Goal: Task Accomplishment & Management: Manage account settings

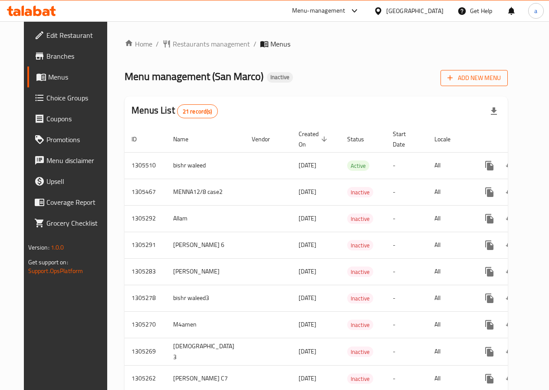
click at [491, 80] on span "Add New Menu" at bounding box center [474, 78] width 53 height 11
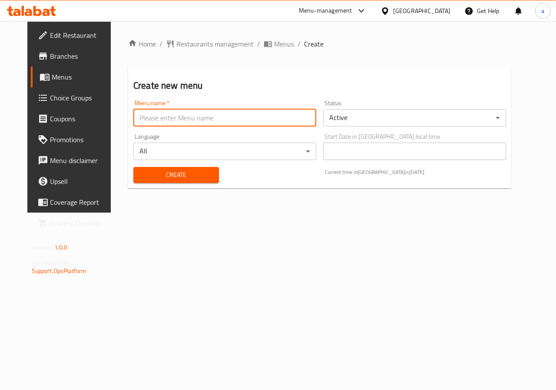
click at [269, 118] on input "text" at bounding box center [224, 117] width 183 height 17
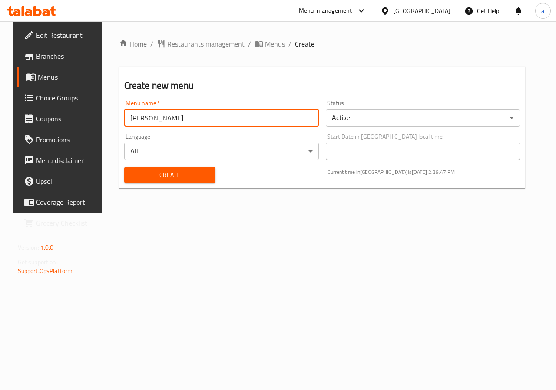
click at [197, 122] on input "Abdelrahman" at bounding box center [221, 117] width 195 height 17
type input "Abdelrahman C1"
click at [190, 165] on div "Create" at bounding box center [170, 175] width 102 height 26
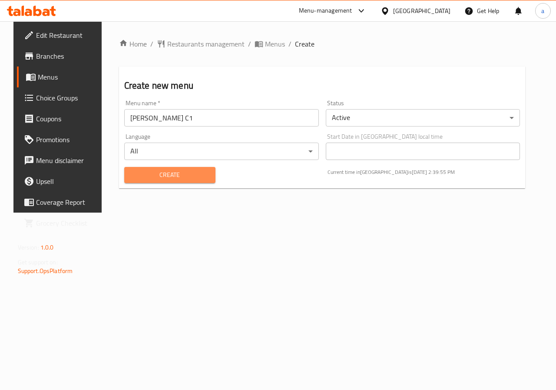
click at [187, 173] on span "Create" at bounding box center [169, 174] width 77 height 11
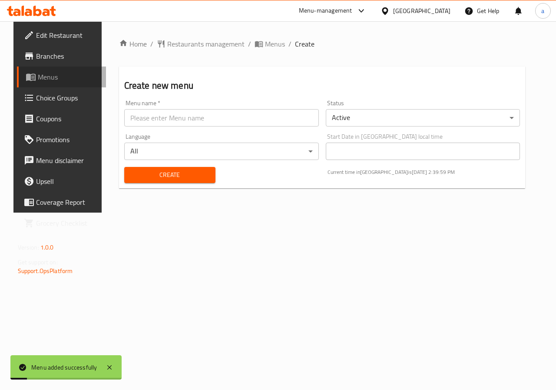
click at [60, 77] on span "Menus" at bounding box center [69, 77] width 62 height 10
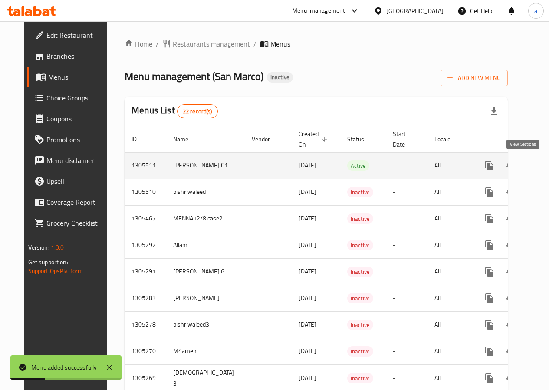
click at [547, 165] on icon "enhanced table" at bounding box center [552, 165] width 10 height 10
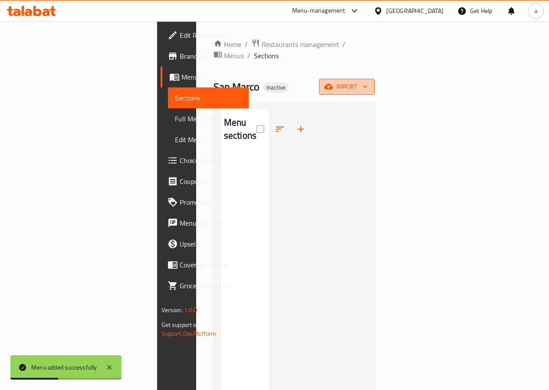
click at [368, 81] on span "import" at bounding box center [347, 86] width 42 height 11
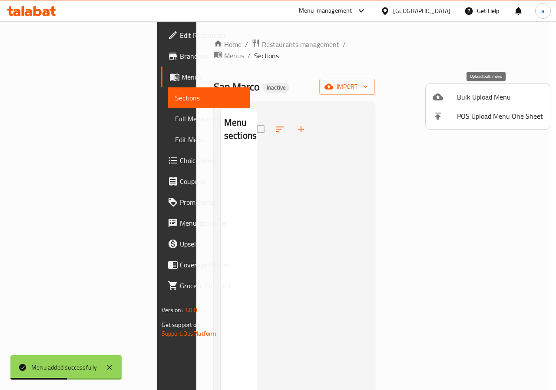
click at [477, 92] on span "Bulk Upload Menu" at bounding box center [500, 97] width 86 height 10
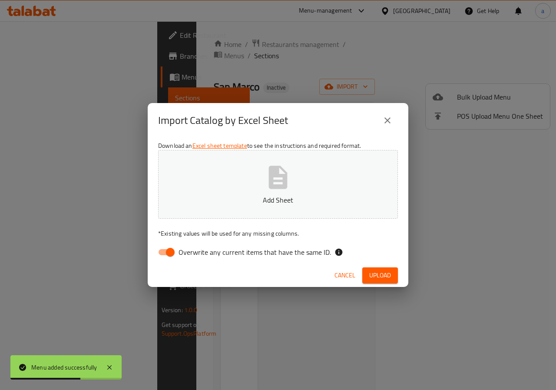
click at [257, 215] on button "Add Sheet" at bounding box center [278, 184] width 240 height 69
click at [186, 250] on span "Overwrite any current items that have the same ID." at bounding box center [255, 252] width 152 height 10
click at [186, 250] on input "Overwrite any current items that have the same ID." at bounding box center [171, 252] width 50 height 17
checkbox input "false"
click at [374, 272] on span "Upload" at bounding box center [380, 275] width 22 height 11
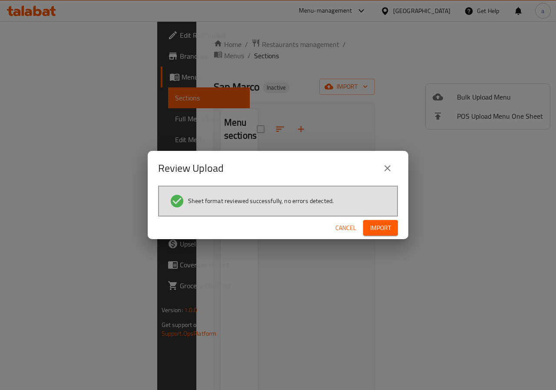
click at [388, 234] on button "Import" at bounding box center [380, 228] width 35 height 16
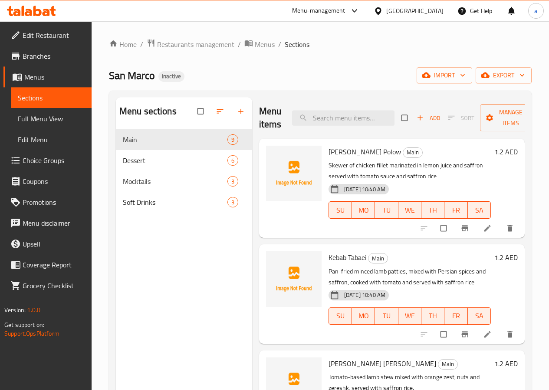
click at [487, 226] on link at bounding box center [488, 228] width 10 height 9
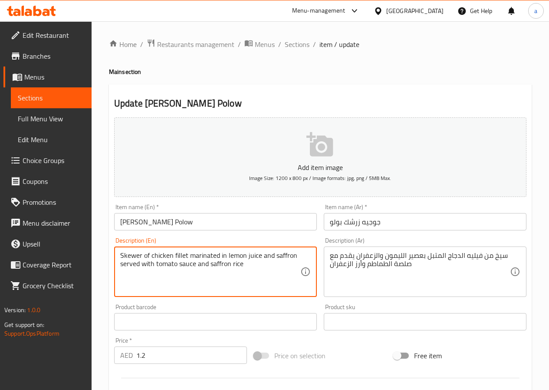
click at [135, 258] on textarea "Skewer of chicken fillet marinated in lemon juice and saffron served with tomat…" at bounding box center [210, 271] width 180 height 41
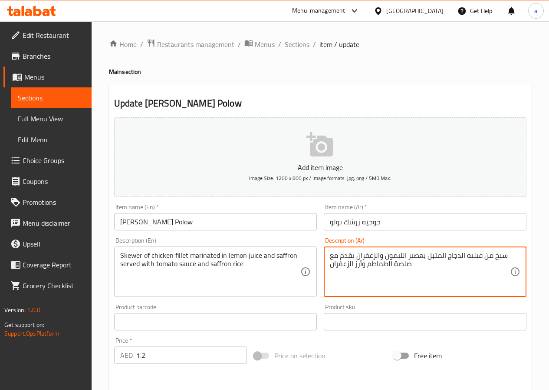
click at [495, 253] on textarea "سيخ من فيليه الدجاج المتبل بعصير الليمون والزعفران يقدم مع صلصة الطماطم وأرز ال…" at bounding box center [420, 271] width 180 height 41
click at [497, 253] on textarea "سيخ من فيليه الدجاج المتبل بعصير الليمون والزعفران يقدم مع صلصة الطماطم وأرز ال…" at bounding box center [420, 271] width 180 height 41
paste textarea "سيا"
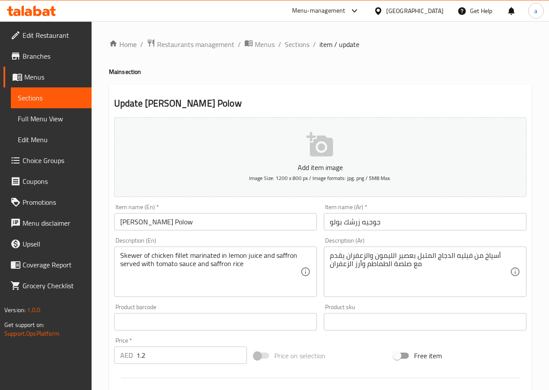
drag, startPoint x: 119, startPoint y: 264, endPoint x: 156, endPoint y: 260, distance: 37.5
click at [157, 261] on div "Skewer of chicken fillet marinated in lemon juice and saffron served with tomat…" at bounding box center [215, 271] width 203 height 50
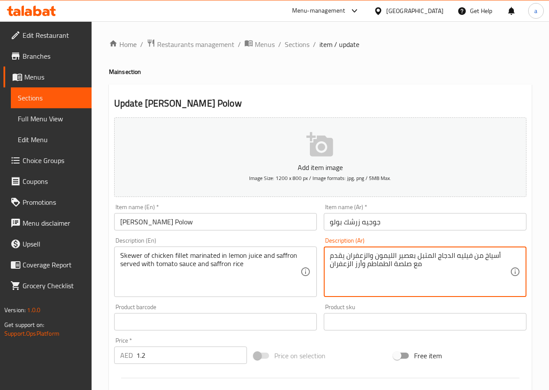
click at [346, 253] on textarea "أسياخ من فيليه الدجاج المتبل بعصير الليمون والزعفران يقدم مع صلصة الطماطم وأرز …" at bounding box center [420, 271] width 180 height 41
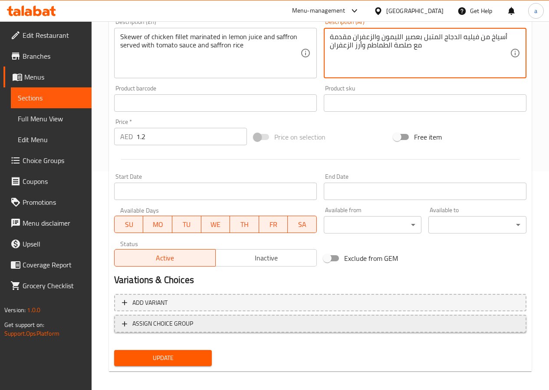
scroll to position [224, 0]
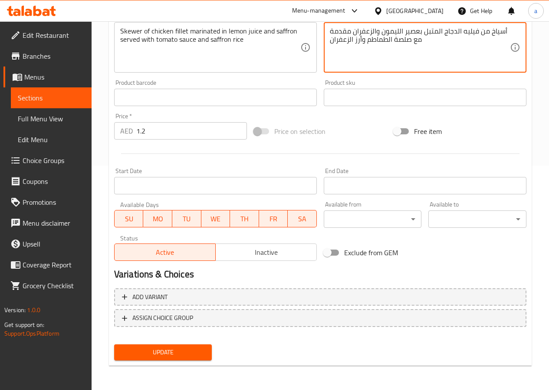
type textarea "أسياخ من فيليه الدجاج المتبل بعصير الليمون والزعفران مقدمة مع صلصة الطماطم وأرز…"
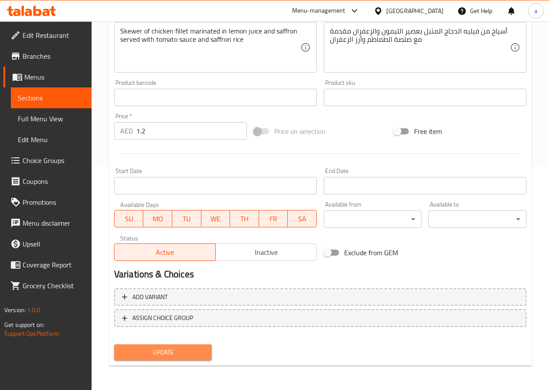
click at [186, 352] on span "Update" at bounding box center [163, 352] width 84 height 11
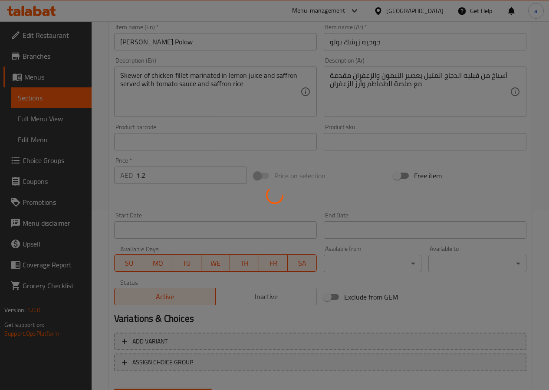
scroll to position [137, 0]
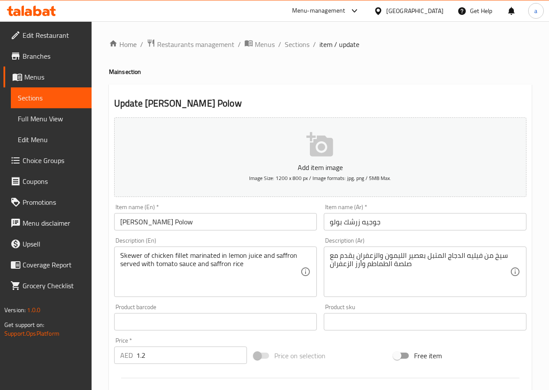
scroll to position [130, 0]
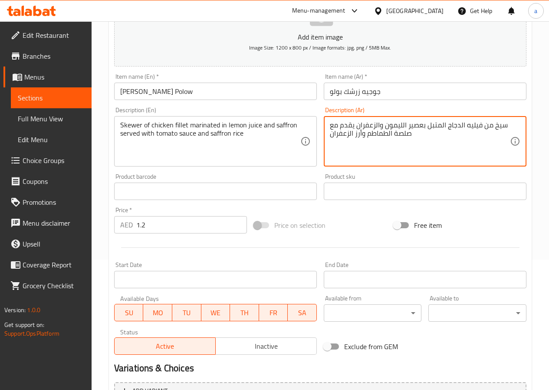
click at [348, 126] on textarea "سيخ من فيليه الدجاج المتبل بعصير الليمون والزعفران يقدم مع صلصة الطماطم وأرز ال…" at bounding box center [420, 141] width 180 height 41
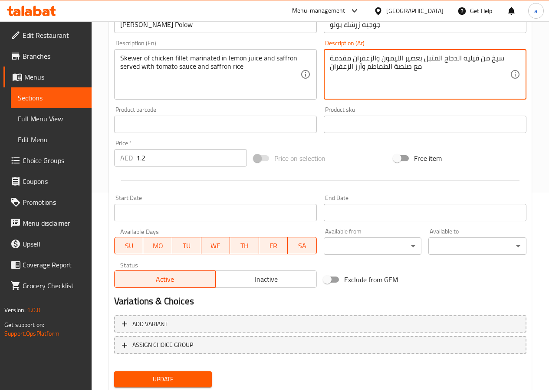
scroll to position [224, 0]
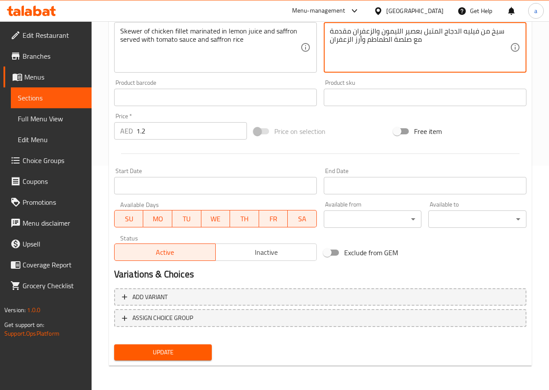
type textarea "سيخ من فيليه الدجاج المتبل بعصير الليمون والزعفران مقدمة مع صلصة الطماطم وأرز ا…"
click at [181, 348] on span "Update" at bounding box center [163, 352] width 84 height 11
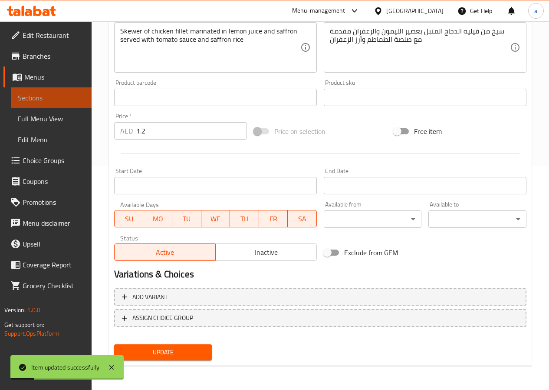
click at [44, 101] on span "Sections" at bounding box center [51, 98] width 67 height 10
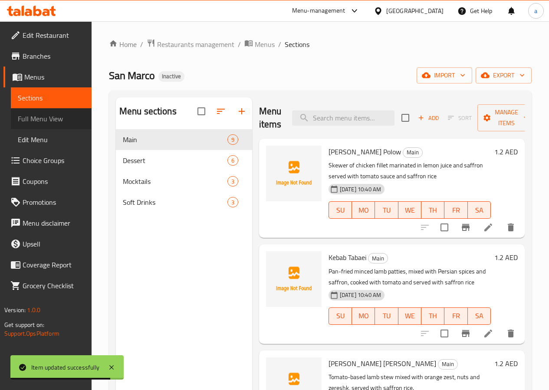
click at [66, 116] on span "Full Menu View" at bounding box center [51, 118] width 67 height 10
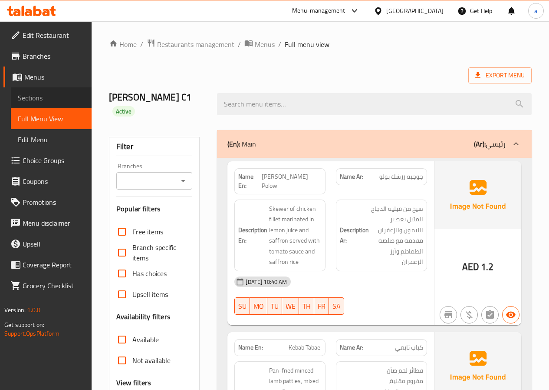
click at [65, 96] on span "Sections" at bounding box center [51, 98] width 67 height 10
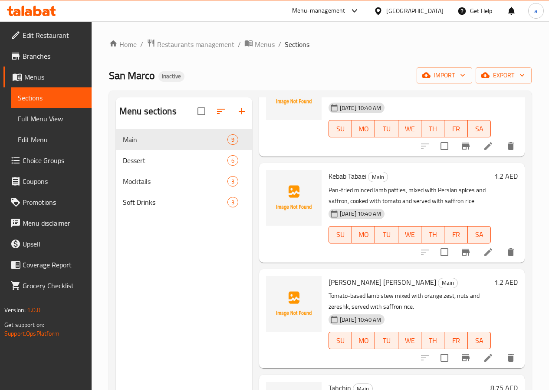
scroll to position [87, 0]
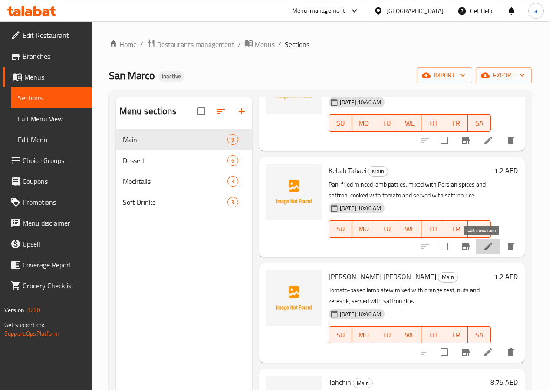
click at [485, 248] on icon at bounding box center [489, 246] width 8 height 8
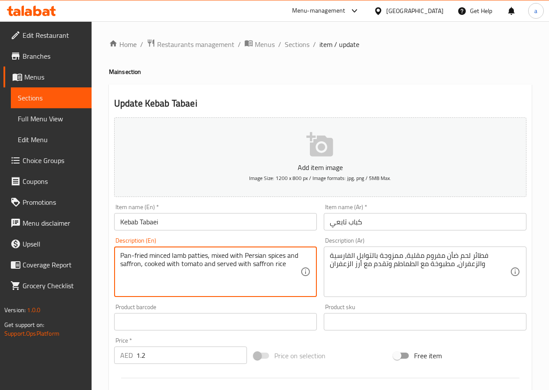
drag, startPoint x: 121, startPoint y: 253, endPoint x: 148, endPoint y: 254, distance: 26.9
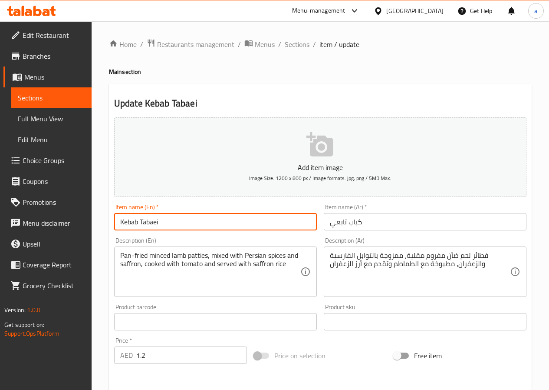
click at [184, 222] on input "Kebab Tabaei" at bounding box center [215, 221] width 203 height 17
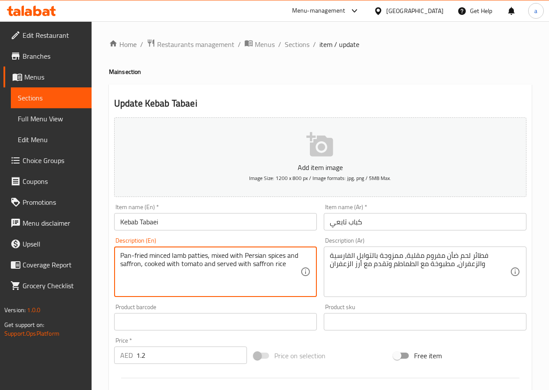
drag, startPoint x: 146, startPoint y: 254, endPoint x: 118, endPoint y: 257, distance: 28.4
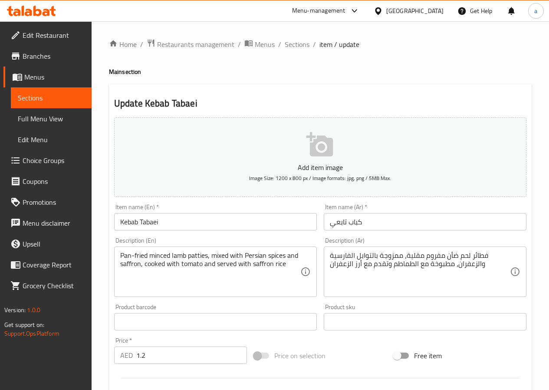
click at [160, 256] on textarea "Pan-fried minced lamb patties, mixed with Persian spices and saffron, cooked wi…" at bounding box center [210, 271] width 180 height 41
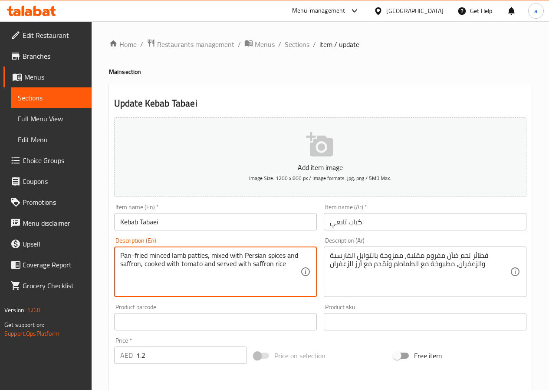
click at [160, 256] on textarea "Pan-fried minced lamb patties, mixed with Persian spices and saffron, cooked wi…" at bounding box center [210, 271] width 180 height 41
click at [202, 253] on textarea "Pan-fried minced lamb patties, mixed with Persian spices and saffron, cooked wi…" at bounding box center [210, 271] width 180 height 41
drag, startPoint x: 147, startPoint y: 254, endPoint x: 117, endPoint y: 254, distance: 30.4
click at [117, 254] on div "Pan-fried minced lamb patties, mixed with Persian spices and saffron, cooked wi…" at bounding box center [215, 271] width 203 height 50
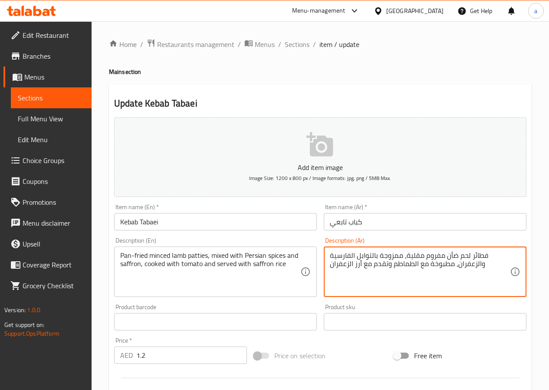
click at [484, 251] on textarea "فطائر لحم ضأن مفروم مقلية، ممزوجة بالتوابل الفارسية والزعفران، مطبوخة مع الطماط…" at bounding box center [420, 271] width 180 height 41
click at [426, 253] on textarea "أقراص لحم ضأن مفروم مقلية، ممزوجة بالتوابل الفارسية والزعفران، مطبوخة مع الطماط…" at bounding box center [420, 271] width 180 height 41
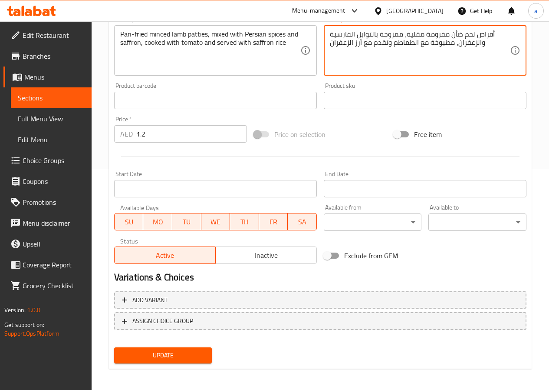
scroll to position [224, 0]
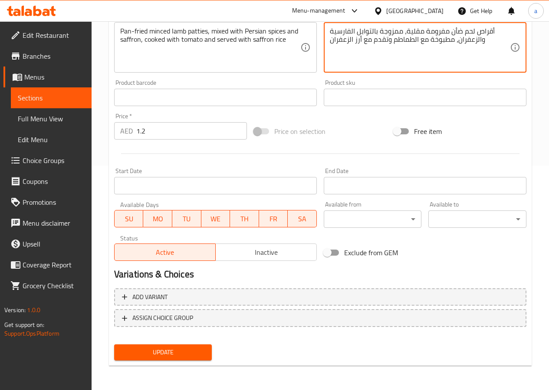
type textarea "أقراص لحم ضأن مفرومة مقلية، ممزوجة بالتوابل الفارسية والزعفران، مطبوخة مع الطما…"
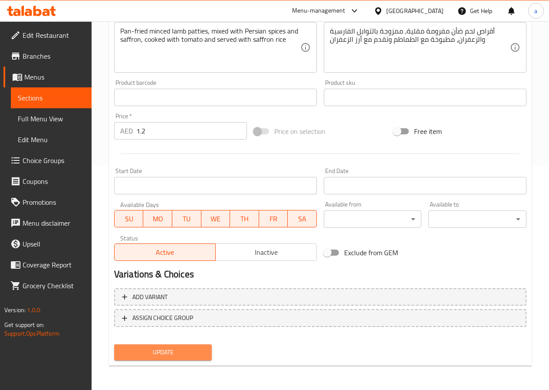
click at [189, 347] on span "Update" at bounding box center [163, 352] width 84 height 11
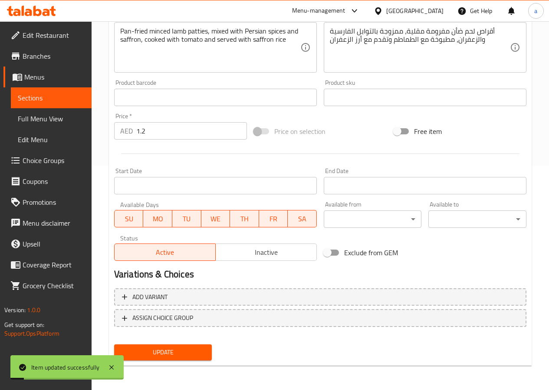
click at [81, 100] on span "Sections" at bounding box center [51, 98] width 67 height 10
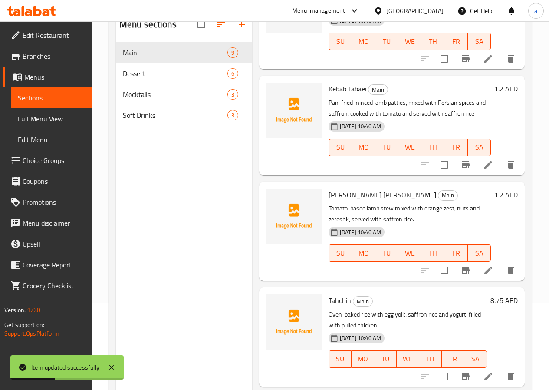
scroll to position [87, 0]
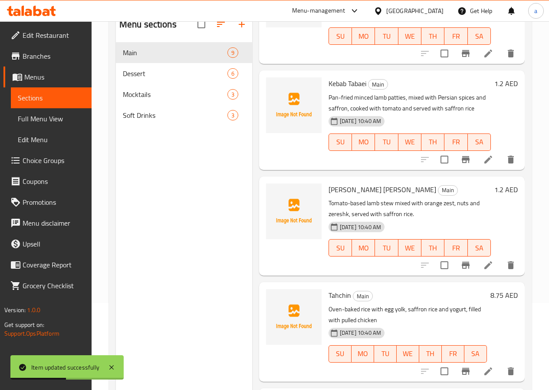
click at [485, 262] on icon at bounding box center [489, 265] width 8 height 8
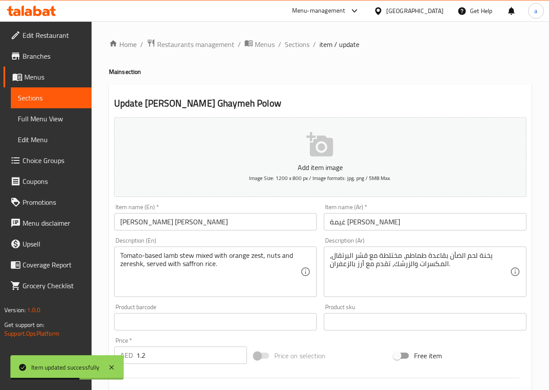
scroll to position [43, 0]
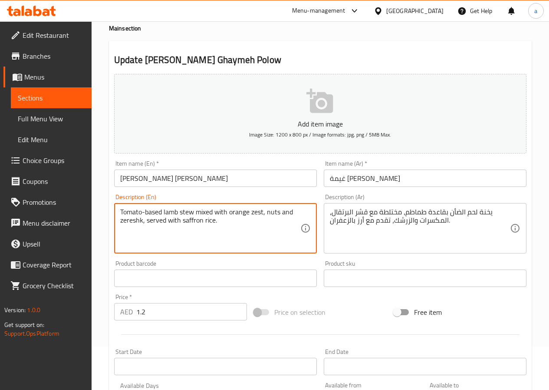
click at [135, 218] on textarea "Tomato-based lamb stew mixed with orange zest, nuts and zereshk, served with sa…" at bounding box center [210, 228] width 180 height 41
click at [135, 224] on textarea "Tomato-based lamb stew mixed with orange zest, nuts and zereshk, served with sa…" at bounding box center [210, 228] width 180 height 41
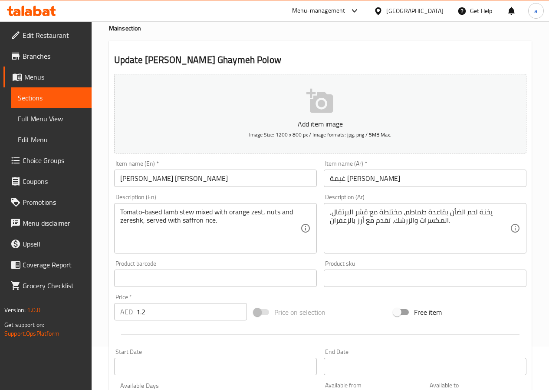
click at [185, 212] on textarea "Tomato-based lamb stew mixed with orange zest, nuts and zereshk, served with sa…" at bounding box center [210, 228] width 180 height 41
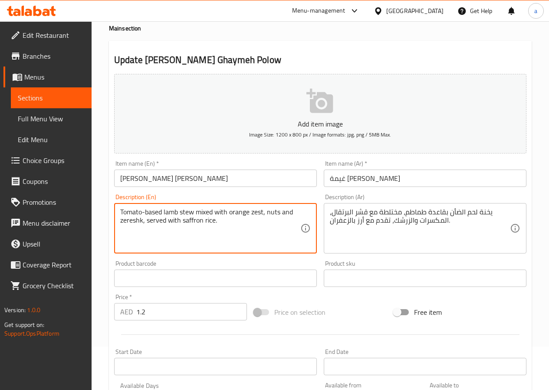
click at [185, 212] on textarea "Tomato-based lamb stew mixed with orange zest, nuts and zereshk, served with sa…" at bounding box center [210, 228] width 180 height 41
click at [255, 213] on textarea "Tomato-based lamb stew mixed with orange zest, nuts and zereshk, served with sa…" at bounding box center [210, 228] width 180 height 41
click at [256, 212] on textarea "Tomato-based lamb stew mixed with orange zest, nuts and zereshk, served with sa…" at bounding box center [210, 228] width 180 height 41
click at [257, 212] on textarea "Tomato-based lamb stew mixed with orange zest, nuts and zereshk, served with sa…" at bounding box center [210, 228] width 180 height 41
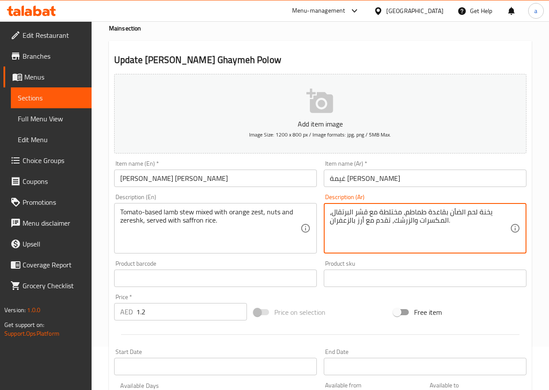
drag, startPoint x: 368, startPoint y: 212, endPoint x: 332, endPoint y: 212, distance: 36.0
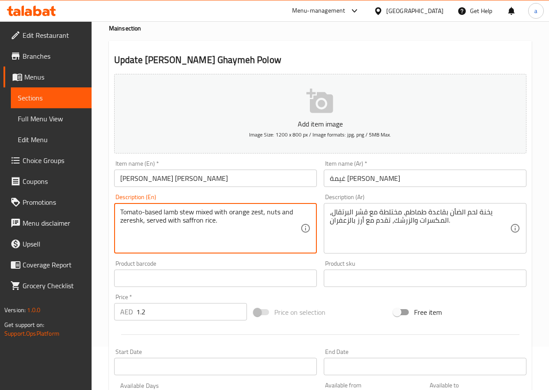
drag, startPoint x: 228, startPoint y: 212, endPoint x: 264, endPoint y: 212, distance: 35.2
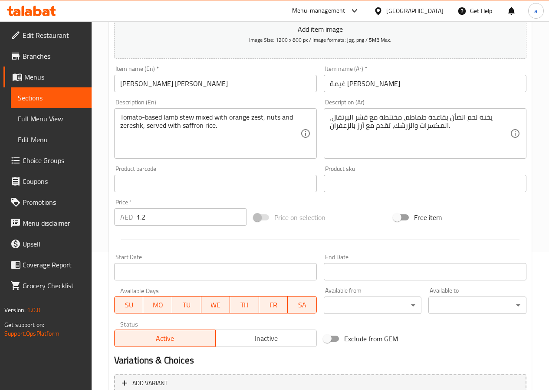
scroll to position [224, 0]
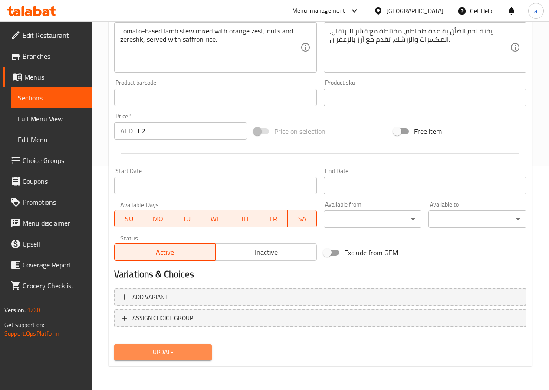
click at [172, 347] on span "Update" at bounding box center [163, 352] width 84 height 11
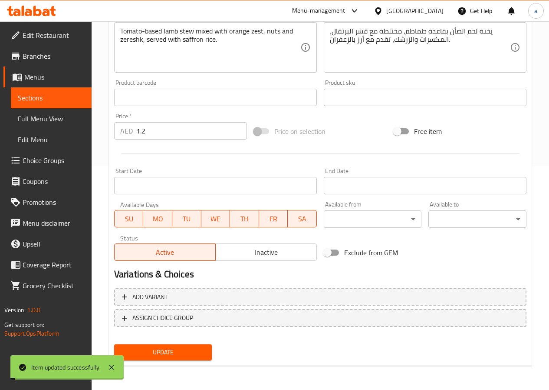
click at [75, 97] on span "Sections" at bounding box center [51, 98] width 67 height 10
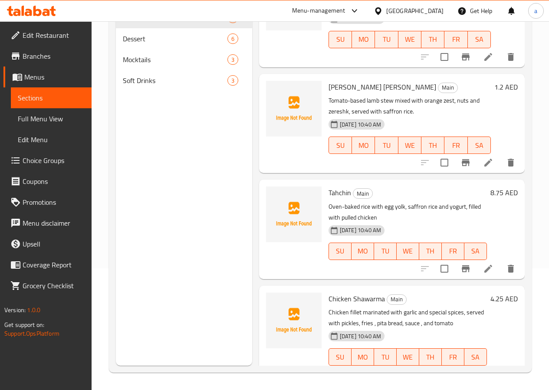
scroll to position [174, 0]
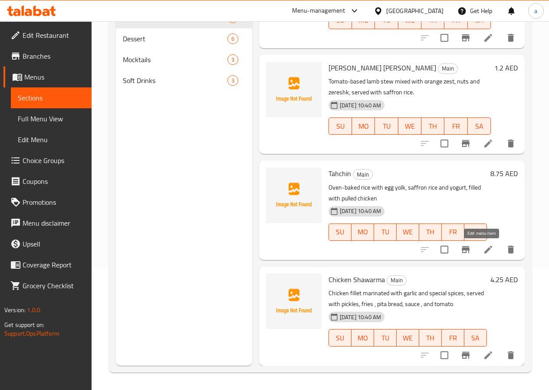
click at [485, 250] on icon at bounding box center [489, 249] width 8 height 8
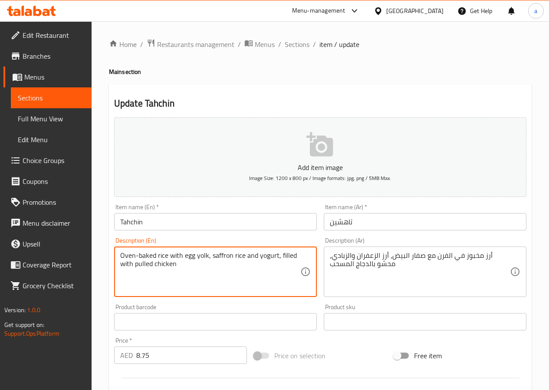
drag, startPoint x: 122, startPoint y: 255, endPoint x: 154, endPoint y: 251, distance: 31.9
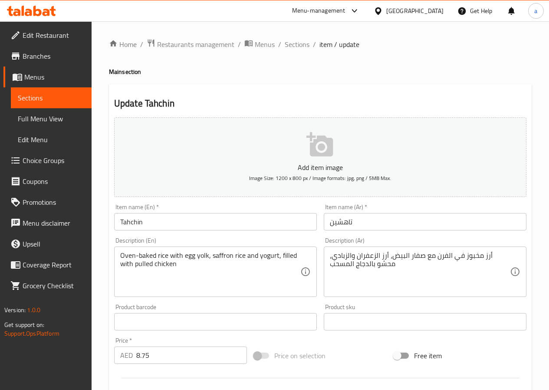
click at [200, 256] on textarea "Oven-baked rice with egg yolk, saffron rice and yogurt, filled with pulled chic…" at bounding box center [210, 271] width 180 height 41
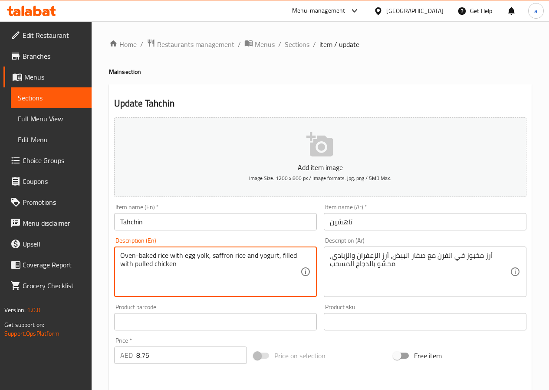
click at [200, 256] on textarea "Oven-baked rice with egg yolk, saffron rice and yogurt, filled with pulled chic…" at bounding box center [210, 271] width 180 height 41
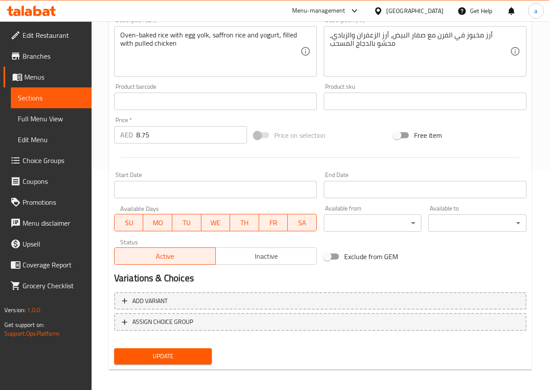
scroll to position [224, 0]
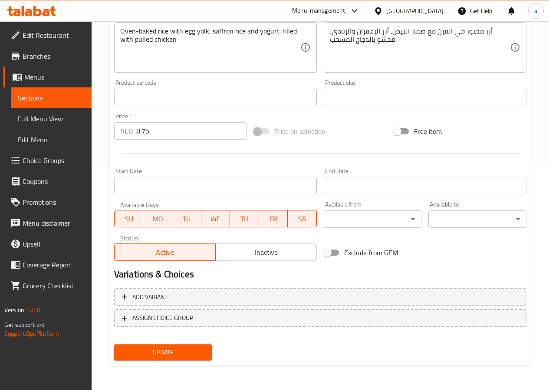
click at [158, 341] on div "Update" at bounding box center [163, 352] width 105 height 23
click at [159, 346] on button "Update" at bounding box center [163, 352] width 98 height 16
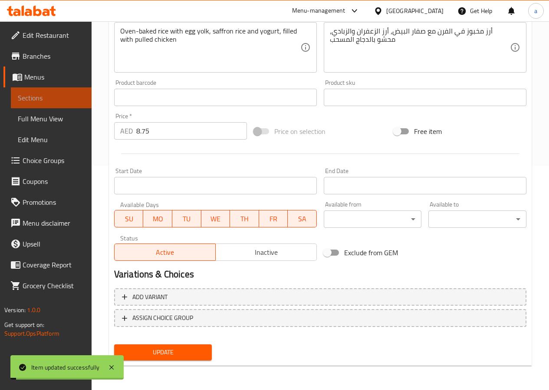
click at [69, 102] on span "Sections" at bounding box center [51, 98] width 67 height 10
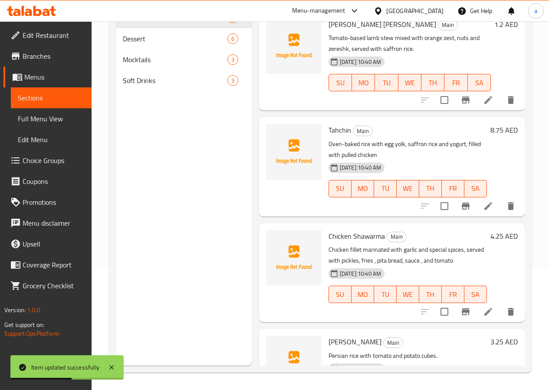
scroll to position [261, 0]
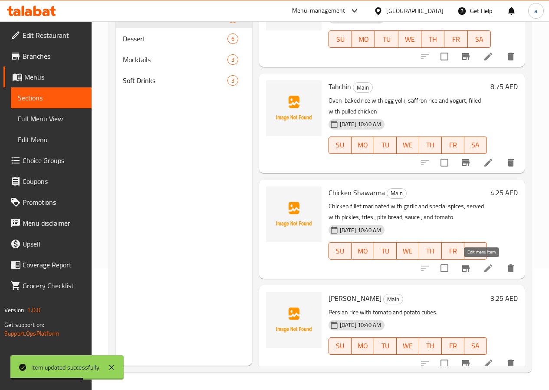
click at [486, 263] on icon at bounding box center [488, 268] width 10 height 10
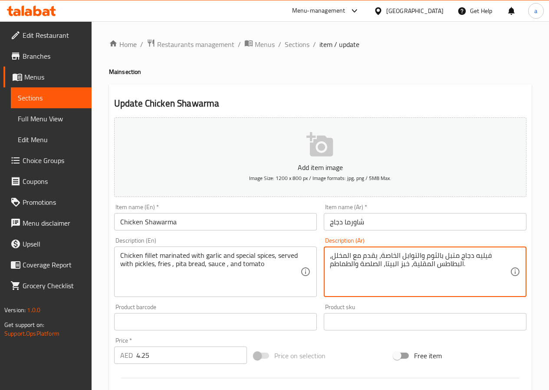
click at [484, 254] on textarea "فيليه دجاج متبل بالثوم والتوابل الخاصة، يقدم مع المخلل، البطاطس المقلية، خبز ال…" at bounding box center [420, 271] width 180 height 41
drag, startPoint x: 487, startPoint y: 254, endPoint x: 524, endPoint y: 246, distance: 37.7
click at [488, 254] on textarea "دجاج متبل بالثوم والتوابل الخاصة، يقدم مع المخلل، البطاطس المقلية، خبز البيتا، …" at bounding box center [420, 271] width 180 height 41
paste textarea "يليه"
click at [493, 257] on textarea "دجاج فيليه متبل بالثوم والتوابل الخاصة، يقدم مع المخلل، البطاطس المقلية، خبز ال…" at bounding box center [420, 271] width 180 height 41
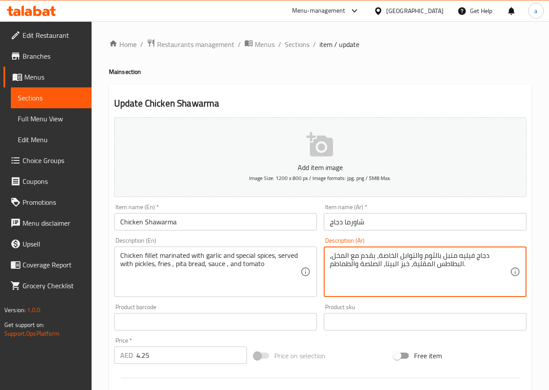
click at [339, 257] on textarea "دجاج فيليه متبل بالثوم والتوابل الخاصة، يقدم مع المخل، البطاطس المقلية، خبز الب…" at bounding box center [420, 271] width 180 height 41
click at [369, 264] on textarea "دجاج فيليه متبل بالثوم والتوابل الخاصة، يقدم مع المخلل، البطاطس المقلية، خبز ال…" at bounding box center [420, 271] width 180 height 41
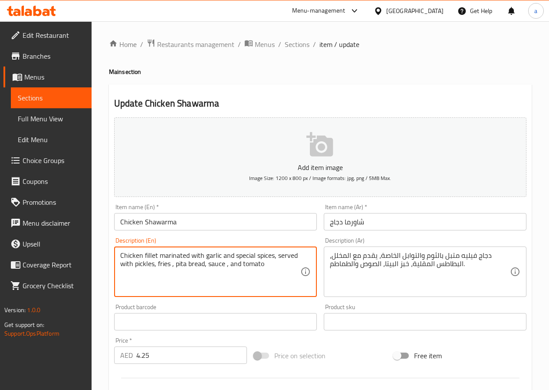
drag, startPoint x: 203, startPoint y: 264, endPoint x: 175, endPoint y: 265, distance: 27.8
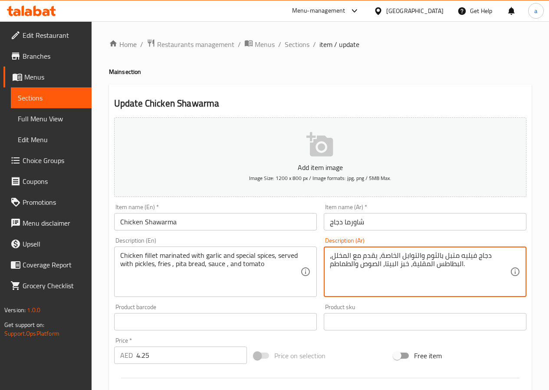
drag, startPoint x: 410, startPoint y: 262, endPoint x: 400, endPoint y: 248, distance: 17.4
click at [406, 261] on textarea "دجاج فيليه متبل بالثوم والتوابل الخاصة، يقدم مع المخلل، البطاطس المقلية، خبز ال…" at bounding box center [420, 271] width 180 height 41
drag, startPoint x: 410, startPoint y: 263, endPoint x: 385, endPoint y: 264, distance: 24.8
click at [385, 264] on textarea "دجاج فيليه متبل بالثوم والتوابل الخاصة، يقدم مع المخلل، البطاطس المقلية، خبز ال…" at bounding box center [420, 271] width 180 height 41
paste textarea
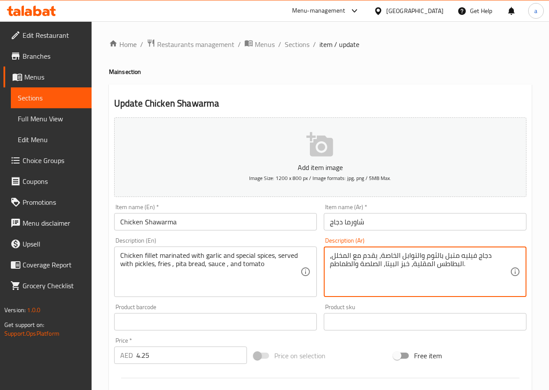
paste textarea "يتا، الصوص"
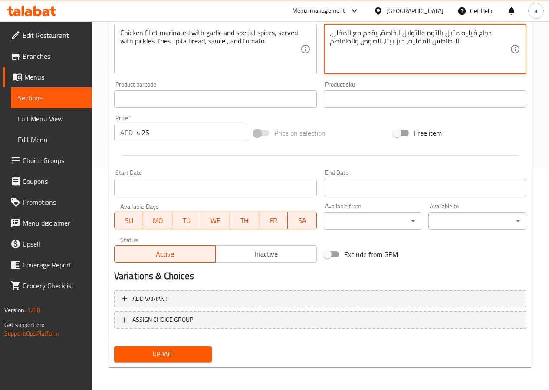
scroll to position [224, 0]
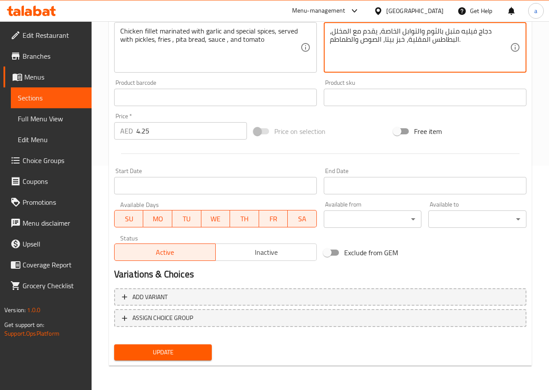
type textarea "دجاج فيليه متبل بالثوم والتوابل الخاصة، يقدم مع المخلل، البطاطس المقلية، خبز بي…"
click at [197, 347] on span "Update" at bounding box center [163, 352] width 84 height 11
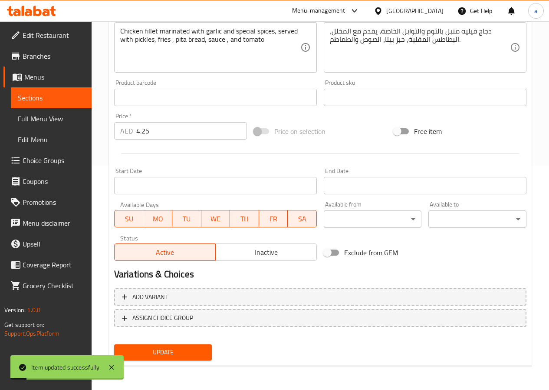
scroll to position [7, 0]
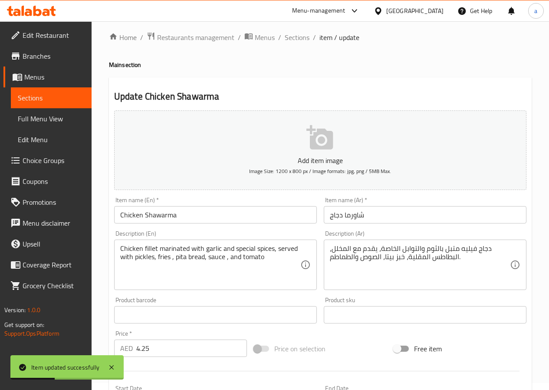
click at [63, 102] on span "Sections" at bounding box center [51, 98] width 67 height 10
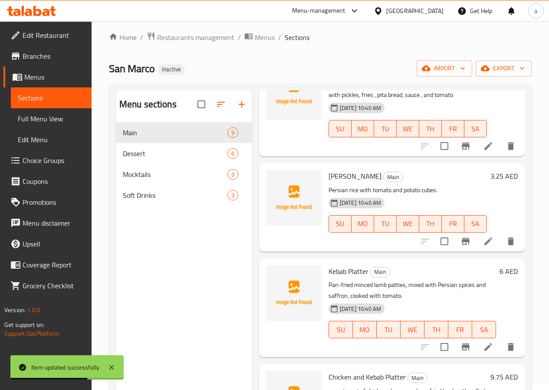
scroll to position [478, 0]
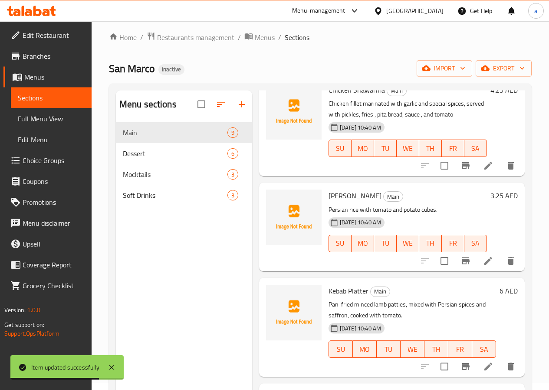
click at [488, 257] on li at bounding box center [488, 261] width 24 height 16
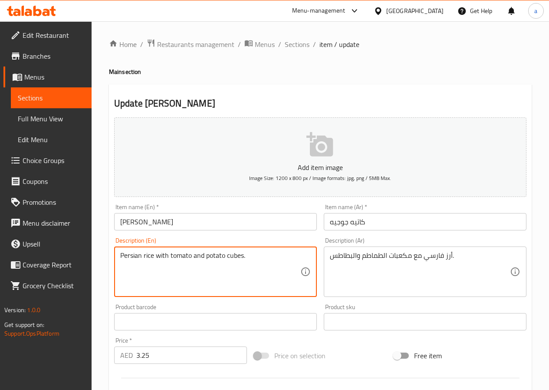
drag, startPoint x: 244, startPoint y: 257, endPoint x: 205, endPoint y: 258, distance: 38.2
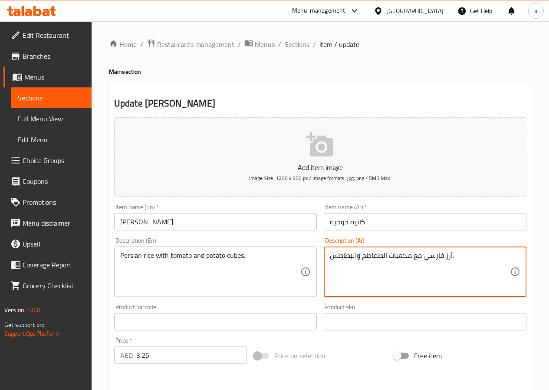
drag, startPoint x: 357, startPoint y: 255, endPoint x: 325, endPoint y: 257, distance: 32.2
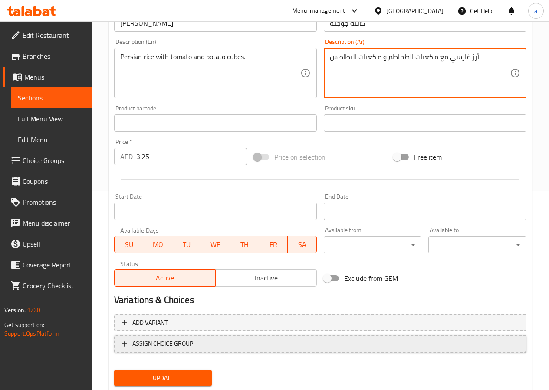
scroll to position [224, 0]
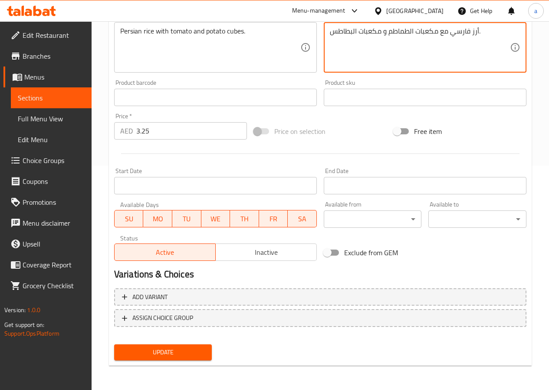
type textarea "أرز فارسي مع مكعبات الطماطم و مكعبات البطاطس."
click at [193, 345] on button "Update" at bounding box center [163, 352] width 98 height 16
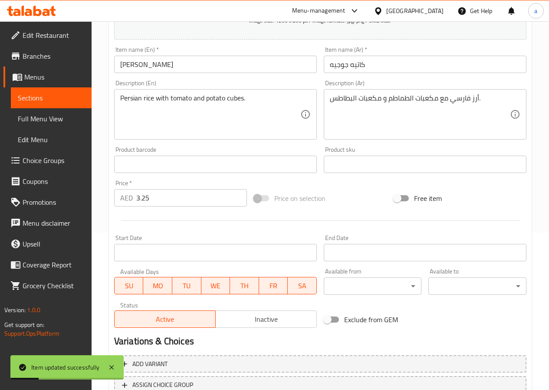
scroll to position [94, 0]
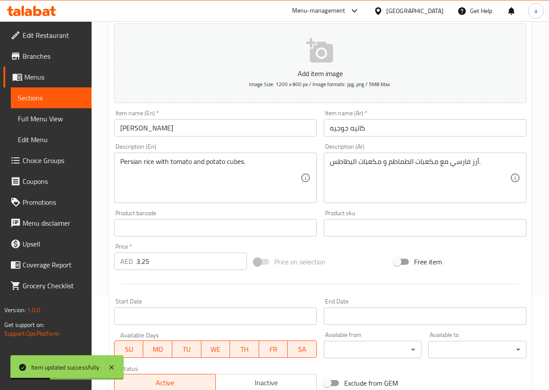
click at [79, 97] on span "Sections" at bounding box center [51, 98] width 67 height 10
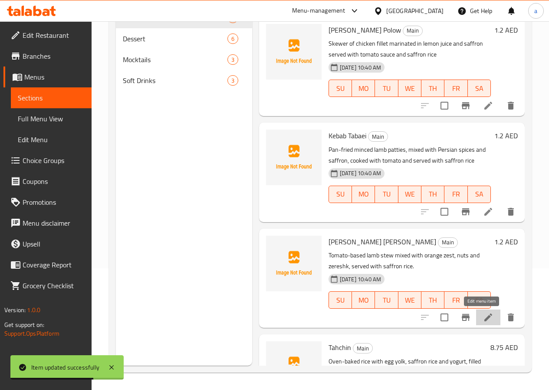
click at [485, 316] on icon at bounding box center [488, 317] width 10 height 10
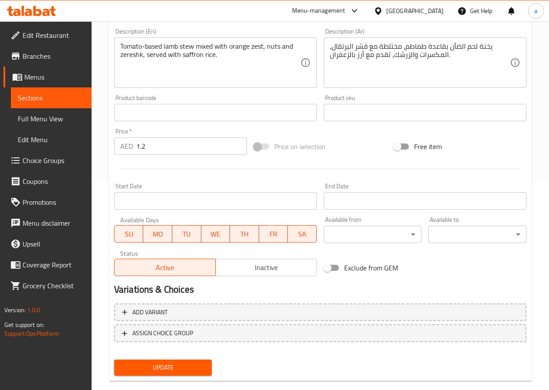
scroll to position [224, 0]
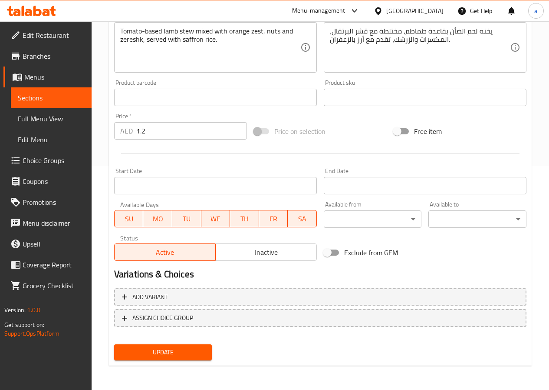
click at [193, 345] on button "Update" at bounding box center [163, 352] width 98 height 16
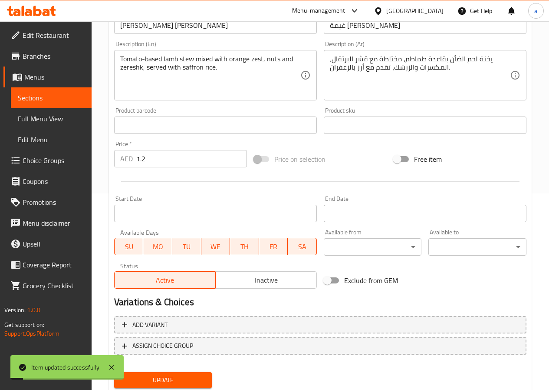
scroll to position [181, 0]
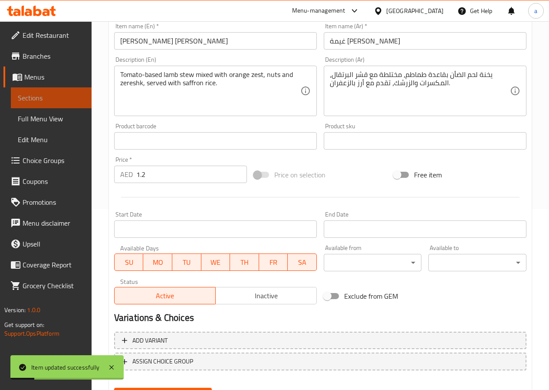
click at [70, 98] on span "Sections" at bounding box center [51, 98] width 67 height 10
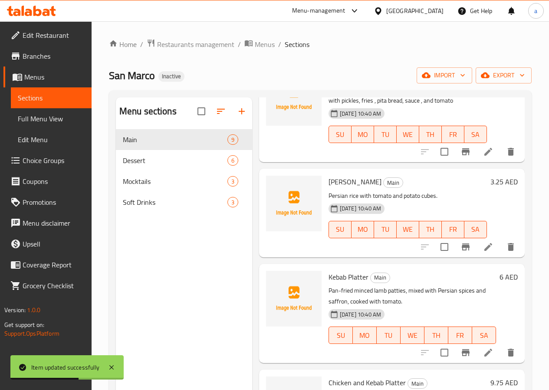
scroll to position [521, 0]
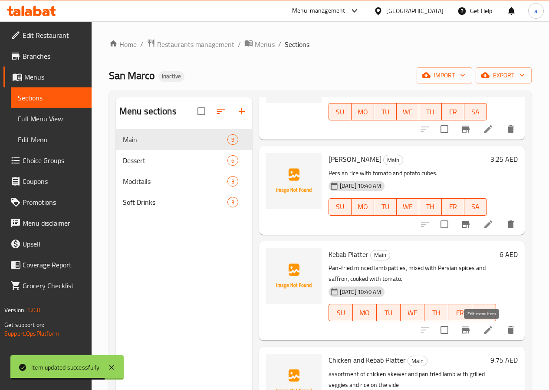
click at [483, 328] on icon at bounding box center [488, 329] width 10 height 10
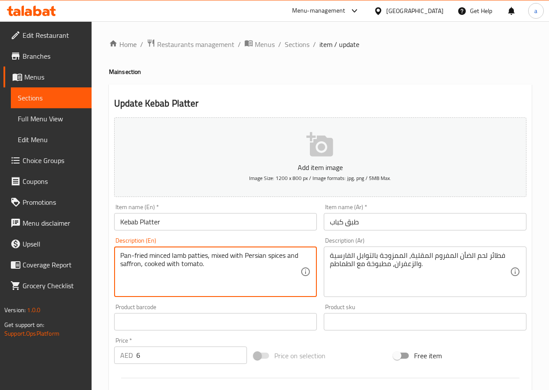
drag, startPoint x: 148, startPoint y: 256, endPoint x: 116, endPoint y: 256, distance: 32.1
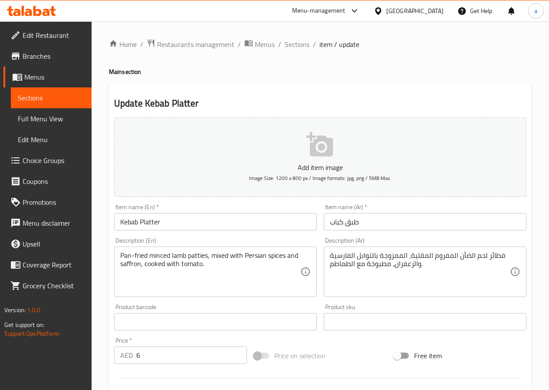
click at [201, 258] on textarea "Pan-fried minced lamb patties, mixed with Persian spices and saffron, cooked wi…" at bounding box center [210, 271] width 180 height 41
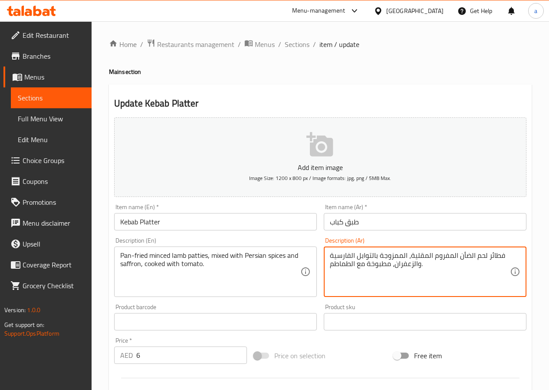
click at [497, 256] on textarea "فطائر لحم الضأن المفروم المقلية، الممزوجة بالتوابل الفارسية والزعفران، مطبوخة م…" at bounding box center [420, 271] width 180 height 41
click at [60, 72] on span "Menus" at bounding box center [54, 77] width 60 height 10
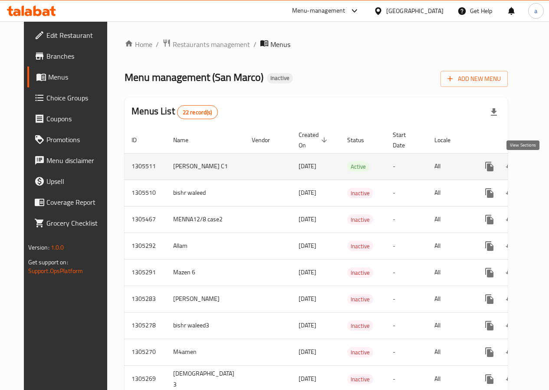
click at [542, 172] on link "enhanced table" at bounding box center [552, 166] width 21 height 21
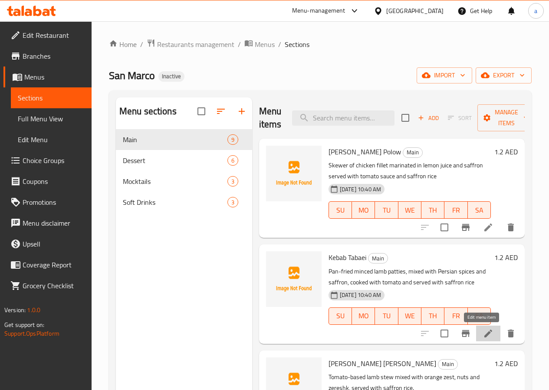
click at [486, 336] on icon at bounding box center [488, 333] width 10 height 10
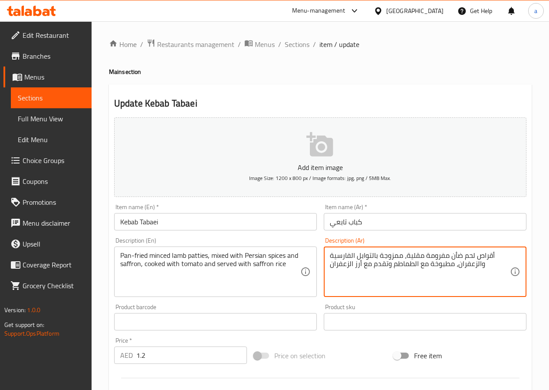
drag, startPoint x: 496, startPoint y: 254, endPoint x: 481, endPoint y: 257, distance: 15.4
click at [475, 257] on textarea "أقراص لحم ضأن مفرومة مقلية، ممزوجة بالتوابل الفارسية والزعفران، مطبوخة مع الطما…" at bounding box center [420, 271] width 180 height 41
drag, startPoint x: 476, startPoint y: 257, endPoint x: 495, endPoint y: 255, distance: 19.2
click at [495, 255] on textarea "أقراص لحم ضأن مفرومة مقلية، ممزوجة بالتوابل الفارسية والزعفران، مطبوخة مع الطما…" at bounding box center [420, 271] width 180 height 41
click at [489, 255] on textarea "أقراص لحم ضأن مفرومة مقلية، ممزوجة بالتوابل الفارسية والزعفران، مطبوخة مع الطما…" at bounding box center [420, 271] width 180 height 41
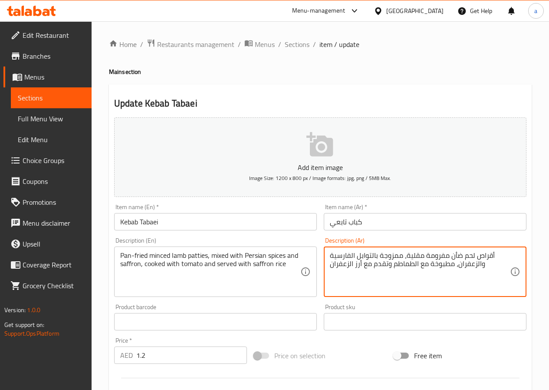
drag, startPoint x: 478, startPoint y: 255, endPoint x: 488, endPoint y: 255, distance: 10.0
click at [491, 255] on textarea "أقراص لحم ضأن مفرومة مقلية، ممزوجة بالتوابل الفارسية والزعفران، مطبوخة مع الطما…" at bounding box center [420, 271] width 180 height 41
click at [482, 255] on textarea "أقراص لحم ضأن مفرومة مقلية، ممزوجة بالتوابل الفارسية والزعفران، مطبوخة مع الطما…" at bounding box center [420, 271] width 180 height 41
drag, startPoint x: 476, startPoint y: 255, endPoint x: 493, endPoint y: 255, distance: 17.4
click at [493, 255] on textarea "أقراص لحم ضأن مفرومة مقلية، ممزوجة بالتوابل الفارسية والزعفران، مطبوخة مع الطما…" at bounding box center [420, 271] width 180 height 41
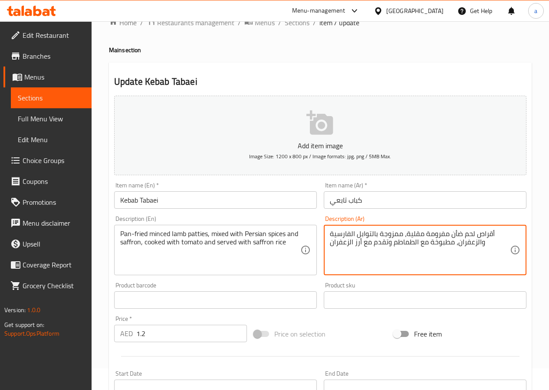
scroll to position [43, 0]
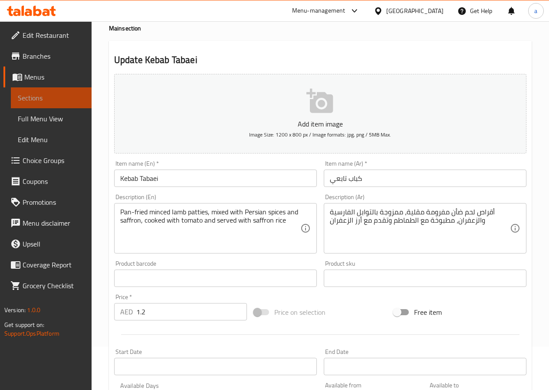
click at [52, 89] on link "Sections" at bounding box center [51, 97] width 81 height 21
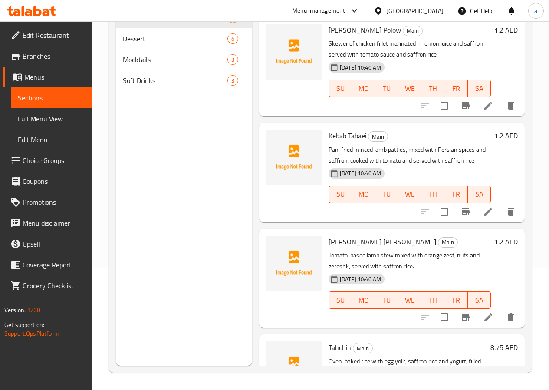
scroll to position [497, 0]
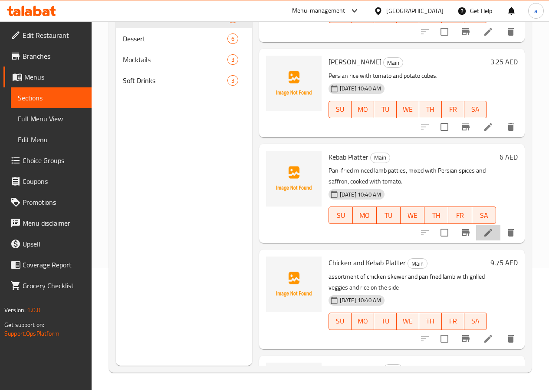
click at [485, 235] on icon at bounding box center [489, 232] width 8 height 8
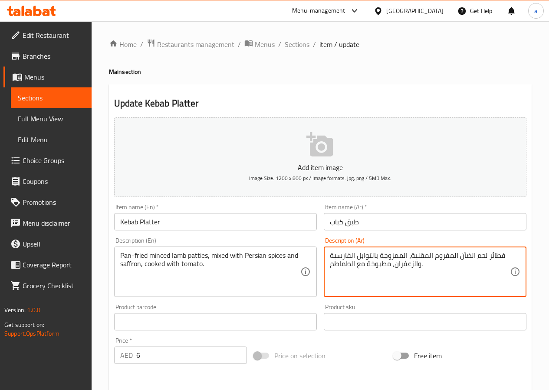
click at [496, 256] on textarea "فطائر لحم الضأن المفروم المقلية، الممزوجة بالتوابل الفارسية والزعفران، مطبوخة م…" at bounding box center [420, 271] width 180 height 41
paste textarea "أقراص"
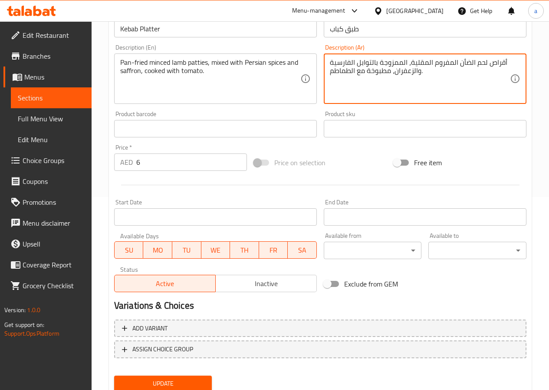
scroll to position [224, 0]
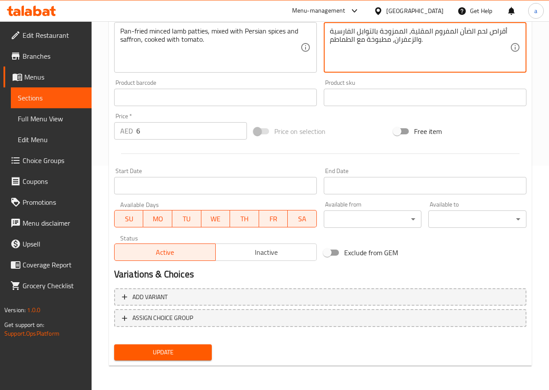
type textarea "أقراص لحم الضأن المفروم المقلية، الممزوجة بالتوابل الفارسية والزعفران، مطبوخة م…"
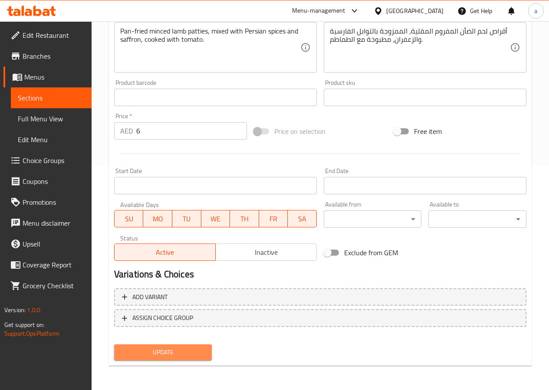
click at [174, 359] on button "Update" at bounding box center [163, 352] width 98 height 16
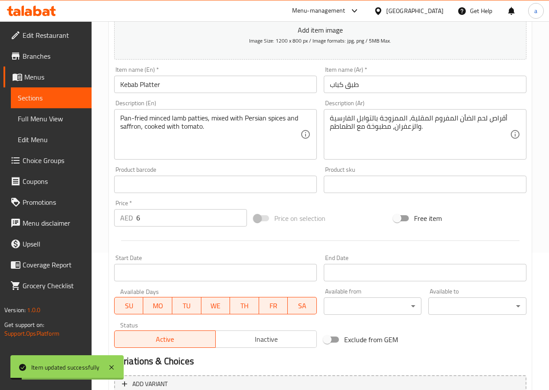
scroll to position [0, 0]
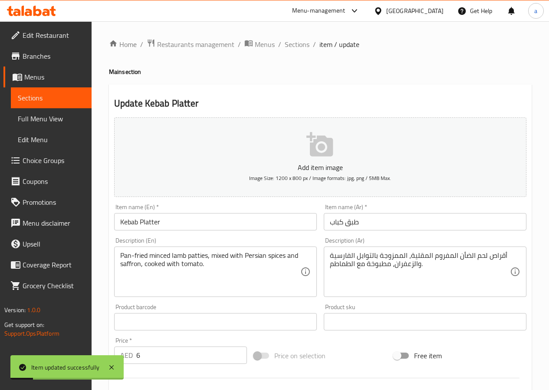
click at [65, 96] on span "Sections" at bounding box center [51, 98] width 67 height 10
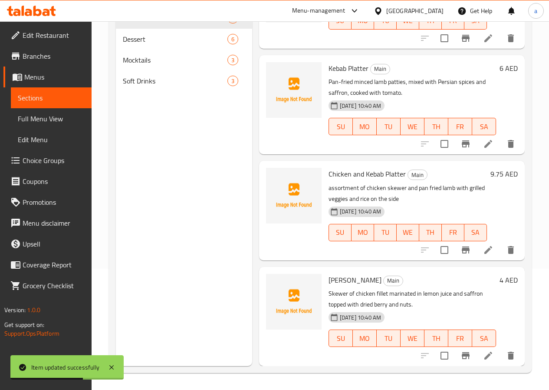
scroll to position [122, 0]
click at [488, 253] on li at bounding box center [488, 249] width 24 height 16
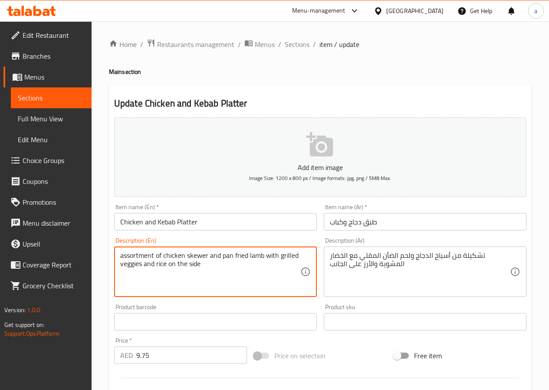
drag, startPoint x: 210, startPoint y: 265, endPoint x: 168, endPoint y: 264, distance: 42.1
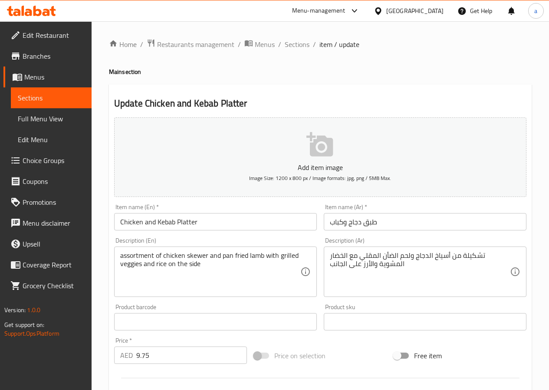
click at [131, 253] on textarea "assortment of chicken skewer and pan fried lamb with grilled veggies and rice o…" at bounding box center [210, 271] width 180 height 41
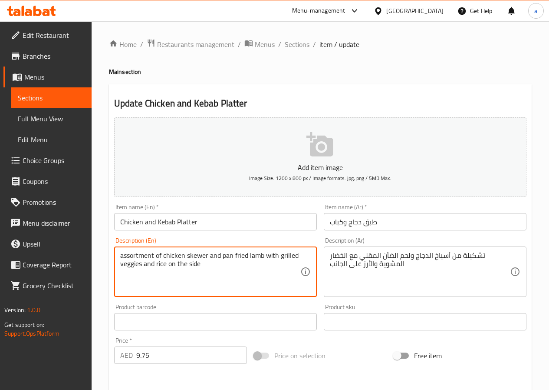
click at [131, 253] on textarea "assortment of chicken skewer and pan fried lamb with grilled veggies and rice o…" at bounding box center [210, 271] width 180 height 41
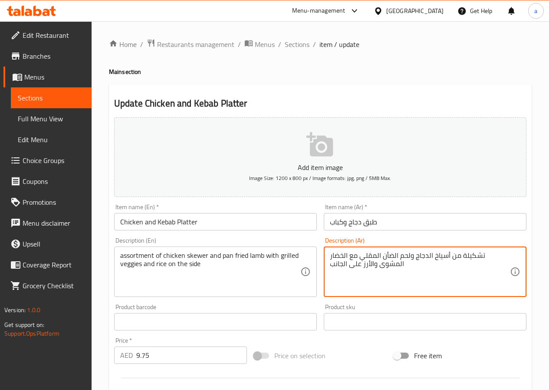
type textarea "تشكيلة من أسياخ الدجاج ولحم الضأن المقلي مع الخضار المشوى والأرز على الجانب"
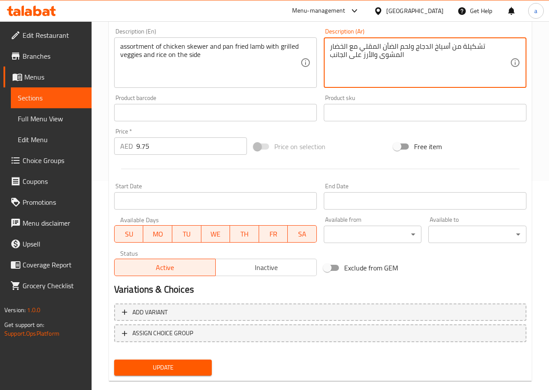
scroll to position [224, 0]
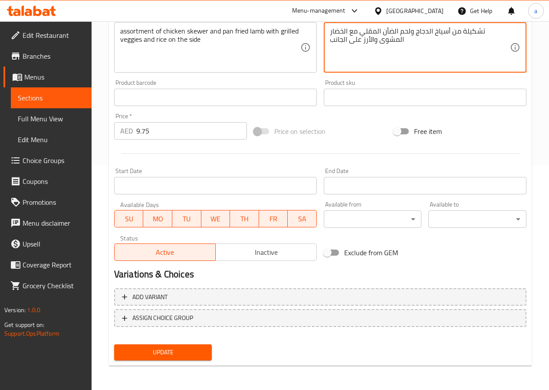
click at [174, 345] on button "Update" at bounding box center [163, 352] width 98 height 16
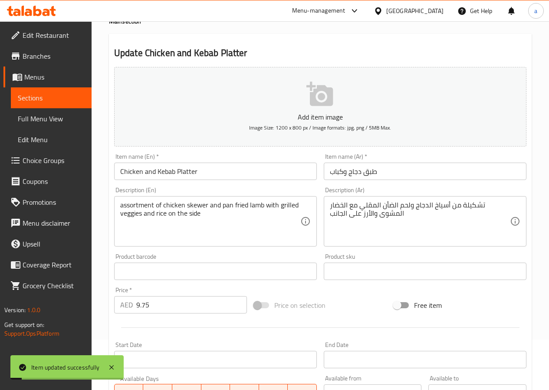
scroll to position [0, 0]
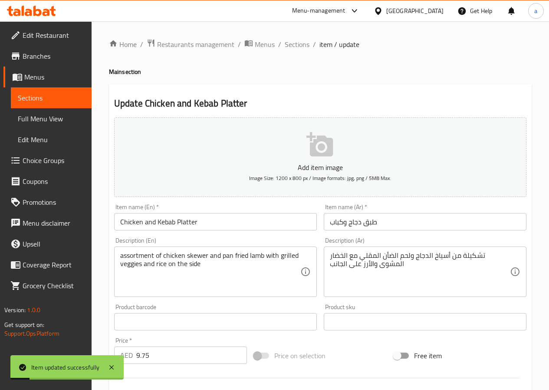
click at [65, 99] on span "Sections" at bounding box center [51, 98] width 67 height 10
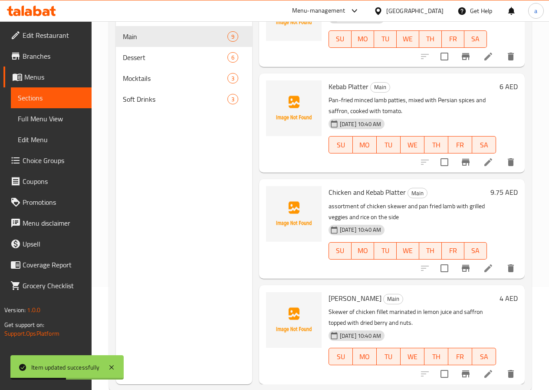
scroll to position [122, 0]
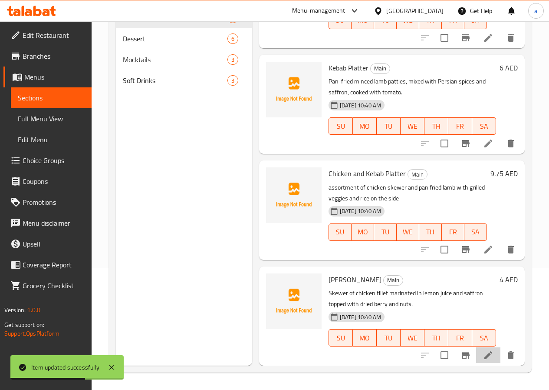
click at [485, 354] on icon at bounding box center [489, 355] width 8 height 8
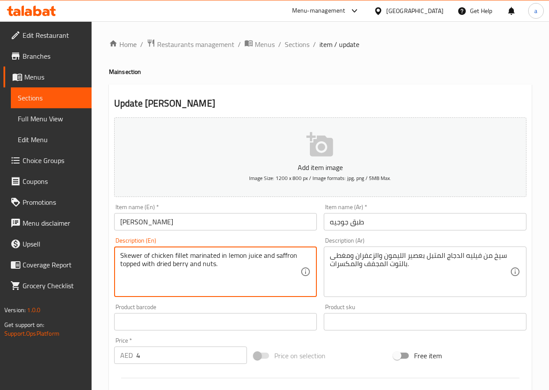
drag, startPoint x: 122, startPoint y: 256, endPoint x: 143, endPoint y: 256, distance: 21.3
drag, startPoint x: 156, startPoint y: 264, endPoint x: 189, endPoint y: 266, distance: 32.2
click at [189, 266] on textarea "Skewer of chicken fillet marinated in lemon juice and saffron topped with dried…" at bounding box center [210, 271] width 180 height 41
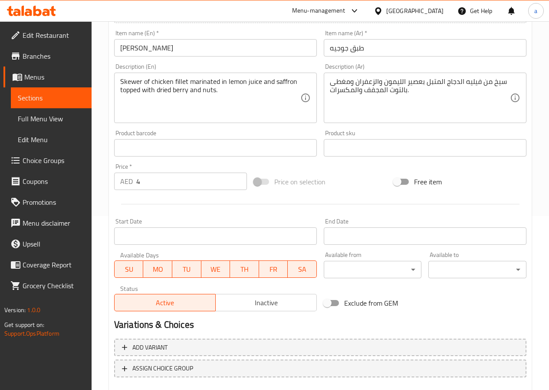
scroll to position [224, 0]
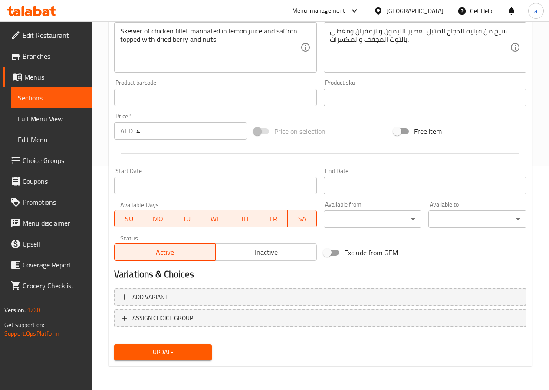
click at [176, 348] on span "Update" at bounding box center [163, 352] width 84 height 11
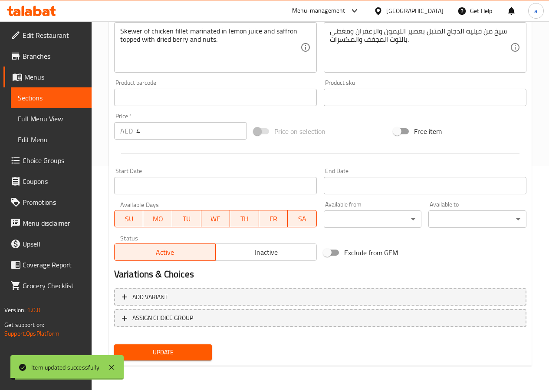
click at [61, 95] on span "Sections" at bounding box center [51, 98] width 67 height 10
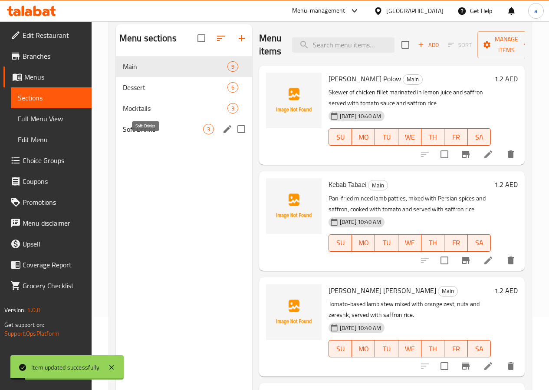
scroll to position [35, 0]
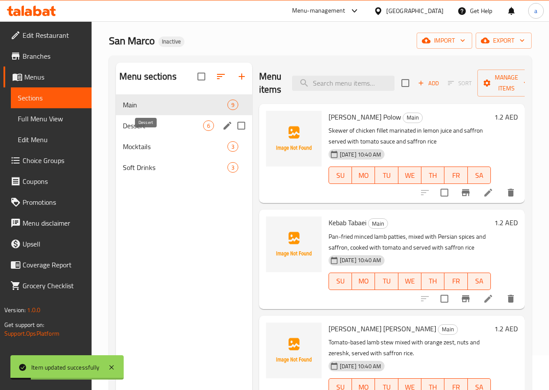
click at [152, 131] on span "Dessert" at bounding box center [163, 125] width 80 height 10
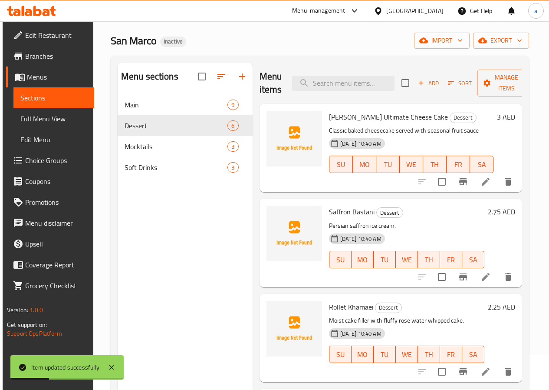
click at [488, 187] on li at bounding box center [486, 182] width 24 height 16
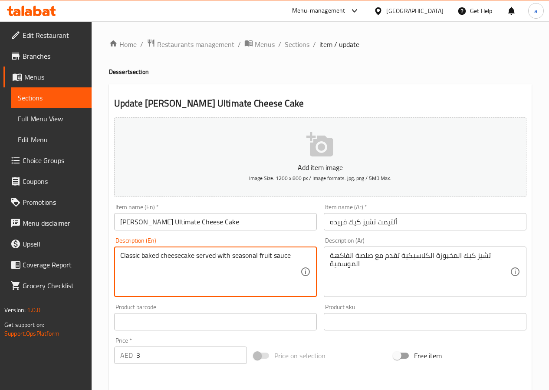
drag, startPoint x: 232, startPoint y: 254, endPoint x: 293, endPoint y: 255, distance: 61.3
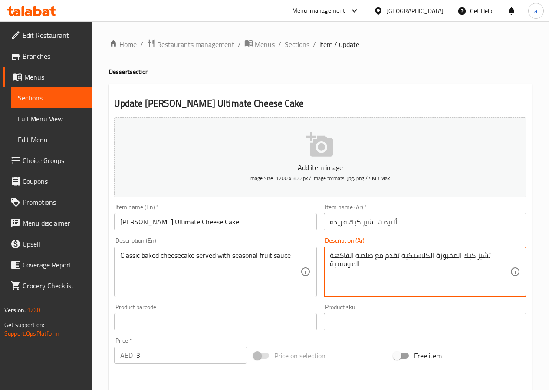
click at [367, 258] on textarea "تشيز كيك المخبوزة الكلاسيكية تقدم مع صلصة الفاكهة الموسمية" at bounding box center [420, 271] width 180 height 41
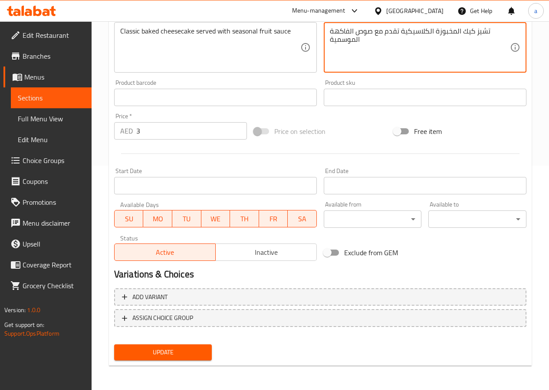
type textarea "تشيز كيك المخبوزة الكلاسيكية تقدم مع صوص الفاكهة الموسمية"
click at [199, 350] on span "Update" at bounding box center [163, 352] width 84 height 11
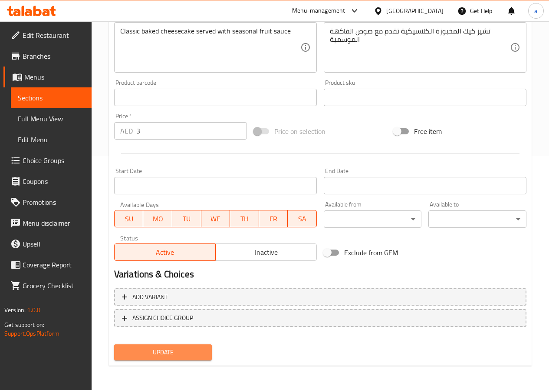
click at [201, 347] on span "Update" at bounding box center [163, 352] width 84 height 11
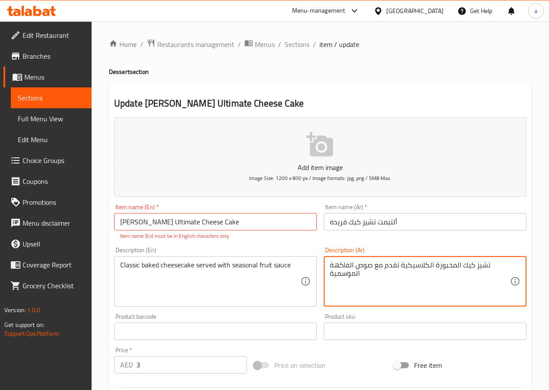
click at [53, 88] on link "Sections" at bounding box center [51, 97] width 81 height 21
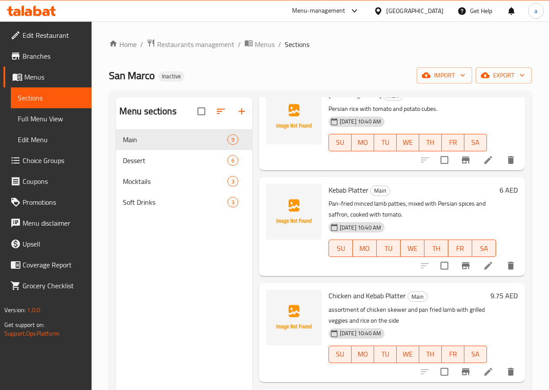
scroll to position [586, 0]
click at [148, 165] on span "Dessert" at bounding box center [163, 160] width 80 height 10
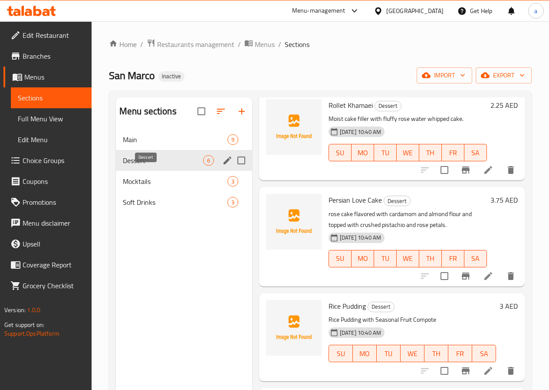
scroll to position [225, 0]
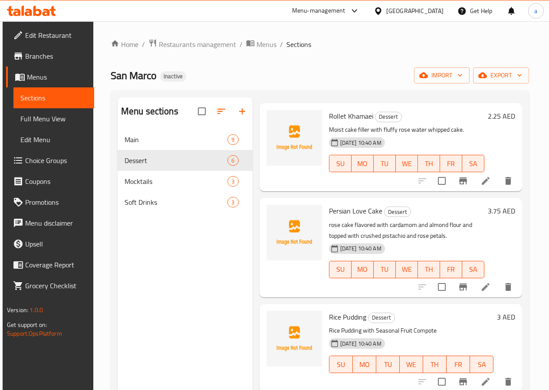
click at [480, 175] on li at bounding box center [486, 181] width 24 height 16
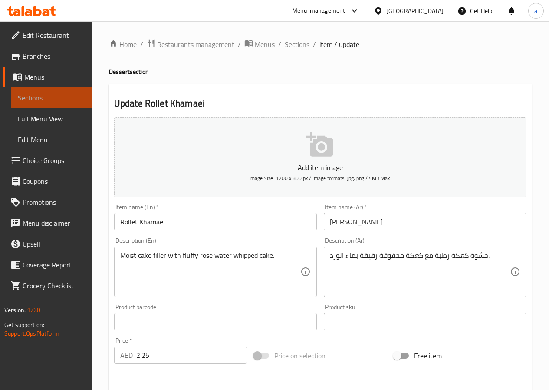
click at [72, 103] on link "Sections" at bounding box center [51, 97] width 81 height 21
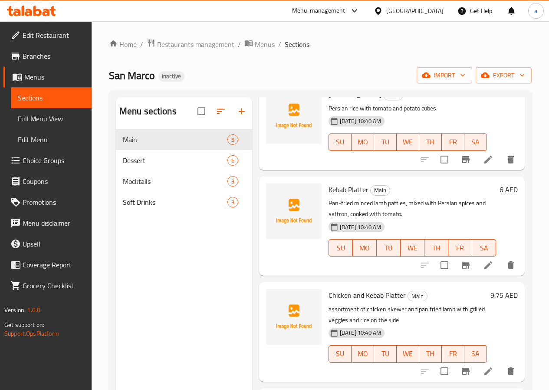
scroll to position [122, 0]
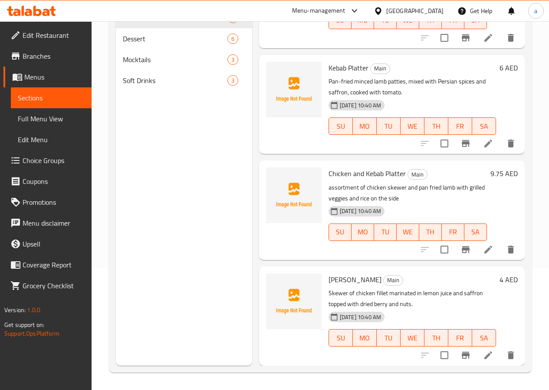
click at [483, 353] on icon at bounding box center [488, 355] width 10 height 10
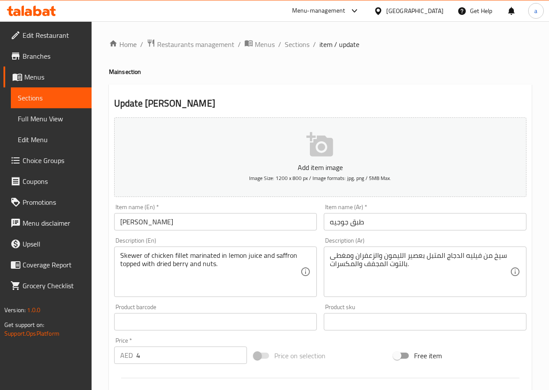
click at [47, 96] on span "Sections" at bounding box center [51, 98] width 67 height 10
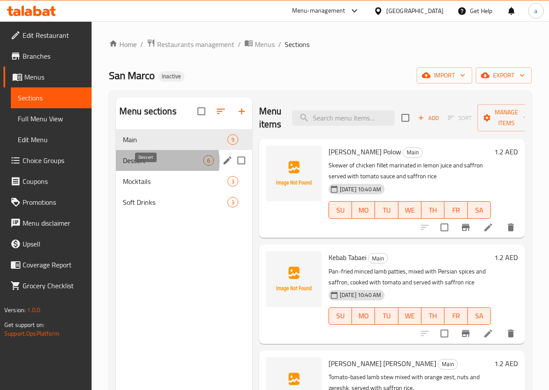
click at [160, 165] on span "Dessert" at bounding box center [163, 160] width 80 height 10
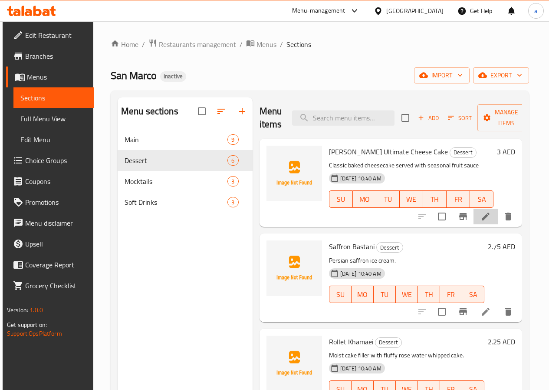
click at [479, 222] on li at bounding box center [486, 216] width 24 height 16
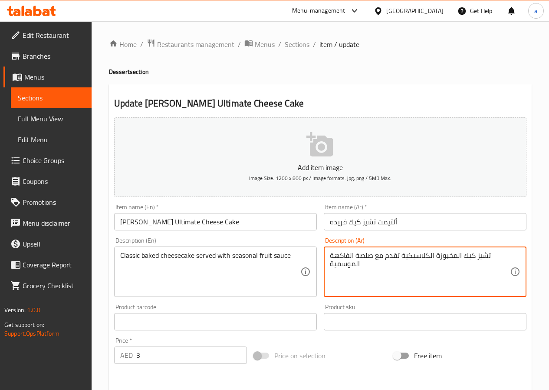
paste textarea "ص"
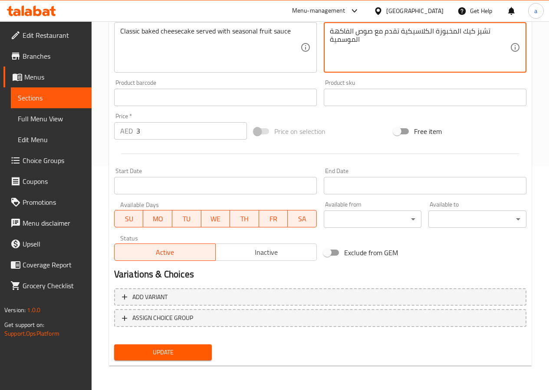
type textarea "تشيز كيك المخبوزة الكلاسيكية تقدم مع صوص الفاكهة الموسمية"
click at [187, 348] on span "Update" at bounding box center [163, 352] width 84 height 11
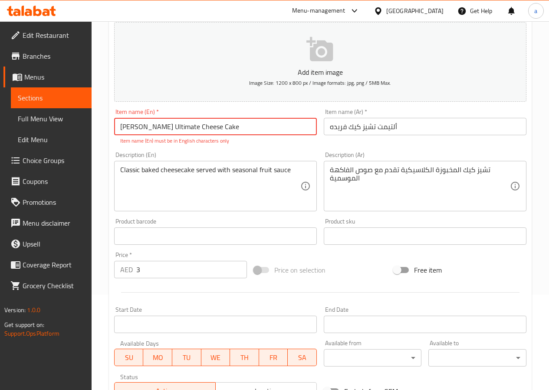
scroll to position [83, 0]
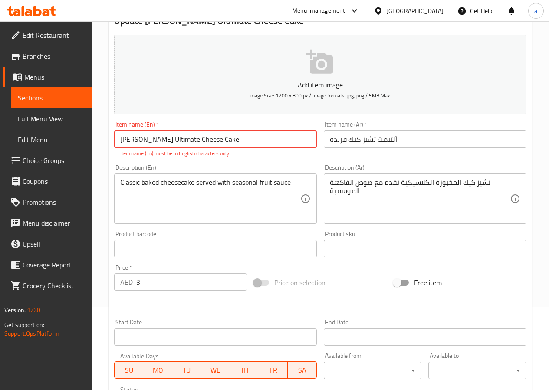
drag, startPoint x: 143, startPoint y: 136, endPoint x: 138, endPoint y: 137, distance: 5.7
click at [138, 137] on input "Farida’s Ultimate Cheese Cake" at bounding box center [215, 138] width 203 height 17
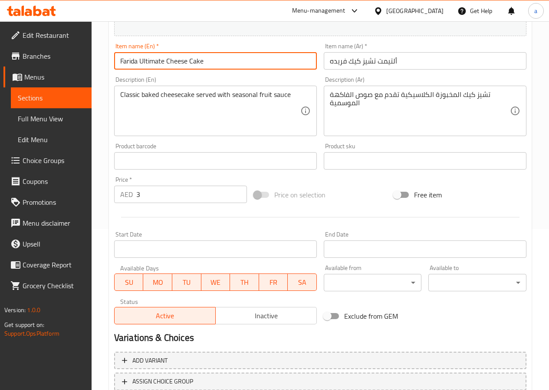
scroll to position [224, 0]
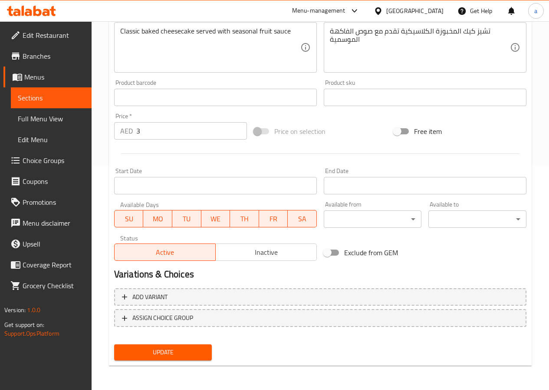
type input "Farida Ultimate Cheese Cake"
click at [185, 349] on span "Update" at bounding box center [163, 352] width 84 height 11
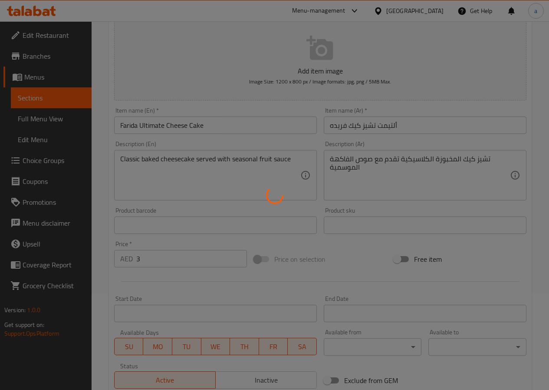
scroll to position [94, 0]
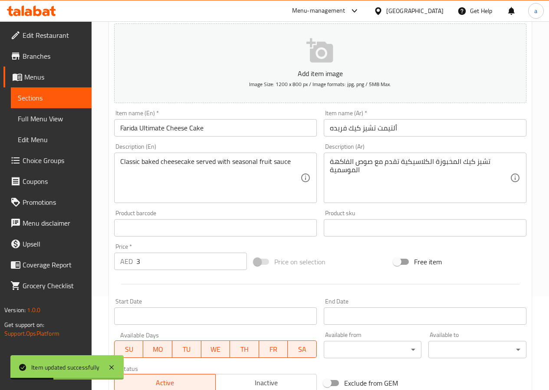
click at [69, 102] on span "Sections" at bounding box center [51, 98] width 67 height 10
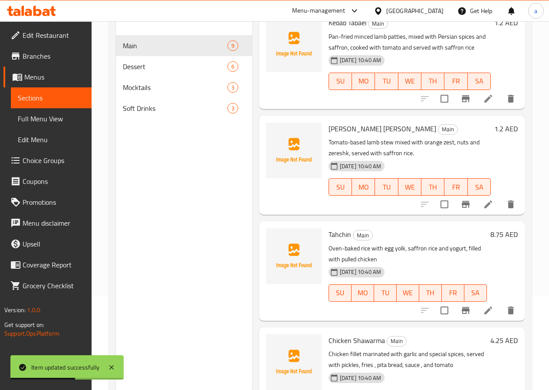
scroll to position [130, 0]
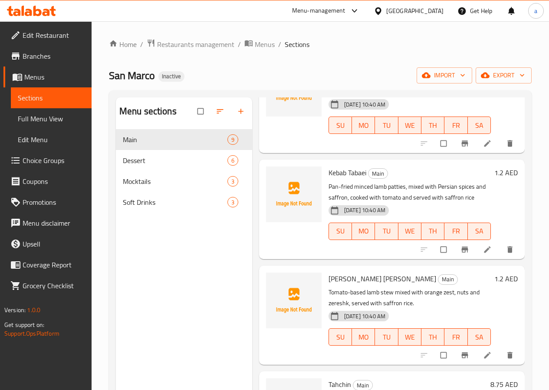
scroll to position [87, 0]
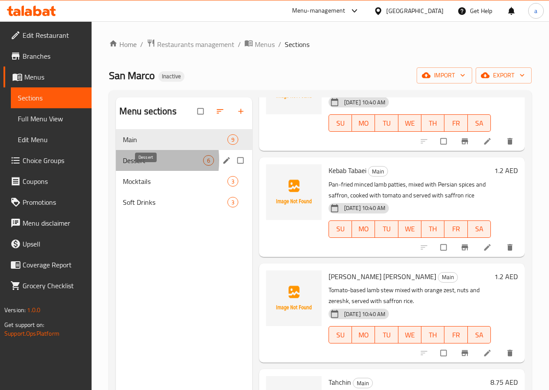
click at [127, 165] on span "Dessert" at bounding box center [163, 160] width 80 height 10
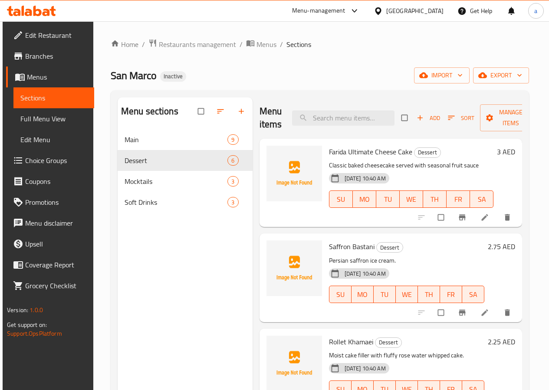
click at [476, 217] on li at bounding box center [486, 217] width 24 height 14
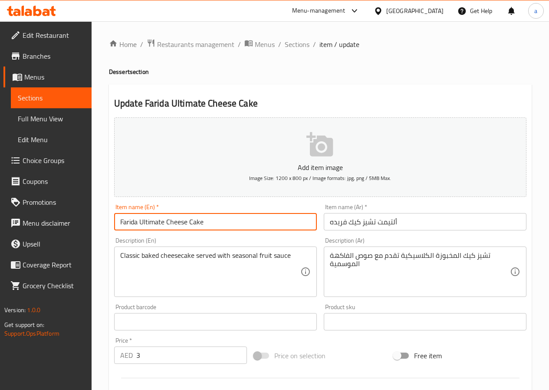
click at [213, 225] on input "Farida Ultimate Cheese Cake" at bounding box center [215, 221] width 203 height 17
paste input "’s"
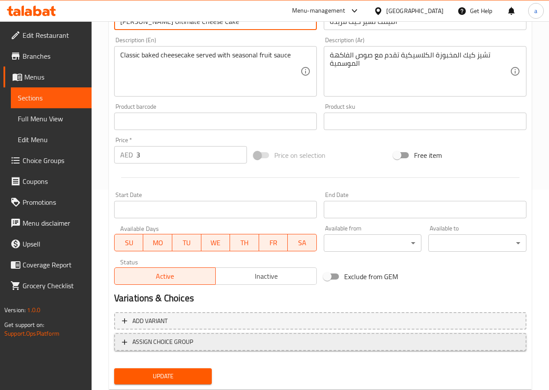
scroll to position [224, 0]
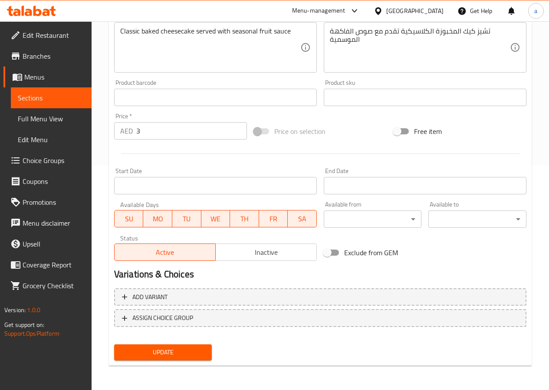
type input "Farida’s Ultimate Cheese Cake"
click at [180, 351] on div "Update" at bounding box center [163, 352] width 105 height 23
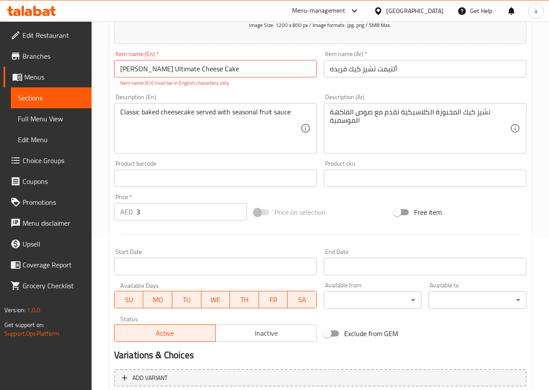
scroll to position [137, 0]
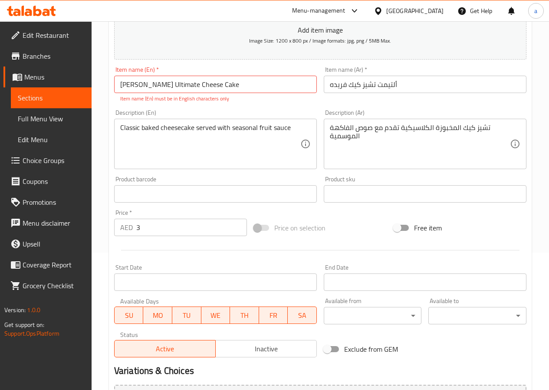
click at [142, 83] on input "Farida’s Ultimate Cheese Cake" at bounding box center [215, 84] width 203 height 17
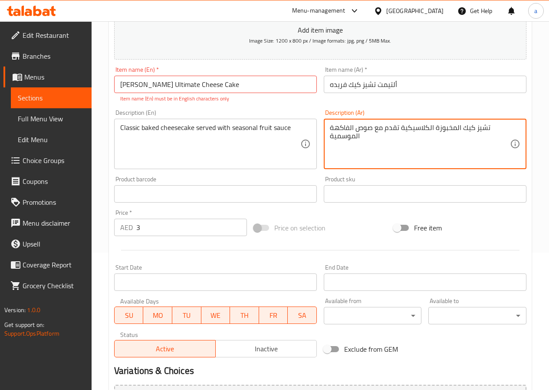
click at [41, 97] on span "Sections" at bounding box center [51, 98] width 67 height 10
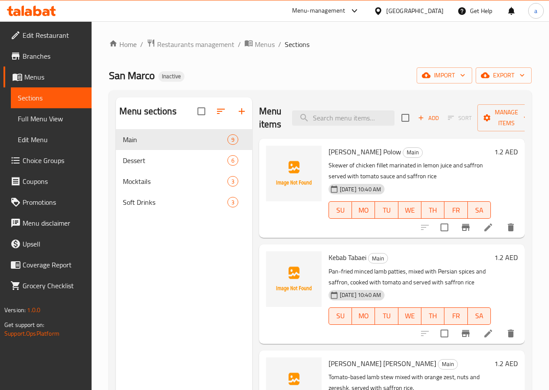
scroll to position [130, 0]
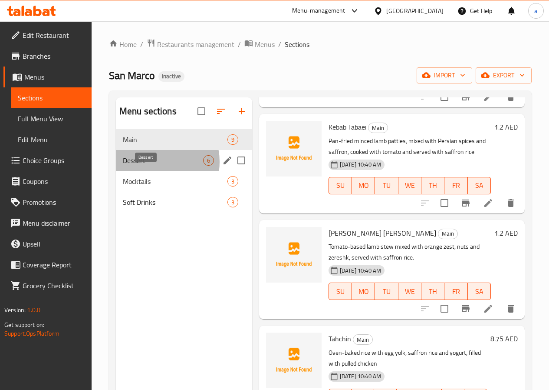
click at [155, 165] on span "Dessert" at bounding box center [163, 160] width 80 height 10
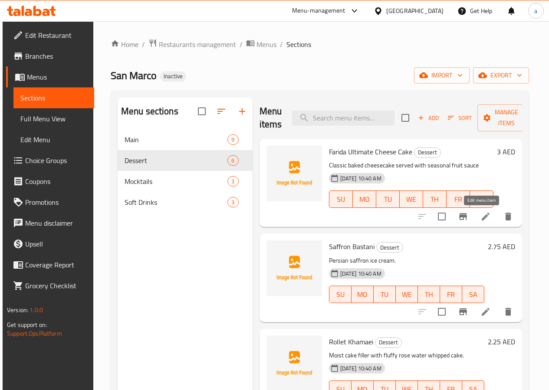
click at [486, 211] on icon at bounding box center [486, 216] width 10 height 10
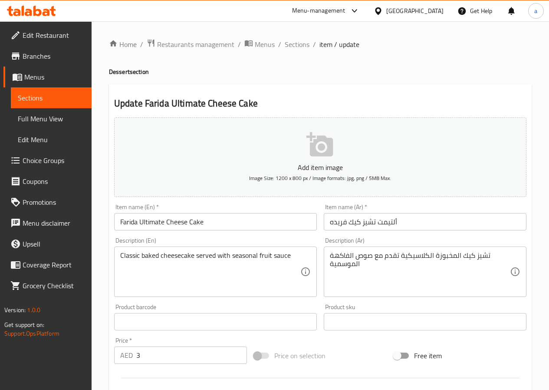
click at [257, 225] on input "Farida Ultimate Cheese Cake" at bounding box center [215, 221] width 203 height 17
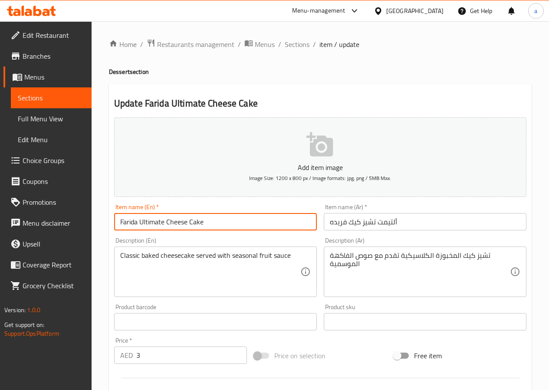
click at [257, 225] on input "Farida Ultimate Cheese Cake" at bounding box center [215, 221] width 203 height 17
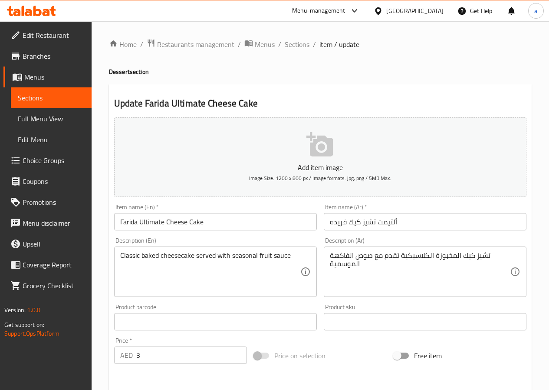
click at [286, 225] on input "Farida Ultimate Cheese Cake" at bounding box center [215, 221] width 203 height 17
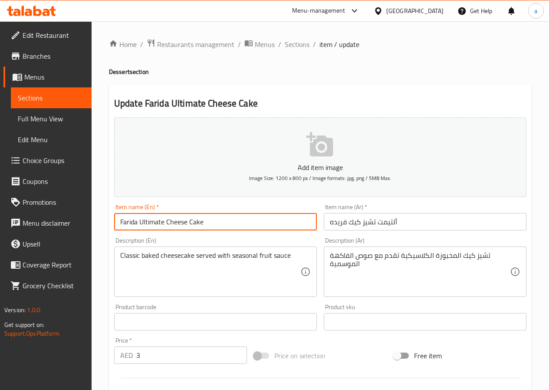
click at [286, 225] on input "Farida Ultimate Cheese Cake" at bounding box center [215, 221] width 203 height 17
paste input "'s Ghaymeh Polow"
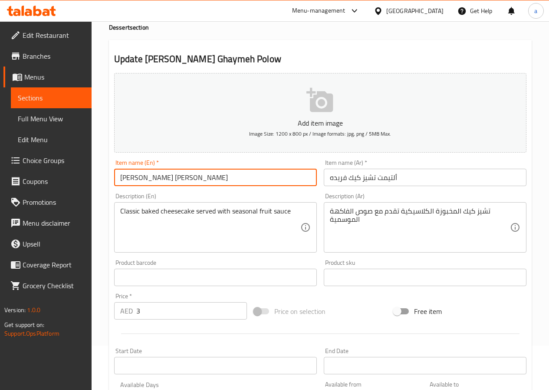
scroll to position [43, 0]
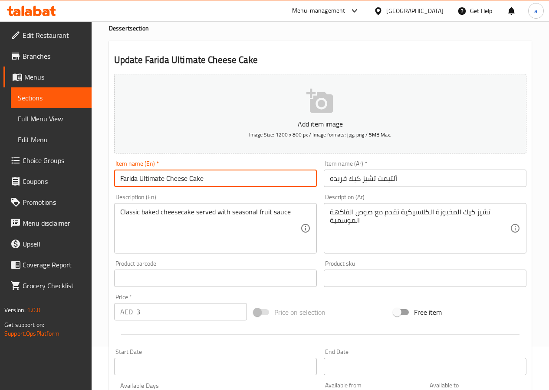
click at [249, 176] on input "Farida Ultimate Cheese Cake" at bounding box center [215, 177] width 203 height 17
paste input "’s"
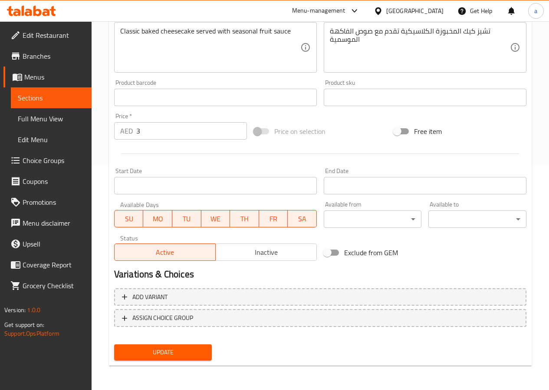
type input "Farida’s Ultimate Cheese Cake"
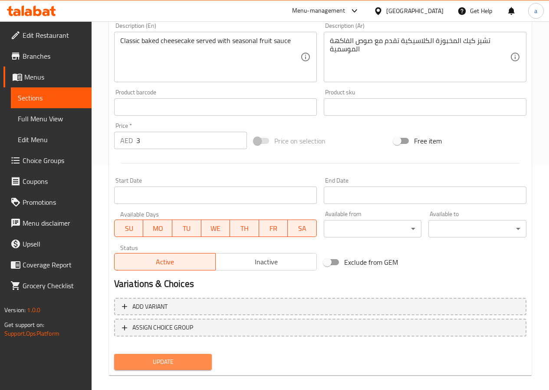
click at [159, 355] on button "Update" at bounding box center [163, 362] width 98 height 16
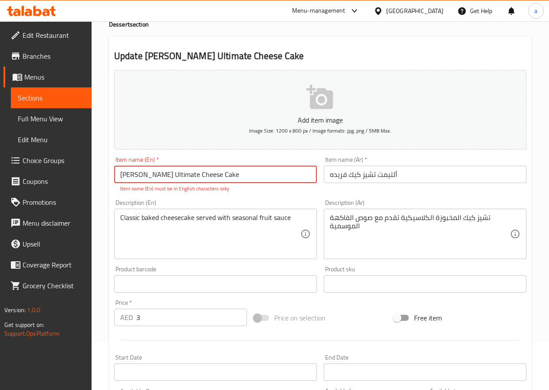
scroll to position [39, 0]
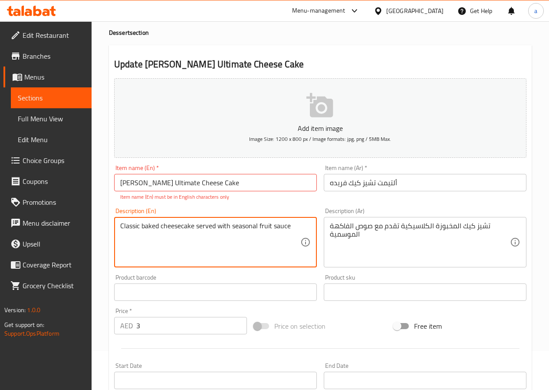
click at [270, 238] on textarea "Classic baked cheesecake served with seasonal fruit sauce" at bounding box center [210, 242] width 180 height 41
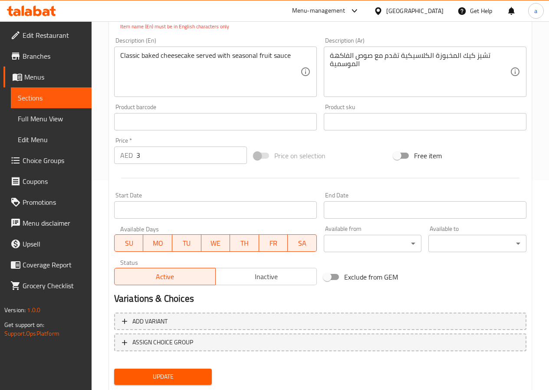
scroll to position [234, 0]
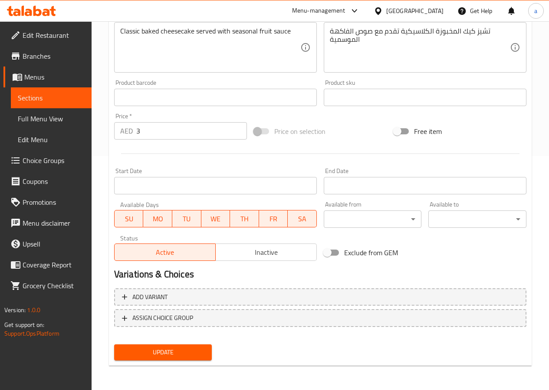
click at [53, 93] on span "Sections" at bounding box center [51, 98] width 67 height 10
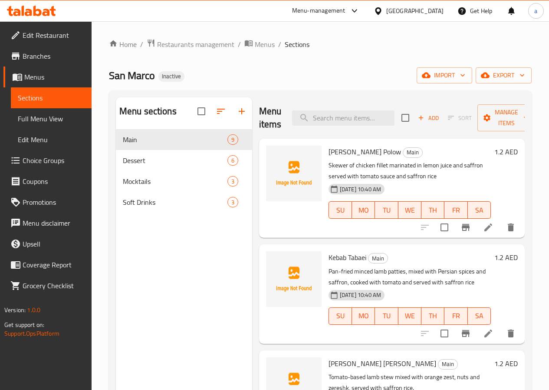
click at [483, 227] on icon at bounding box center [488, 227] width 10 height 10
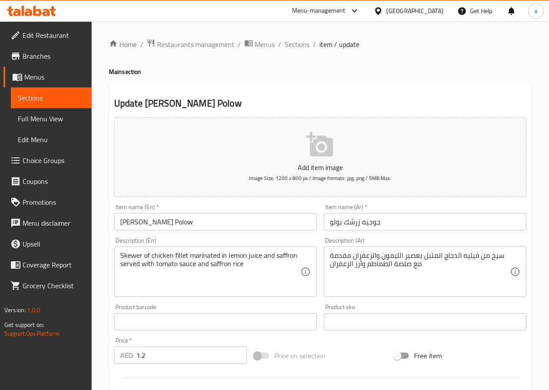
click at [59, 103] on link "Sections" at bounding box center [51, 97] width 81 height 21
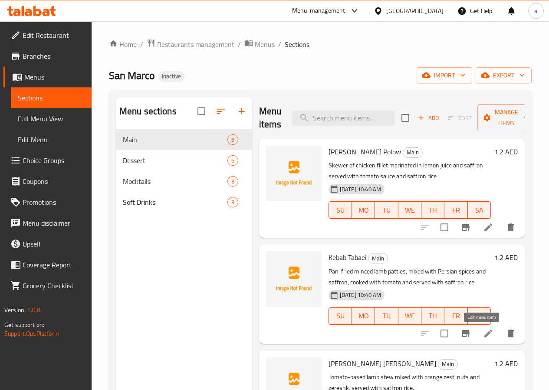
click at [483, 329] on icon at bounding box center [488, 333] width 10 height 10
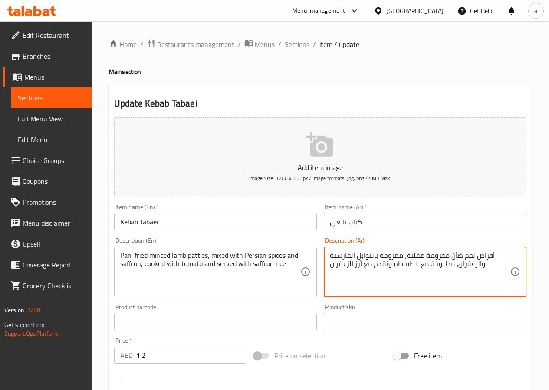
click at [445, 265] on textarea "أقراص لحم ضأن مفرومة مقلية، ممزوجة بالتوابل الفارسية والزعفران، مطبوخة مع الطما…" at bounding box center [420, 271] width 180 height 41
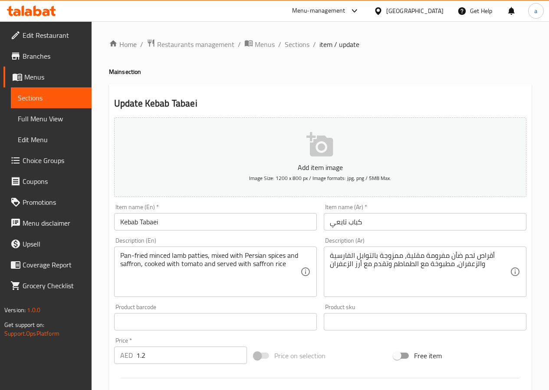
drag, startPoint x: 44, startPoint y: 99, endPoint x: 49, endPoint y: 102, distance: 5.9
click at [44, 99] on span "Sections" at bounding box center [51, 98] width 67 height 10
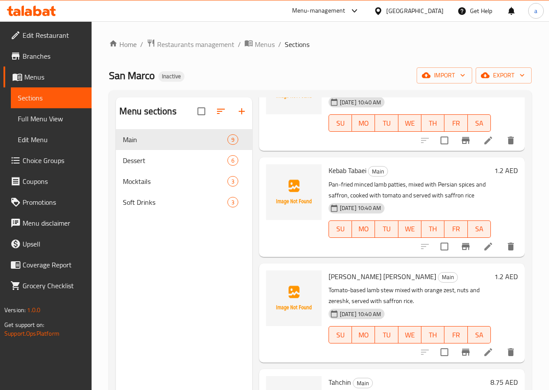
scroll to position [130, 0]
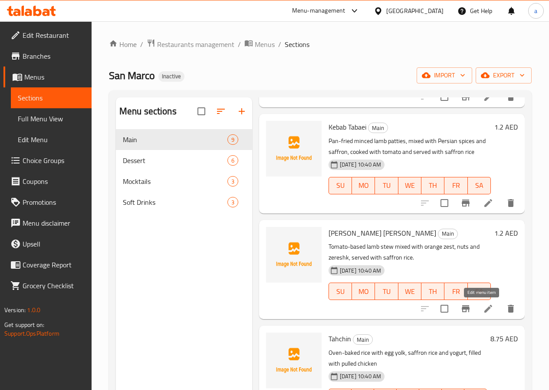
click at [483, 314] on icon at bounding box center [488, 308] width 10 height 10
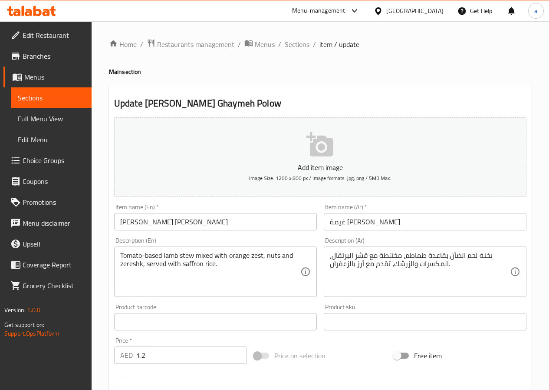
click at [369, 255] on textarea "يخنة لحم الضأن بقاعدة طماطم، مختلطة مع قشر البرتقال، المكسرات والزرشك، تقدم مع …" at bounding box center [420, 271] width 180 height 41
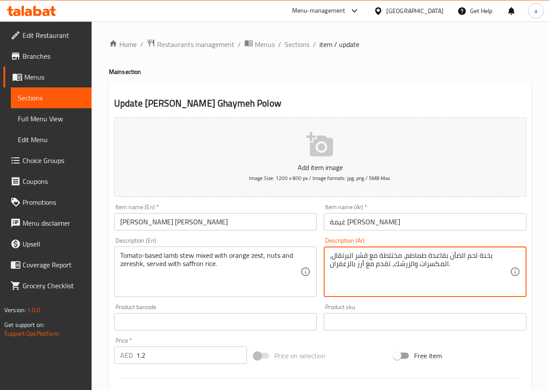
click at [369, 255] on textarea "يخنة لحم الضأن بقاعدة طماطم، مختلطة مع قشر البرتقال، المكسرات والزرشك، تقدم مع …" at bounding box center [420, 271] width 180 height 41
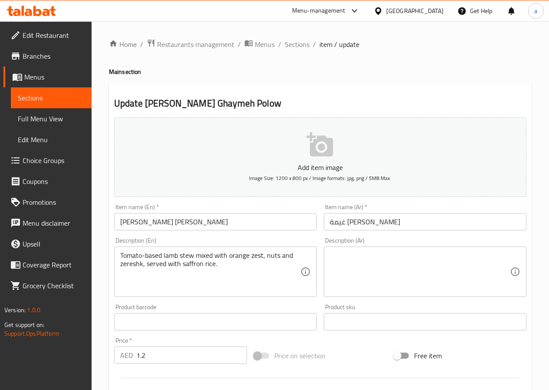
click at [424, 271] on textarea at bounding box center [420, 271] width 180 height 41
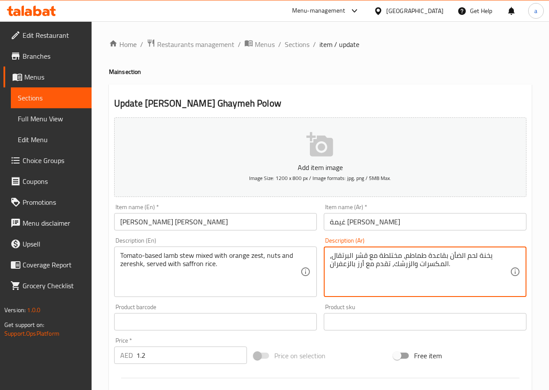
type textarea "يخنة لحم الضأن بقاعدة طماطم، مختلطة مع قشر البرتقال، المكسرات والزرشك، تقدم مع …"
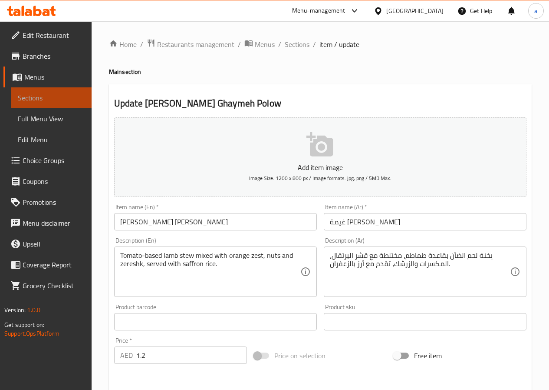
click at [79, 103] on link "Sections" at bounding box center [51, 97] width 81 height 21
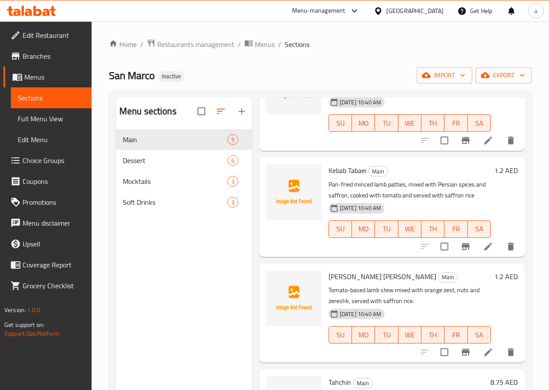
scroll to position [217, 0]
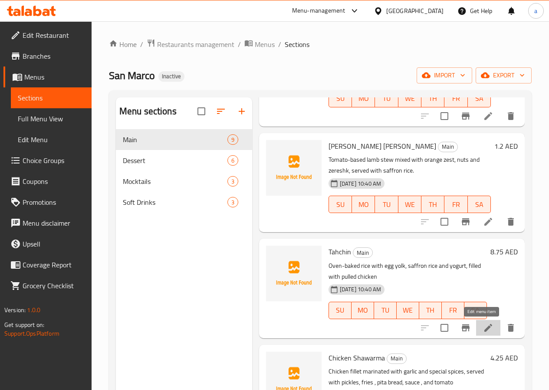
click at [485, 325] on icon at bounding box center [489, 328] width 8 height 8
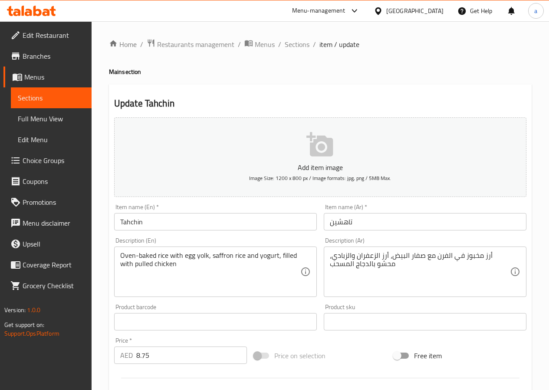
click at [67, 91] on link "Sections" at bounding box center [51, 97] width 81 height 21
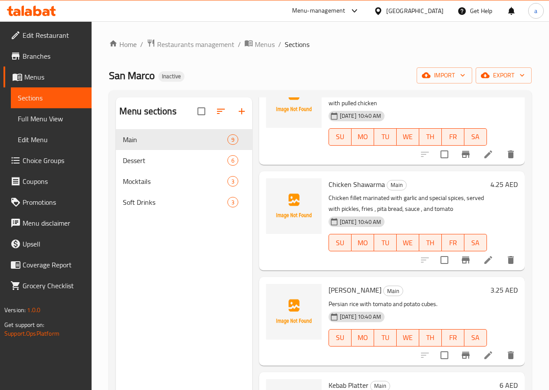
scroll to position [391, 0]
click at [484, 255] on icon at bounding box center [488, 259] width 10 height 10
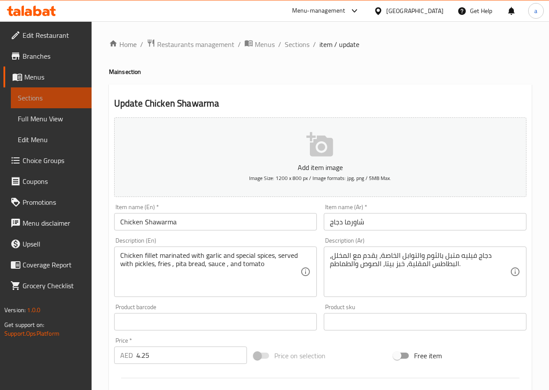
click at [83, 102] on span "Sections" at bounding box center [51, 98] width 67 height 10
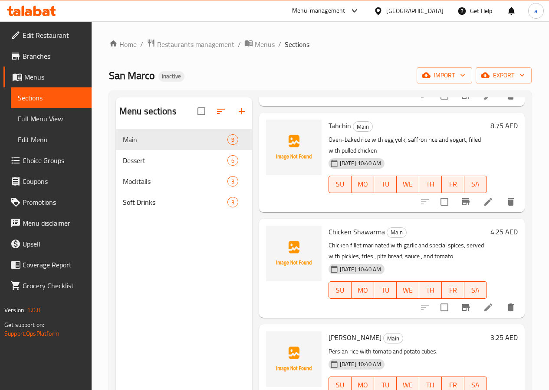
scroll to position [391, 0]
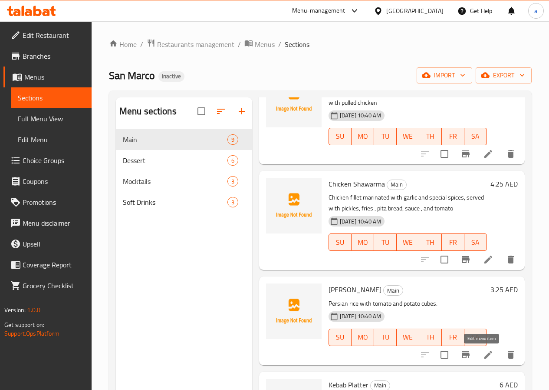
click at [484, 350] on icon at bounding box center [488, 354] width 10 height 10
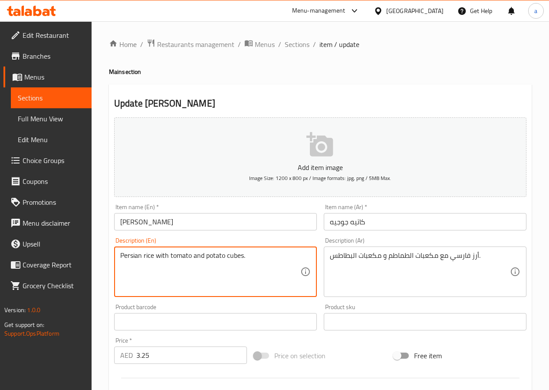
click at [297, 266] on textarea "Persian rice with tomato and potato cubes." at bounding box center [210, 271] width 180 height 41
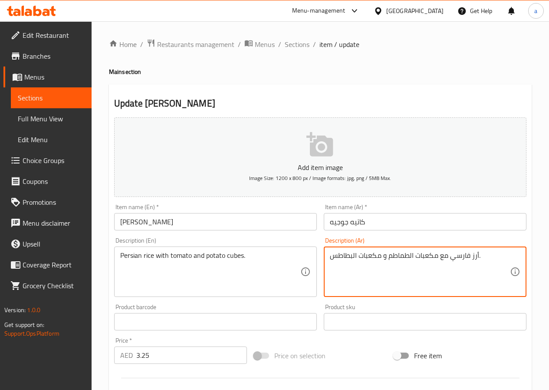
click at [341, 258] on textarea "أرز فارسي مع مكعبات الطماطم و مكعبات البطاطس." at bounding box center [420, 271] width 180 height 41
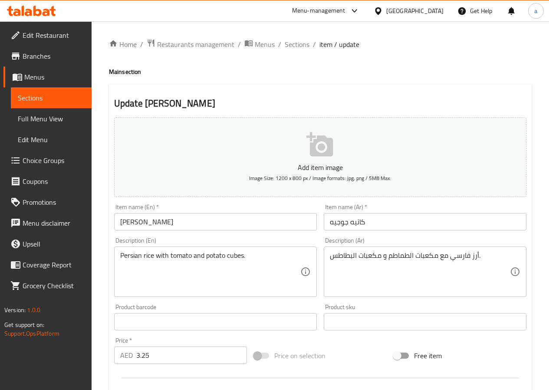
drag, startPoint x: 64, startPoint y: 92, endPoint x: 82, endPoint y: 100, distance: 19.6
click at [64, 92] on link "Sections" at bounding box center [51, 97] width 81 height 21
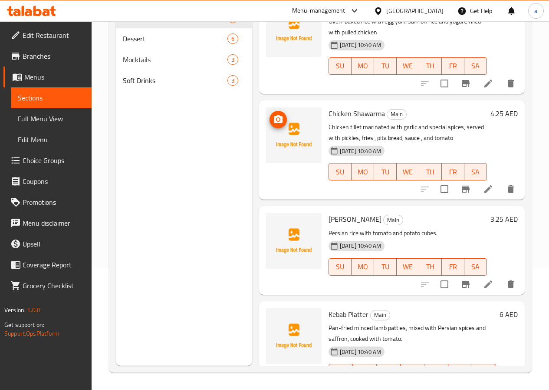
scroll to position [391, 0]
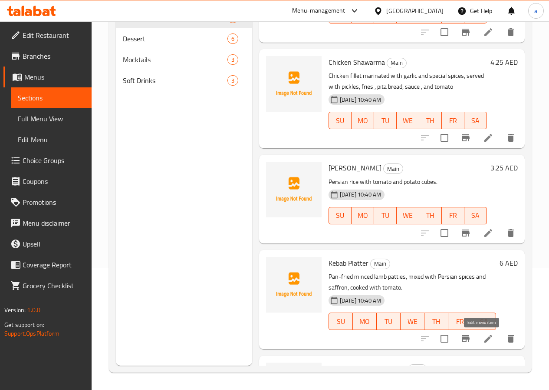
click at [485, 337] on icon at bounding box center [488, 338] width 10 height 10
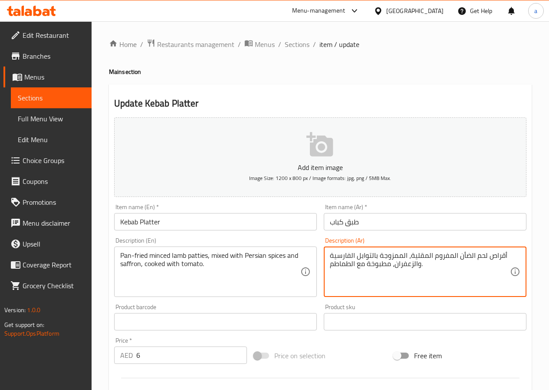
click at [337, 259] on textarea "أقراص لحم الضأن المفروم المقلية، الممزوجة بالتوابل الفارسية والزعفران، مطبوخة م…" at bounding box center [420, 271] width 180 height 41
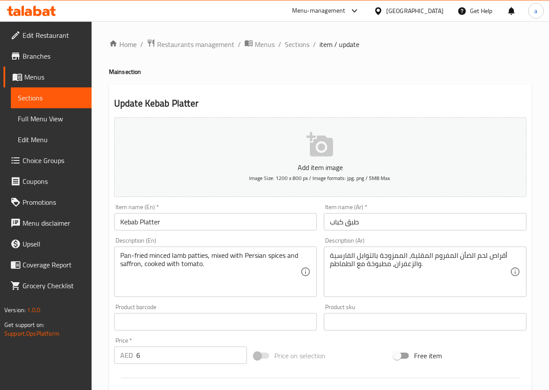
click at [50, 98] on span "Sections" at bounding box center [51, 98] width 67 height 10
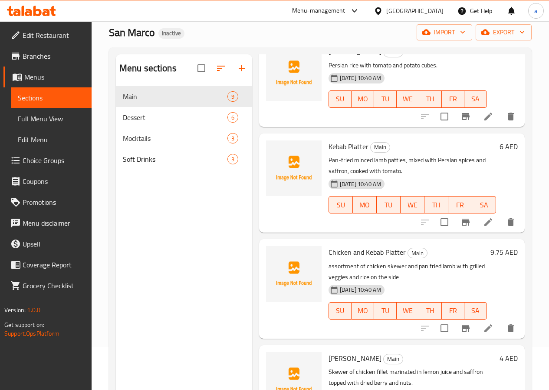
scroll to position [43, 0]
click at [485, 326] on icon at bounding box center [489, 327] width 8 height 8
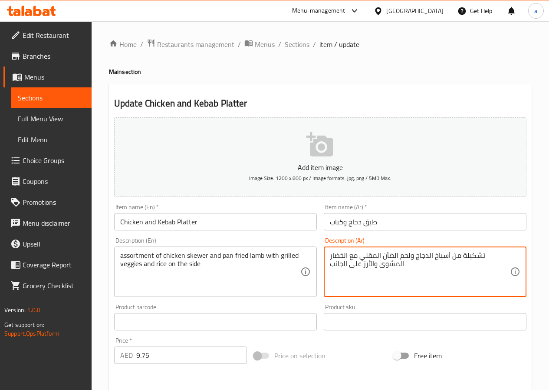
click at [384, 274] on textarea "تشكيلة من أسياخ الدجاج ولحم الضأن المقلي مع الخضار المشوى والأرز على الجانب" at bounding box center [420, 271] width 180 height 41
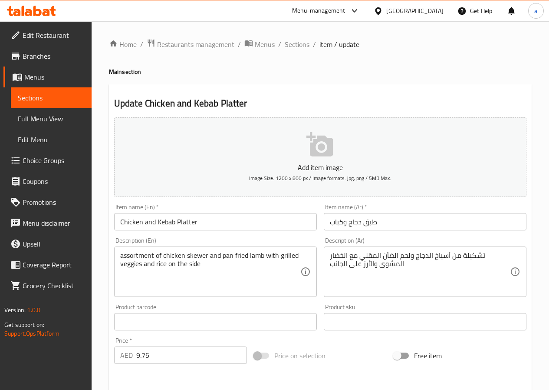
click at [58, 96] on span "Sections" at bounding box center [51, 98] width 67 height 10
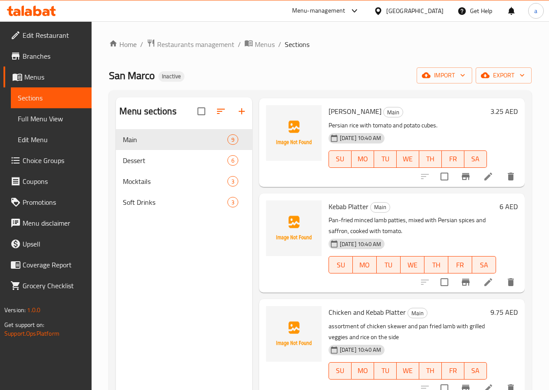
scroll to position [586, 0]
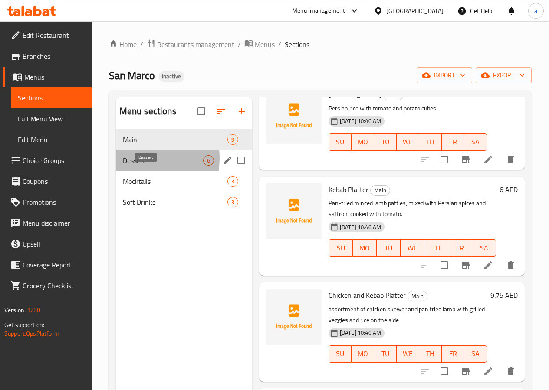
click at [141, 165] on span "Dessert" at bounding box center [163, 160] width 80 height 10
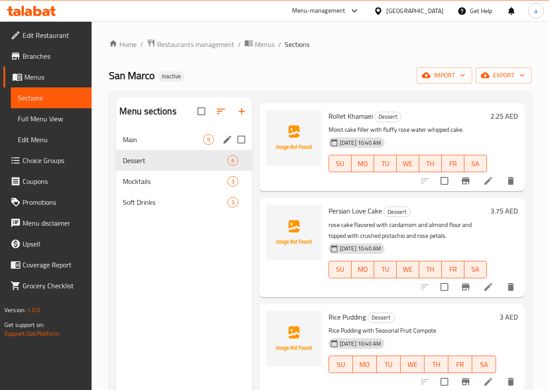
click at [143, 145] on span "Main" at bounding box center [163, 139] width 80 height 10
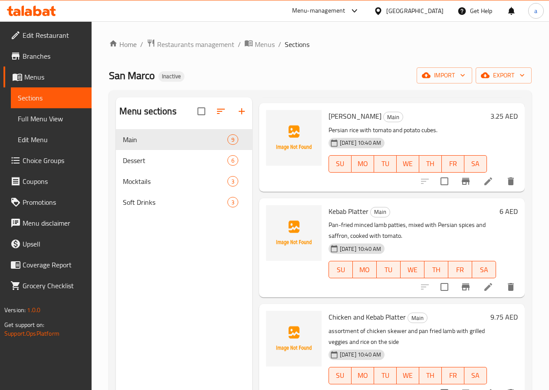
scroll to position [586, 0]
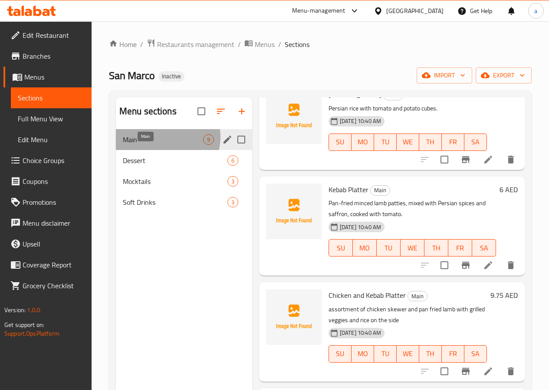
click at [164, 145] on span "Main" at bounding box center [163, 139] width 80 height 10
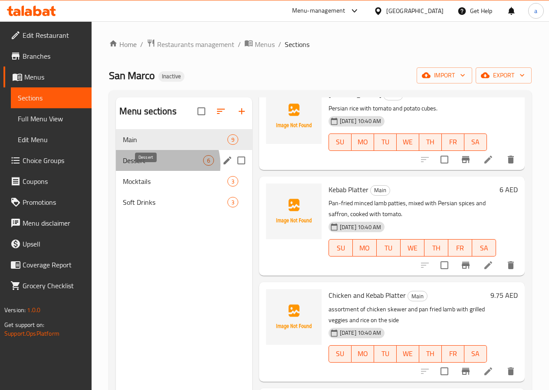
click at [163, 165] on span "Dessert" at bounding box center [163, 160] width 80 height 10
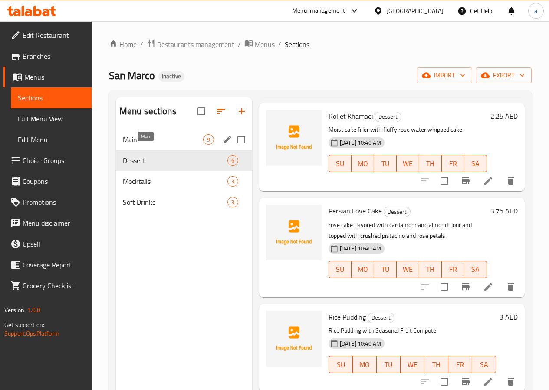
click at [155, 145] on span "Main" at bounding box center [163, 139] width 80 height 10
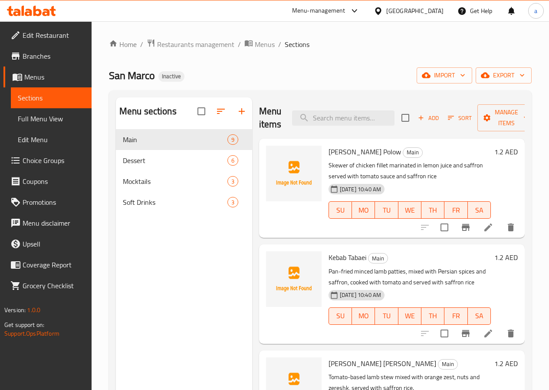
click at [73, 111] on link "Full Menu View" at bounding box center [51, 118] width 81 height 21
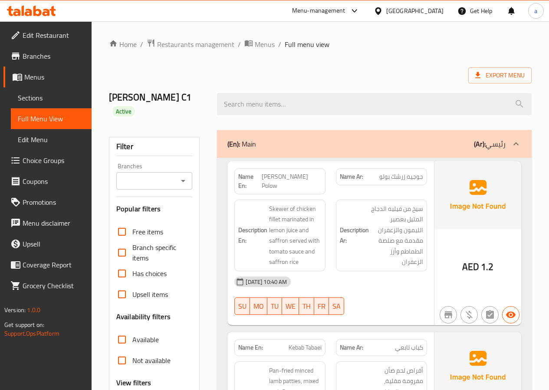
click at [426, 74] on div "Export Menu" at bounding box center [320, 75] width 423 height 16
click at [55, 102] on span "Sections" at bounding box center [51, 98] width 67 height 10
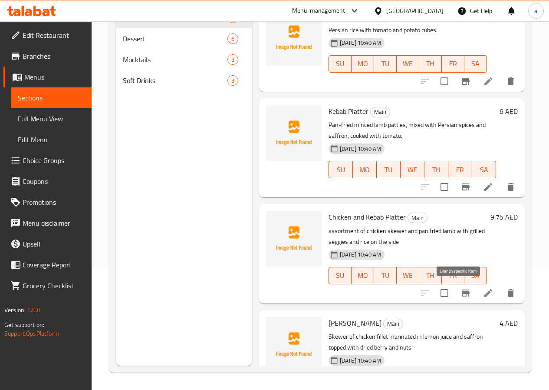
scroll to position [586, 0]
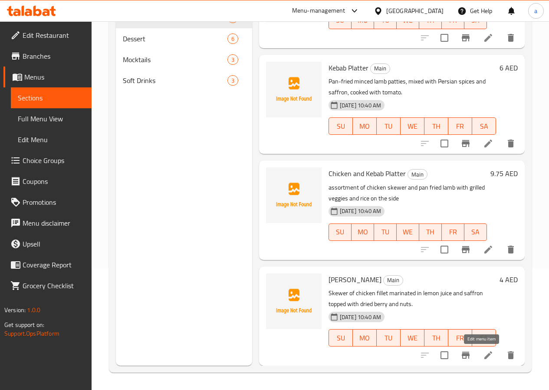
click at [485, 354] on icon at bounding box center [488, 355] width 10 height 10
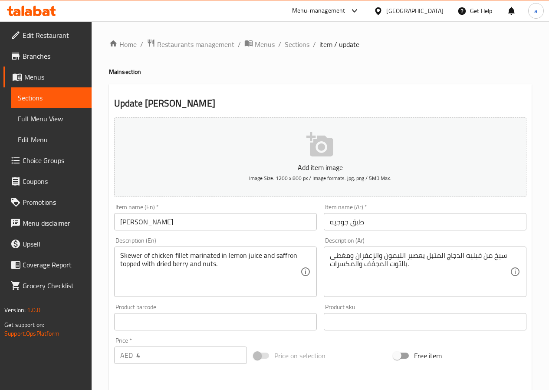
click at [39, 94] on span "Sections" at bounding box center [51, 98] width 67 height 10
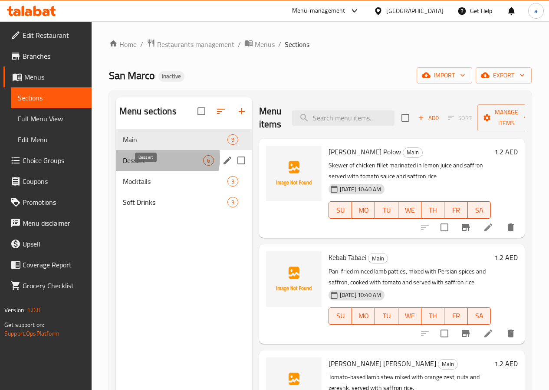
click at [162, 165] on span "Dessert" at bounding box center [163, 160] width 80 height 10
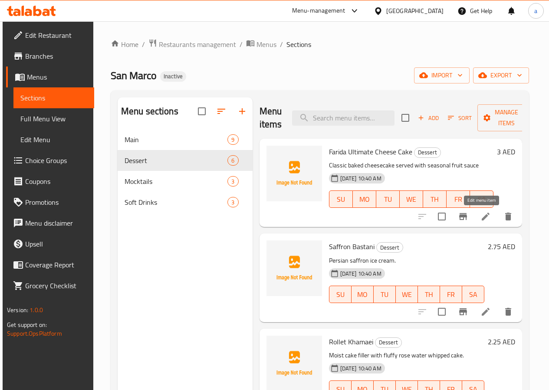
click at [483, 216] on icon at bounding box center [486, 216] width 8 height 8
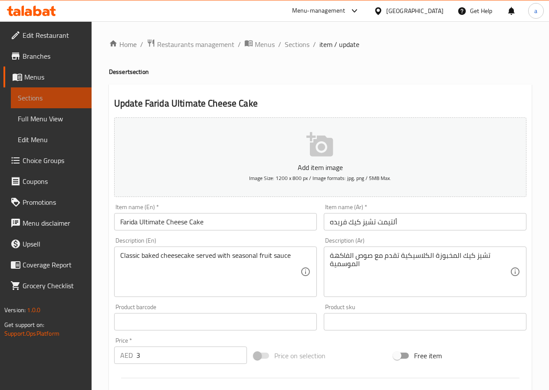
click at [73, 95] on span "Sections" at bounding box center [51, 98] width 67 height 10
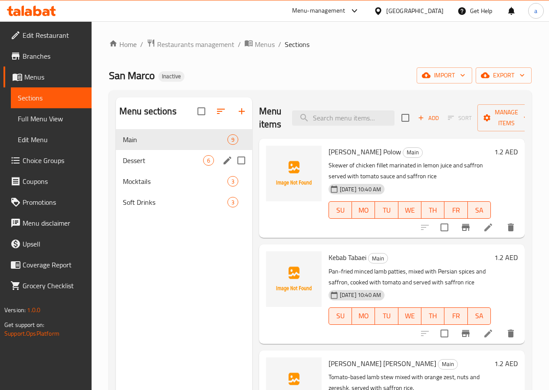
click at [152, 171] on div "Dessert 6" at bounding box center [184, 160] width 136 height 21
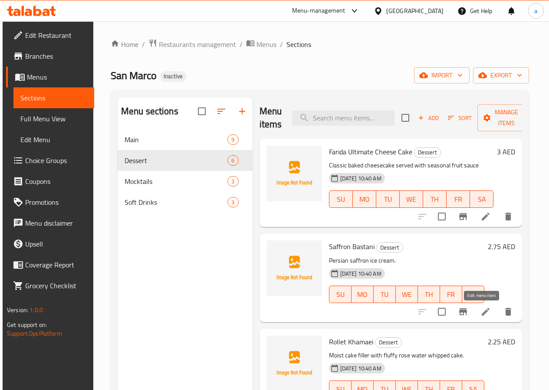
click at [482, 308] on icon at bounding box center [486, 311] width 10 height 10
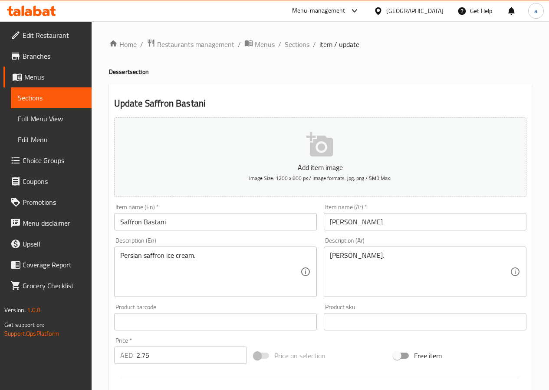
click at [43, 92] on link "Sections" at bounding box center [51, 97] width 81 height 21
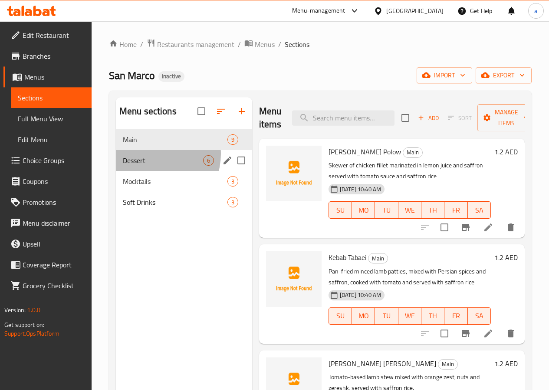
click at [152, 167] on div "Dessert 6" at bounding box center [184, 160] width 136 height 21
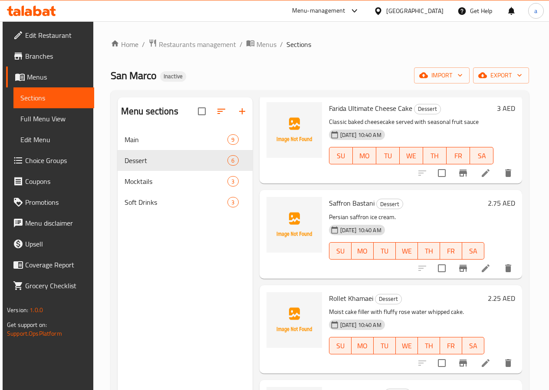
scroll to position [87, 0]
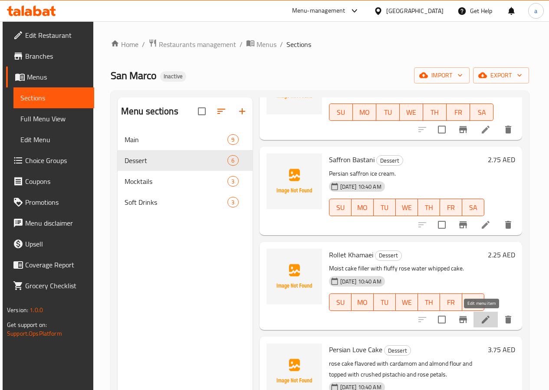
click at [482, 315] on icon at bounding box center [486, 319] width 10 height 10
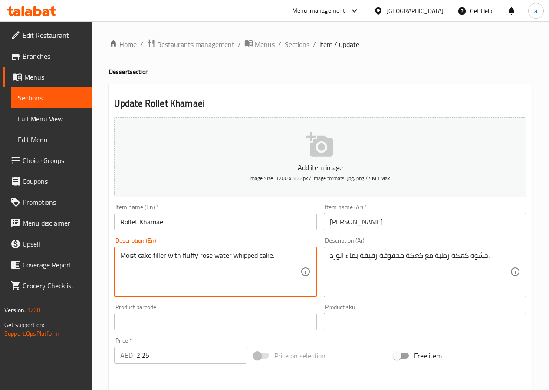
click at [127, 255] on textarea "Moist cake filler with fluffy rose water whipped cake." at bounding box center [210, 271] width 180 height 41
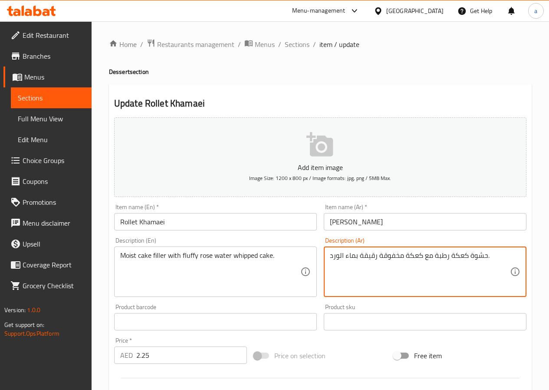
click at [465, 256] on textarea "حشوة كعكة رطبة مع كعكة مخفوقة رقيقة بماء الورد." at bounding box center [420, 271] width 180 height 41
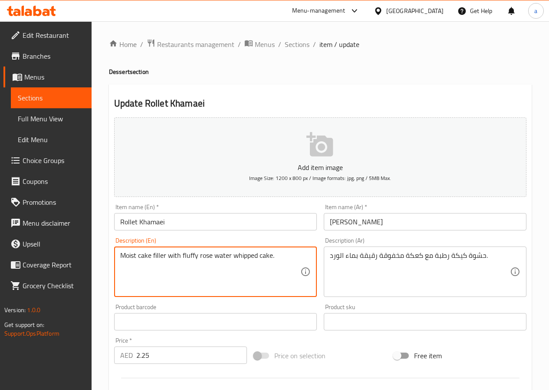
drag, startPoint x: 181, startPoint y: 254, endPoint x: 210, endPoint y: 261, distance: 29.4
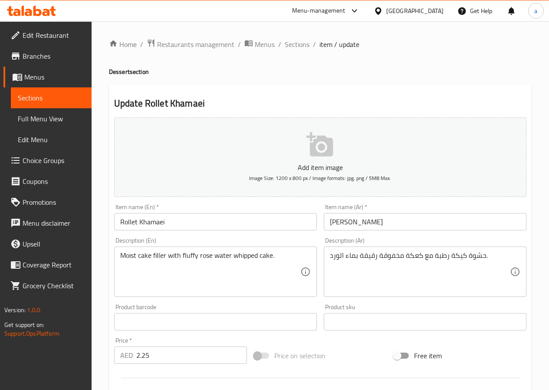
click at [126, 257] on textarea "Moist cake filler with fluffy rose water whipped cake." at bounding box center [210, 271] width 180 height 41
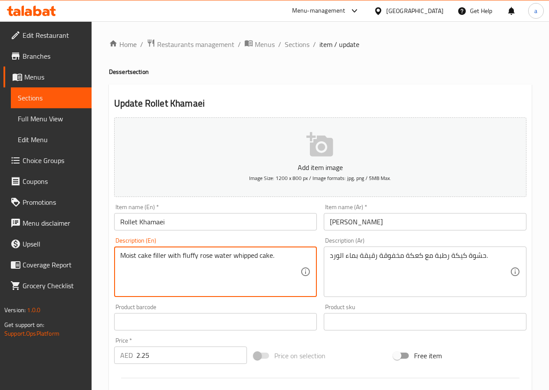
click at [126, 257] on textarea "Moist cake filler with fluffy rose water whipped cake." at bounding box center [210, 271] width 180 height 41
click at [168, 257] on textarea "Moist cake filler with fluffy rose water whipped cake." at bounding box center [210, 271] width 180 height 41
click at [159, 257] on textarea "Moist cake filler with fluffy rose water whipped cake." at bounding box center [210, 271] width 180 height 41
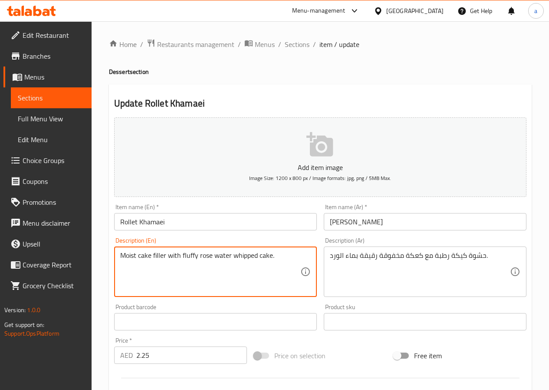
click at [159, 255] on textarea "Moist cake filler with fluffy rose water whipped cake." at bounding box center [210, 271] width 180 height 41
drag, startPoint x: 182, startPoint y: 254, endPoint x: 212, endPoint y: 260, distance: 30.7
click at [212, 260] on textarea "Moist cake filler with fluffy rose water whipped cake." at bounding box center [210, 271] width 180 height 41
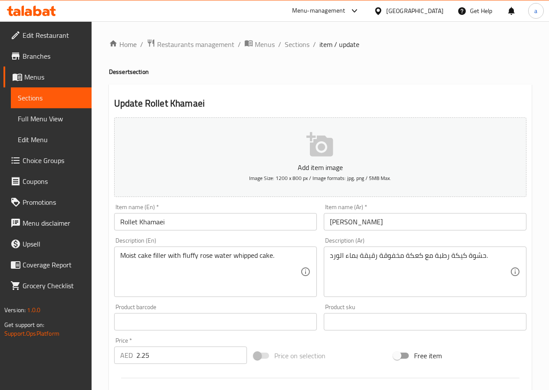
click at [158, 257] on textarea "Moist cake filler with fluffy rose water whipped cake." at bounding box center [210, 271] width 180 height 41
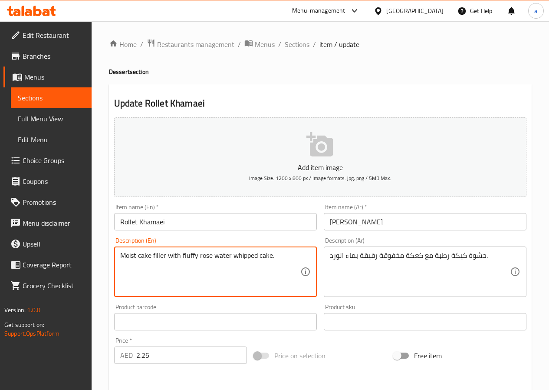
click at [160, 256] on textarea "Moist cake filler with fluffy rose water whipped cake." at bounding box center [210, 271] width 180 height 41
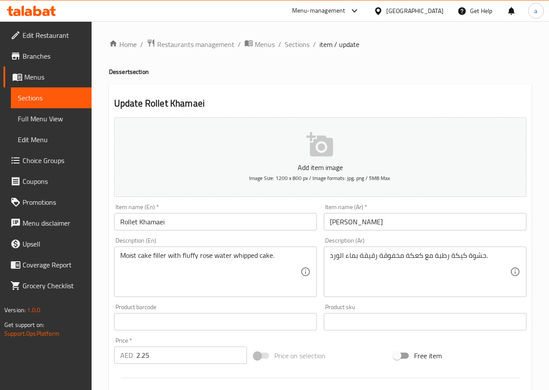
click at [189, 258] on textarea "Moist cake filler with fluffy rose water whipped cake." at bounding box center [210, 271] width 180 height 41
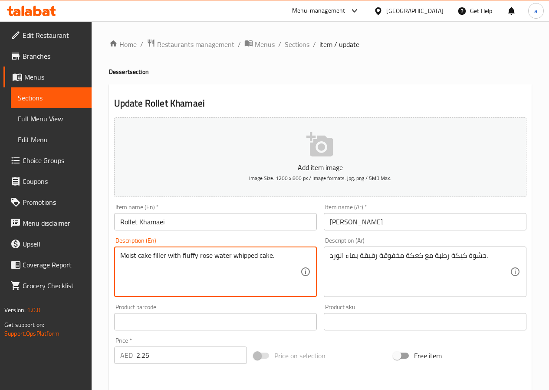
click at [189, 258] on textarea "Moist cake filler with fluffy rose water whipped cake." at bounding box center [210, 271] width 180 height 41
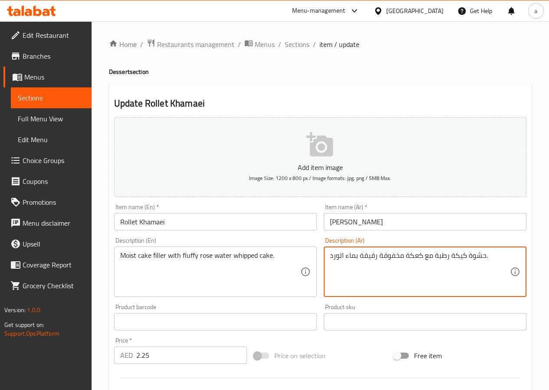
click at [416, 255] on textarea "حشوة كيكة رطبة مع كعكة مخفوقة رقيقة بماء الورد." at bounding box center [420, 271] width 180 height 41
type textarea "حشوة كعكة رطبة مع كعكة مخفوقة رقيقة بماء الورد."
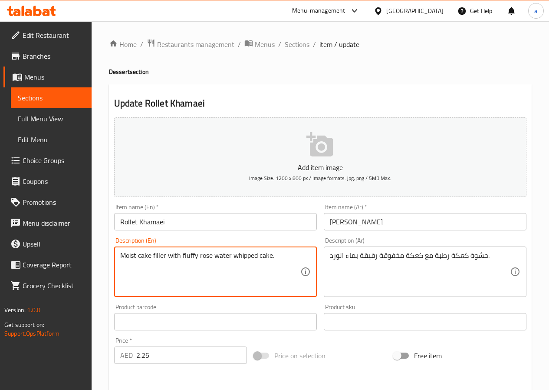
click at [278, 258] on textarea "Moist cake filler with fluffy rose water whipped cake." at bounding box center [210, 271] width 180 height 41
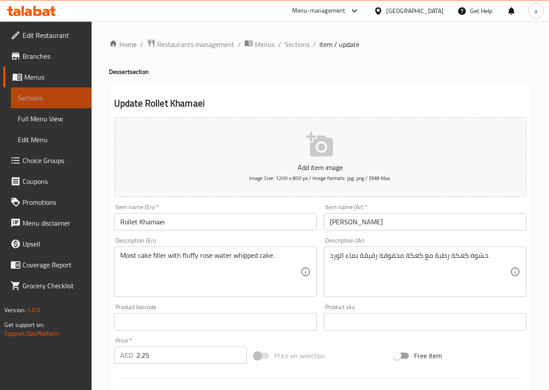
click at [71, 98] on span "Sections" at bounding box center [51, 98] width 67 height 10
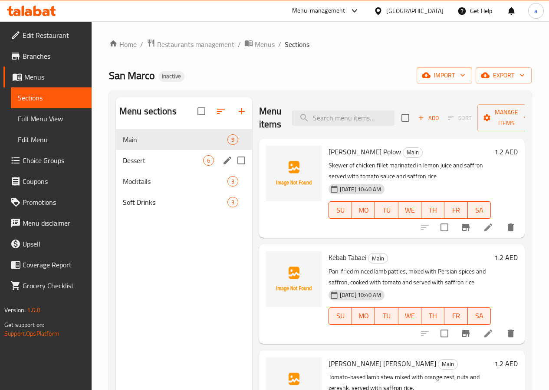
click at [135, 171] on div "Dessert 6" at bounding box center [184, 160] width 136 height 21
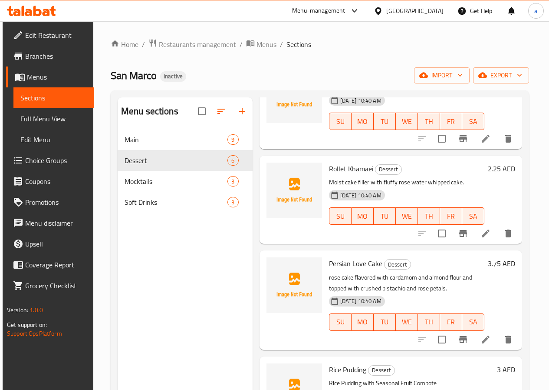
scroll to position [174, 0]
click at [474, 335] on li at bounding box center [486, 339] width 24 height 16
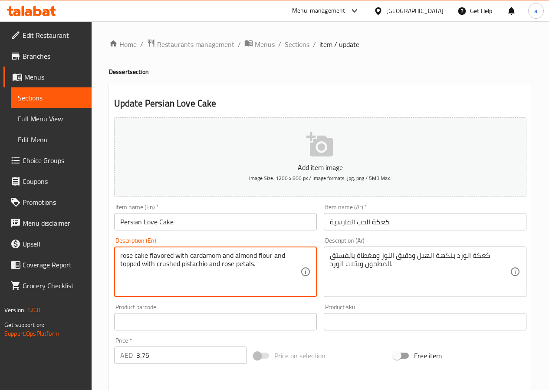
drag, startPoint x: 148, startPoint y: 257, endPoint x: 118, endPoint y: 257, distance: 30.0
drag, startPoint x: 192, startPoint y: 255, endPoint x: 220, endPoint y: 256, distance: 28.3
click at [220, 256] on textarea "rose cake flavored with cardamom and almond flour and topped with crushed pista…" at bounding box center [210, 271] width 180 height 41
drag, startPoint x: 235, startPoint y: 253, endPoint x: 271, endPoint y: 256, distance: 36.6
click at [271, 256] on textarea "rose cake flavored with cardamom and almond flour and topped with crushed pista…" at bounding box center [210, 271] width 180 height 41
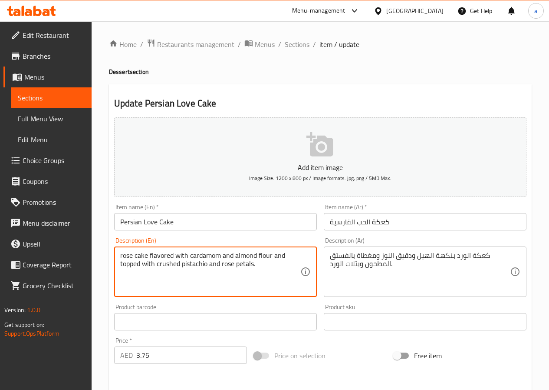
drag, startPoint x: 222, startPoint y: 265, endPoint x: 255, endPoint y: 267, distance: 32.6
click at [255, 267] on textarea "rose cake flavored with cardamom and almond flour and topped with crushed pista…" at bounding box center [210, 271] width 180 height 41
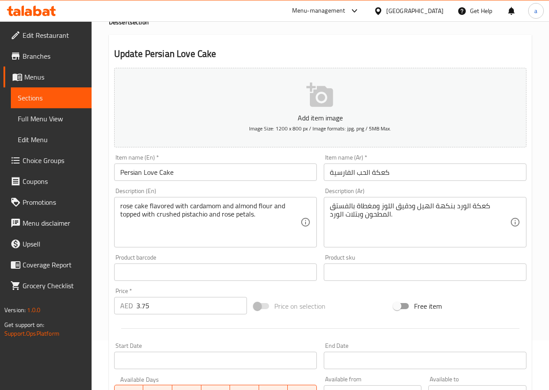
scroll to position [7, 0]
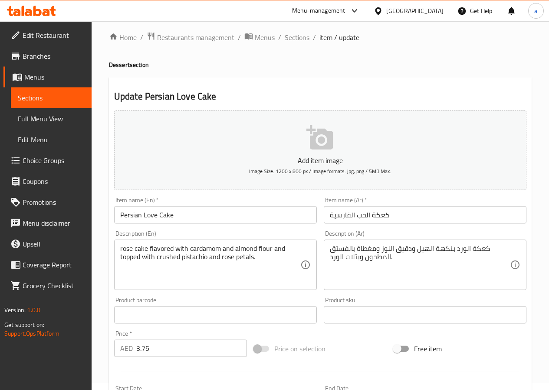
click at [66, 102] on span "Sections" at bounding box center [51, 98] width 67 height 10
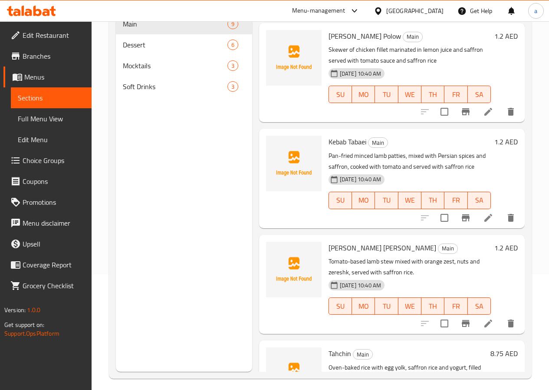
scroll to position [122, 0]
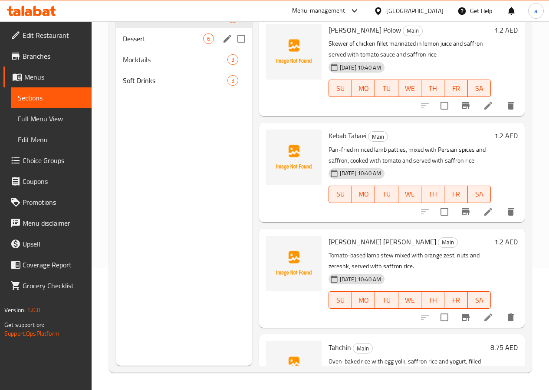
click at [164, 49] on div "Dessert 6" at bounding box center [184, 38] width 136 height 21
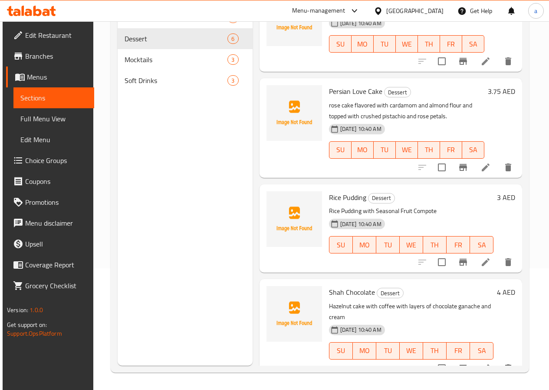
scroll to position [225, 0]
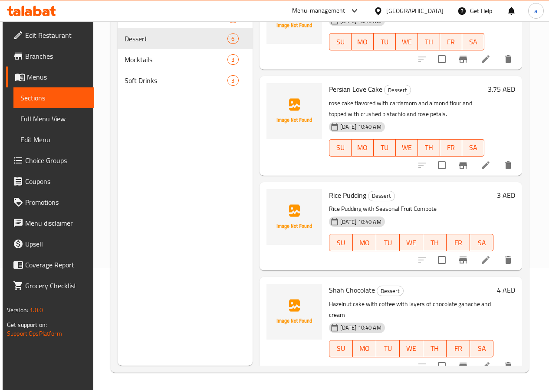
click at [488, 260] on li at bounding box center [486, 260] width 24 height 16
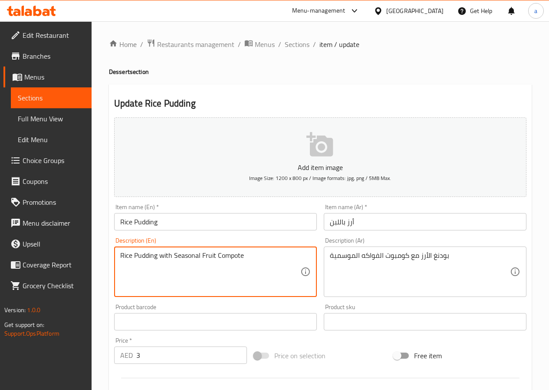
drag, startPoint x: 158, startPoint y: 257, endPoint x: 122, endPoint y: 258, distance: 36.1
drag, startPoint x: 244, startPoint y: 254, endPoint x: 202, endPoint y: 257, distance: 42.7
click at [202, 257] on textarea "Rice Pudding with Seasonal Fruit Compote" at bounding box center [210, 271] width 180 height 41
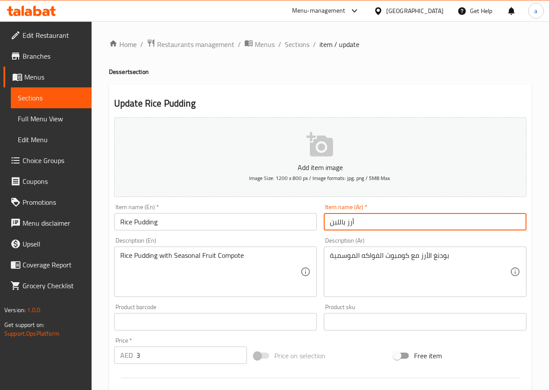
click at [367, 225] on input "أرز باللبن" at bounding box center [425, 221] width 203 height 17
type input "أرز باللبن"
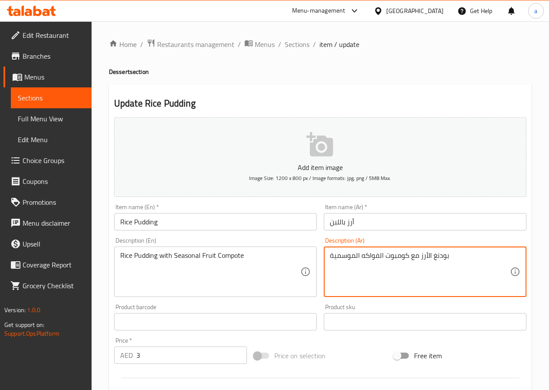
drag, startPoint x: 450, startPoint y: 253, endPoint x: 422, endPoint y: 255, distance: 28.4
paste textarea "رز باللبن"
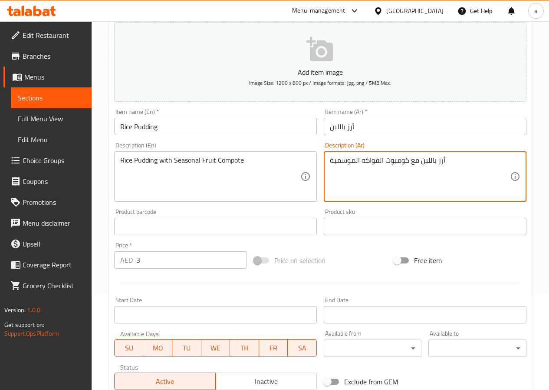
scroll to position [217, 0]
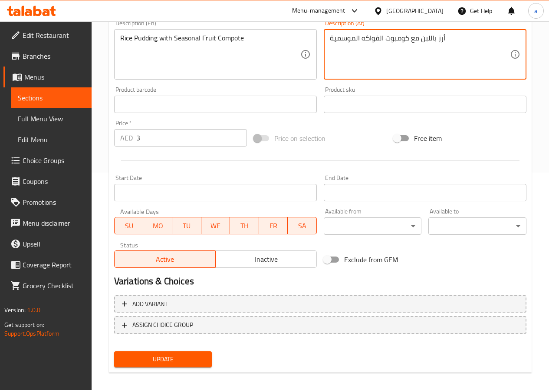
type textarea "أرز باللبن مع كومبوت الفواكه الموسمية"
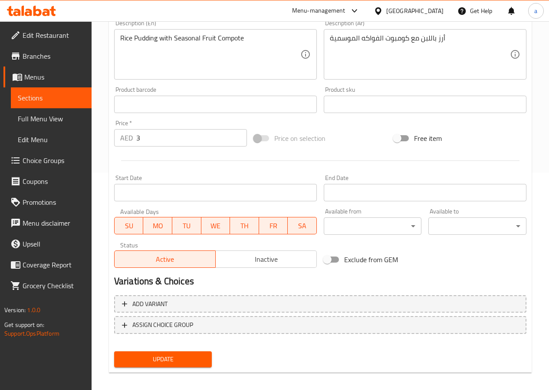
click at [73, 98] on span "Sections" at bounding box center [51, 98] width 67 height 10
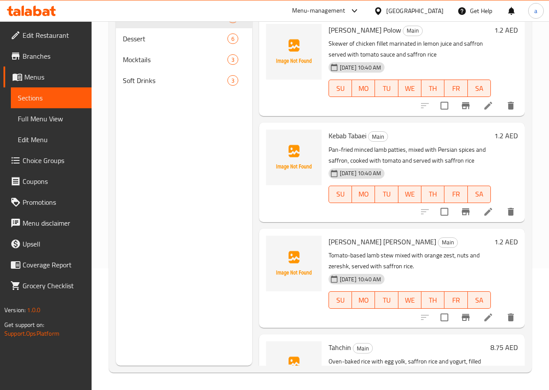
scroll to position [122, 0]
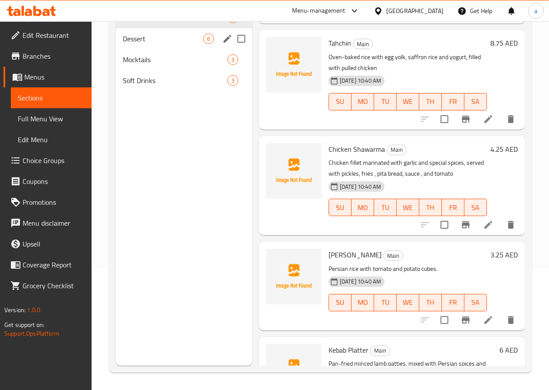
click at [152, 49] on div "Dessert 6" at bounding box center [184, 38] width 136 height 21
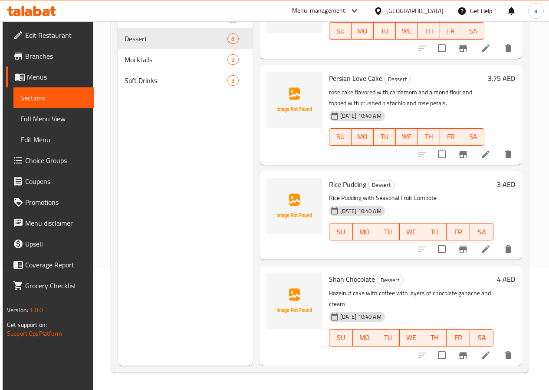
scroll to position [225, 0]
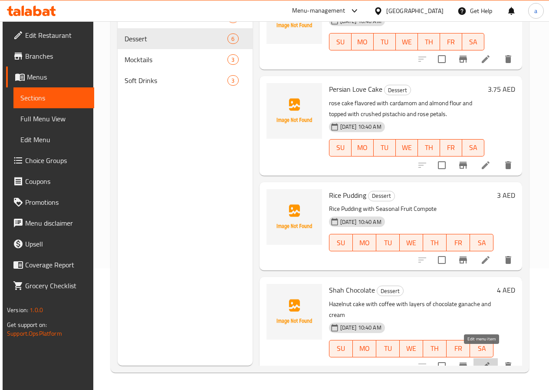
click at [482, 362] on icon at bounding box center [486, 366] width 8 height 8
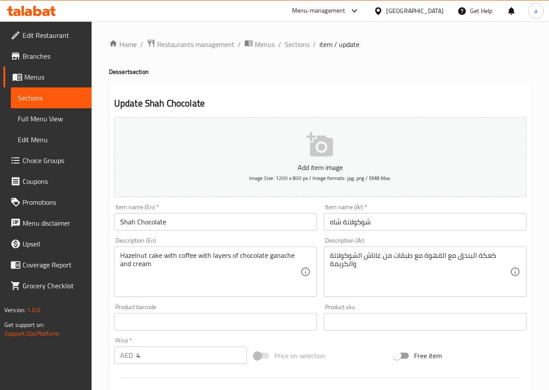
drag, startPoint x: 119, startPoint y: 257, endPoint x: 145, endPoint y: 256, distance: 25.2
click at [144, 256] on div "Hazelnut cake with coffee with layers of chocolate ganache and cream Descriptio…" at bounding box center [215, 271] width 203 height 50
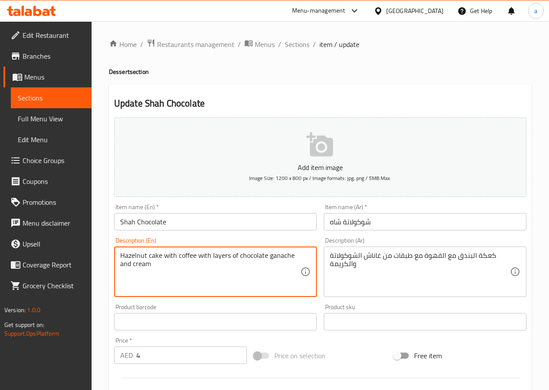
drag, startPoint x: 160, startPoint y: 256, endPoint x: 116, endPoint y: 257, distance: 43.9
click at [116, 257] on div "Hazelnut cake with coffee with layers of chocolate ganache and cream Descriptio…" at bounding box center [215, 271] width 203 height 50
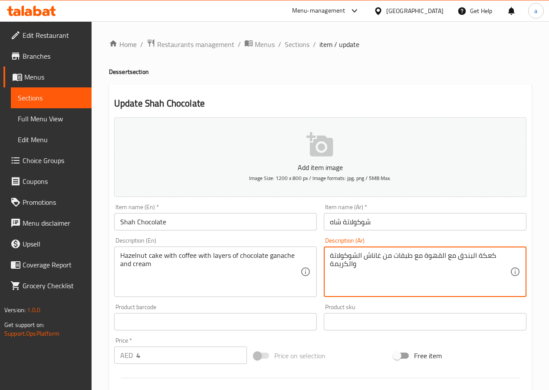
click at [488, 255] on textarea "كعكة البندق مع القهوة مع طبقات من غاناش الشوكولاتة والكريمة" at bounding box center [420, 271] width 180 height 41
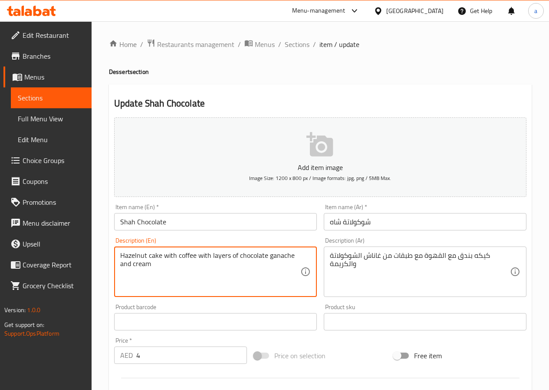
drag, startPoint x: 238, startPoint y: 256, endPoint x: 291, endPoint y: 257, distance: 53.4
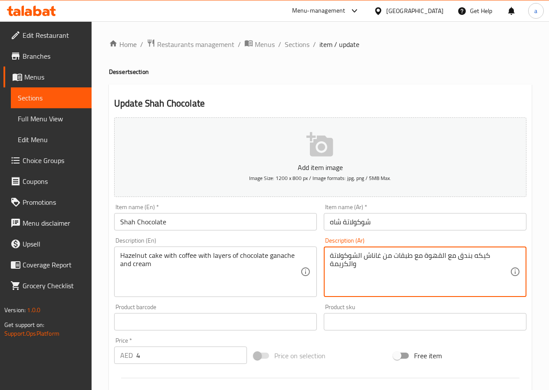
drag, startPoint x: 372, startPoint y: 255, endPoint x: 391, endPoint y: 241, distance: 23.4
click at [372, 255] on textarea "كيكه بندق مع القهوة مع طبقات من غاناش الشوكولاتة والكريمة" at bounding box center [420, 271] width 180 height 41
click at [346, 264] on textarea "كيكه بندق مع القهوة مع طبقات من جاناش الشوكولاتة والكريمة" at bounding box center [420, 271] width 180 height 41
type textarea "كيكه بندق مع القهوة مع طبقات من جاناش الشوكولاتة والكريمة"
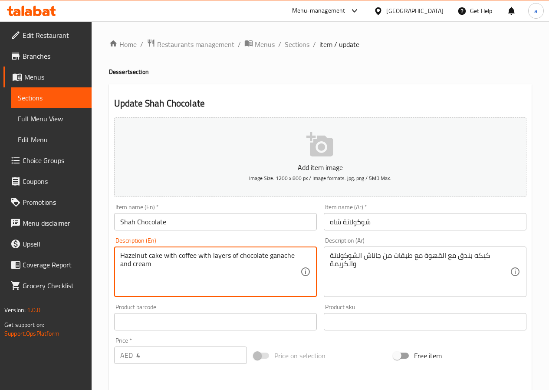
click at [138, 265] on textarea "Hazelnut cake with coffee with layers of chocolate ganache and cream" at bounding box center [210, 271] width 180 height 41
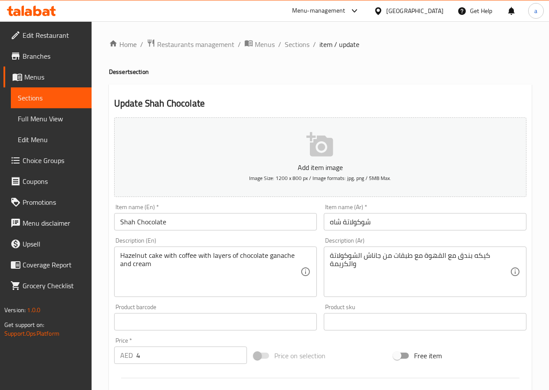
click at [54, 79] on span "Menus" at bounding box center [54, 77] width 60 height 10
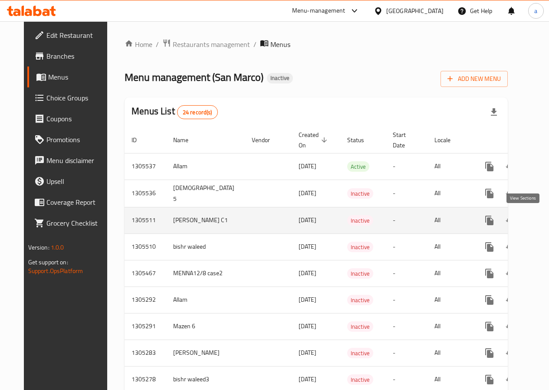
click at [547, 218] on icon "enhanced table" at bounding box center [552, 220] width 10 height 10
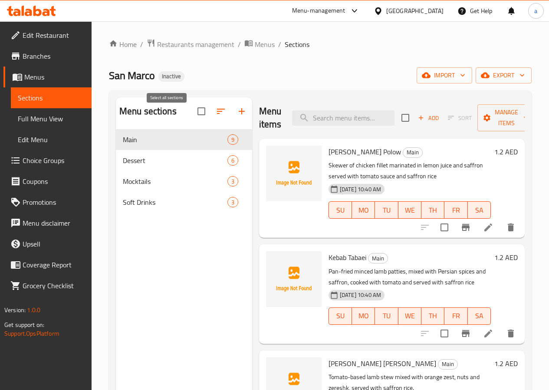
click at [192, 116] on input "checkbox" at bounding box center [201, 111] width 18 height 18
checkbox input "true"
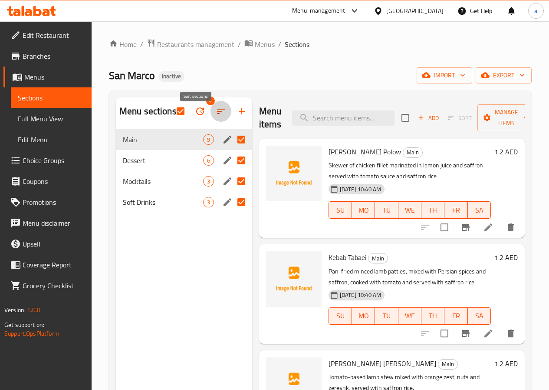
click at [216, 116] on icon "button" at bounding box center [221, 111] width 10 height 10
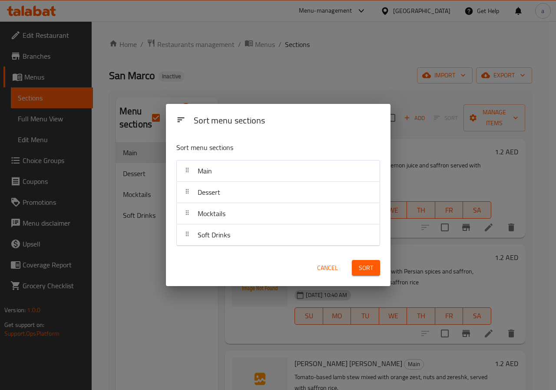
click at [222, 102] on div "Sort menu sections Sort menu sections Main Dessert Mocktails Soft Drinks Cancel…" at bounding box center [278, 195] width 556 height 390
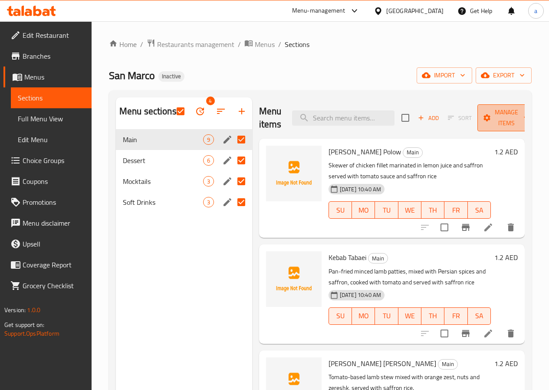
click at [484, 116] on icon "button" at bounding box center [487, 117] width 7 height 7
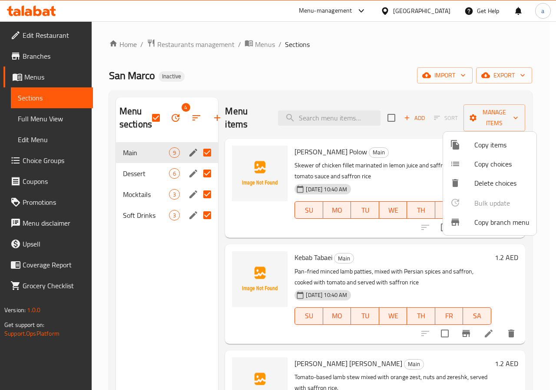
drag, startPoint x: 205, startPoint y: 149, endPoint x: 193, endPoint y: 153, distance: 13.2
click at [193, 153] on div at bounding box center [278, 195] width 556 height 390
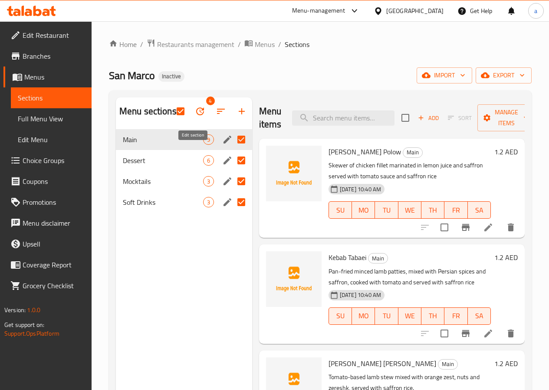
click at [224, 143] on icon "edit" at bounding box center [228, 140] width 8 height 8
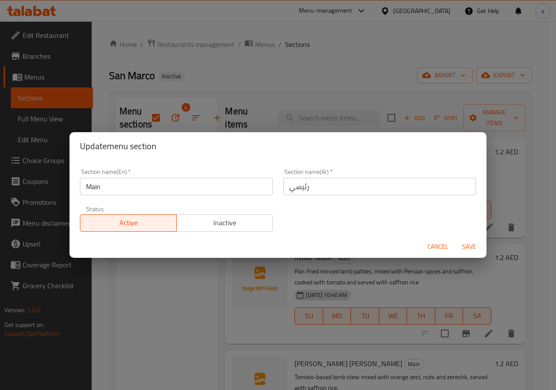
click at [428, 238] on div "Cancel Save" at bounding box center [277, 246] width 417 height 23
click at [433, 243] on span "Cancel" at bounding box center [437, 246] width 21 height 11
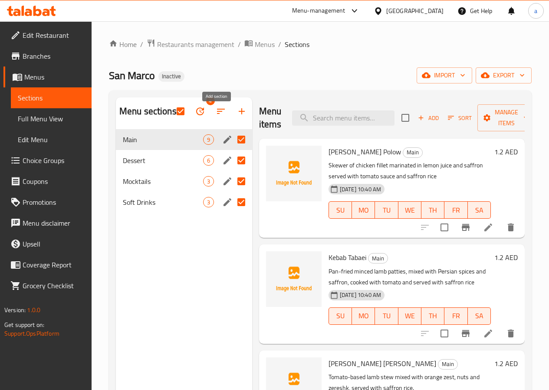
click at [237, 116] on icon "button" at bounding box center [242, 111] width 10 height 10
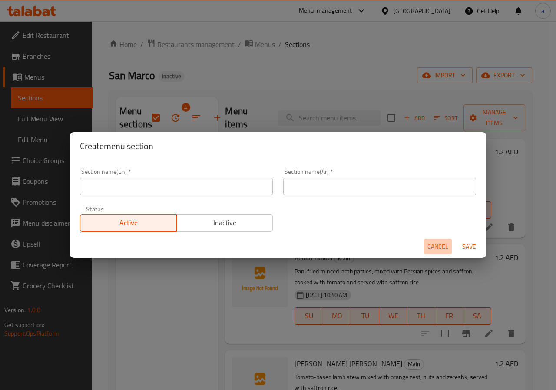
click at [427, 241] on span "Cancel" at bounding box center [437, 246] width 21 height 11
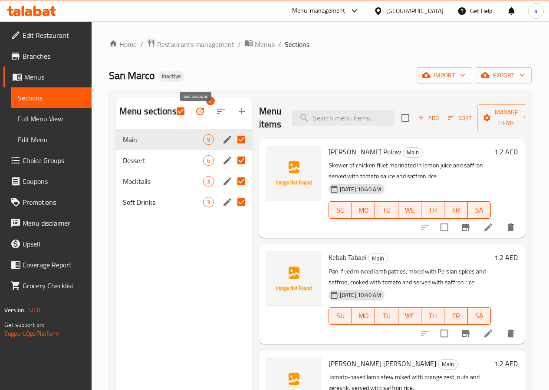
click at [211, 120] on button "button" at bounding box center [221, 111] width 21 height 21
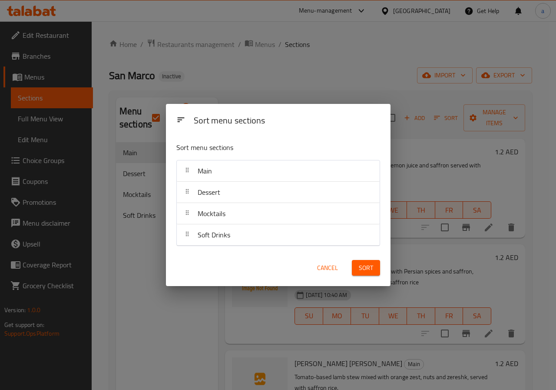
click at [197, 94] on div "Sort menu sections Sort menu sections Main Dessert Mocktails Soft Drinks Cancel…" at bounding box center [278, 195] width 556 height 390
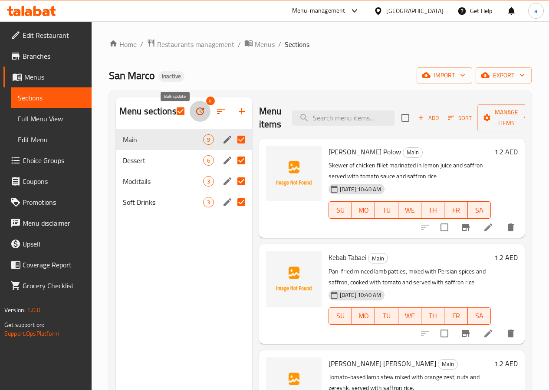
click at [190, 114] on button "button" at bounding box center [200, 111] width 21 height 21
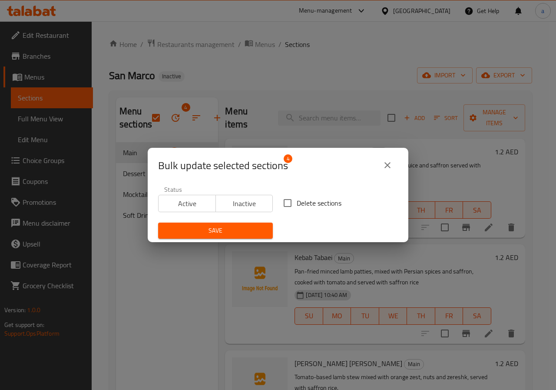
click at [286, 206] on input "Delete sections" at bounding box center [287, 203] width 18 height 18
checkbox input "true"
click at [256, 227] on span "Save" at bounding box center [215, 230] width 101 height 11
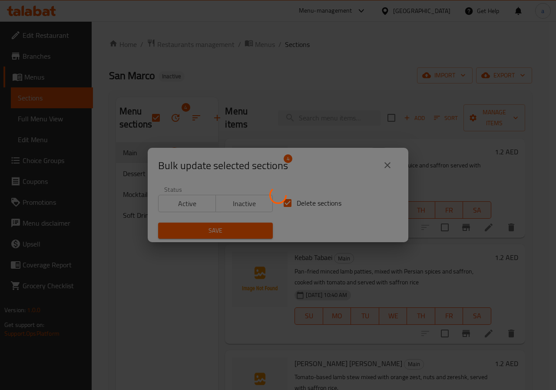
checkbox input "false"
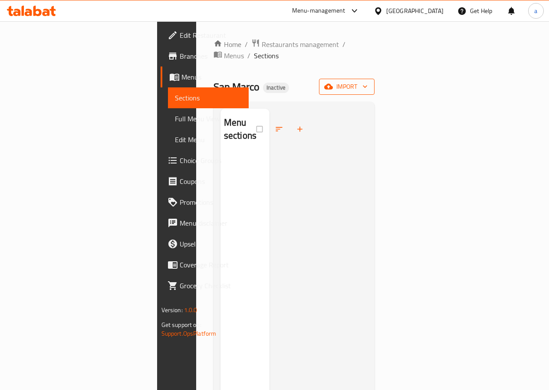
click at [368, 81] on span "import" at bounding box center [347, 86] width 42 height 11
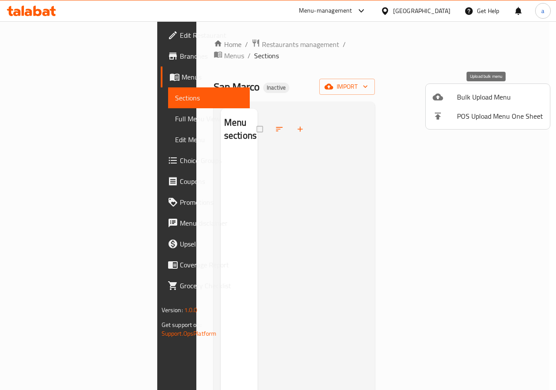
click at [492, 93] on span "Bulk Upload Menu" at bounding box center [500, 97] width 86 height 10
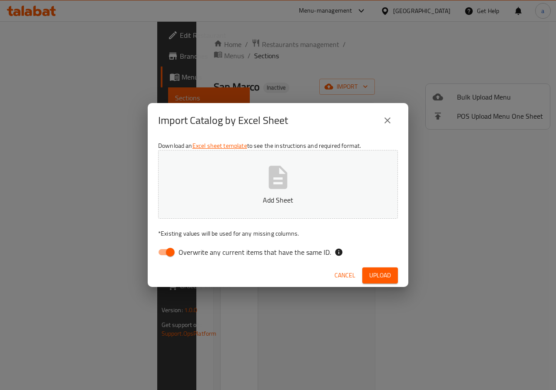
drag, startPoint x: 207, startPoint y: 251, endPoint x: 214, endPoint y: 238, distance: 15.4
click at [207, 251] on span "Overwrite any current items that have the same ID." at bounding box center [255, 252] width 152 height 10
click at [195, 251] on input "Overwrite any current items that have the same ID." at bounding box center [171, 252] width 50 height 17
checkbox input "false"
click at [226, 212] on button "Add Sheet" at bounding box center [278, 184] width 240 height 69
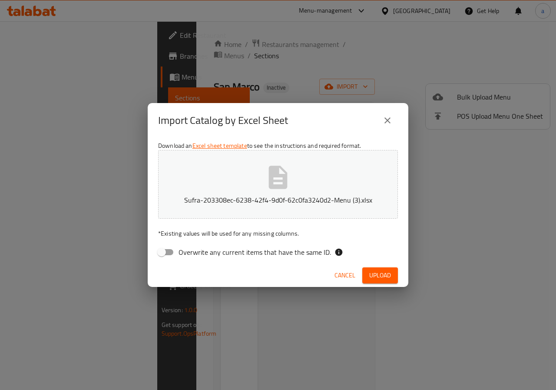
click at [379, 276] on span "Upload" at bounding box center [380, 275] width 22 height 11
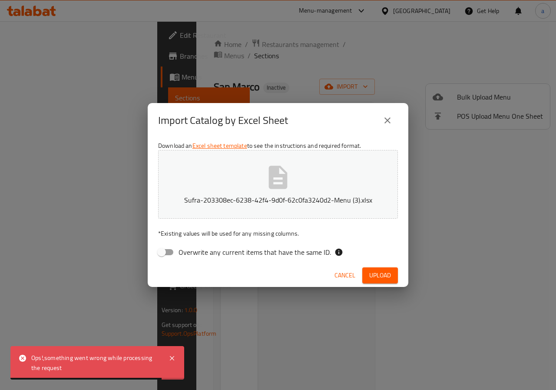
click at [393, 121] on button "close" at bounding box center [387, 120] width 21 height 21
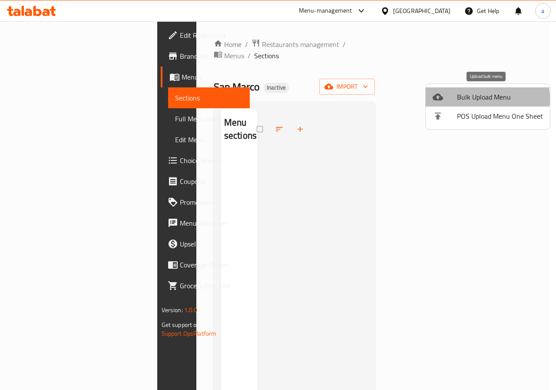
click at [460, 99] on span "Bulk Upload Menu" at bounding box center [500, 97] width 86 height 10
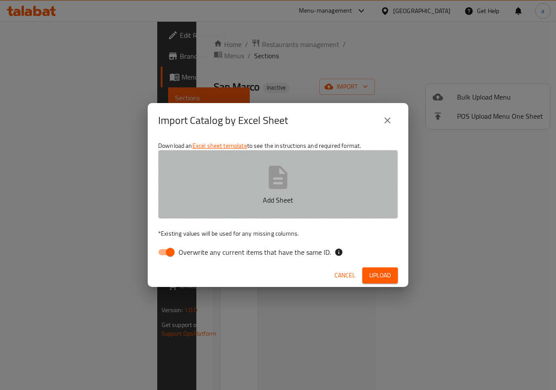
click at [195, 188] on button "Add Sheet" at bounding box center [278, 184] width 240 height 69
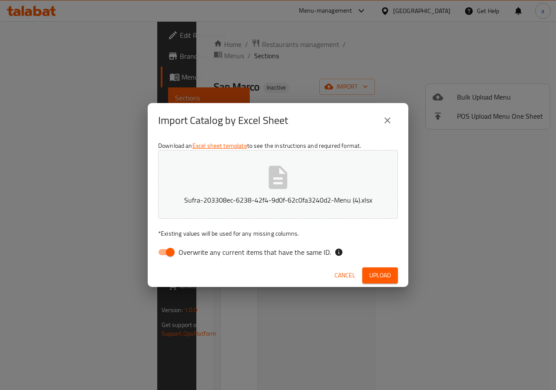
drag, startPoint x: 197, startPoint y: 247, endPoint x: 292, endPoint y: 274, distance: 98.9
click at [197, 247] on span "Overwrite any current items that have the same ID." at bounding box center [255, 252] width 152 height 10
click at [195, 247] on input "Overwrite any current items that have the same ID." at bounding box center [171, 252] width 50 height 17
checkbox input "false"
click at [383, 275] on span "Upload" at bounding box center [380, 275] width 22 height 11
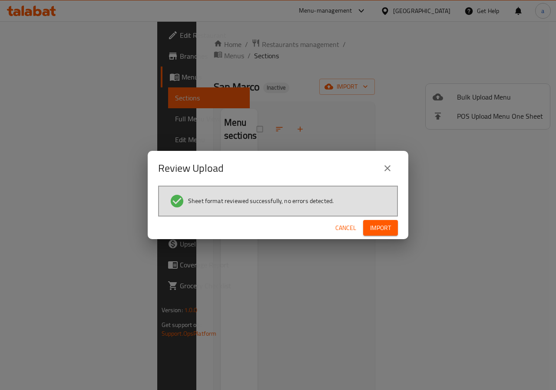
click at [374, 228] on span "Import" at bounding box center [380, 227] width 21 height 11
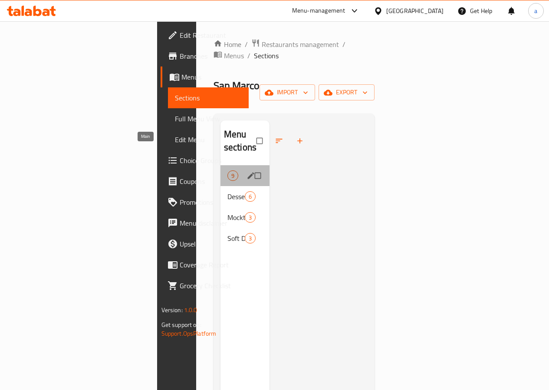
click at [228, 170] on span "Main" at bounding box center [228, 175] width 0 height 10
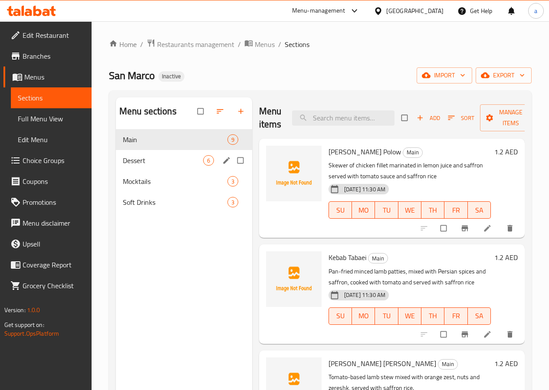
click at [152, 165] on span "Dessert" at bounding box center [163, 160] width 80 height 10
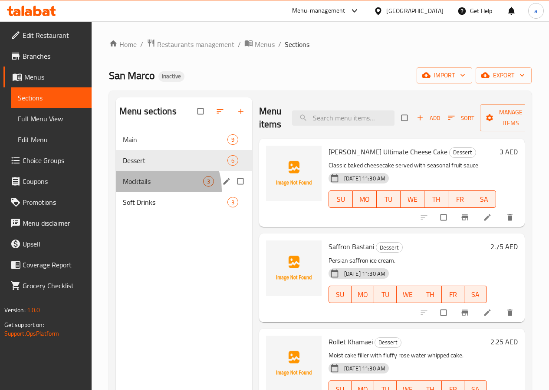
click at [156, 192] on div "Mocktails 3" at bounding box center [184, 181] width 136 height 21
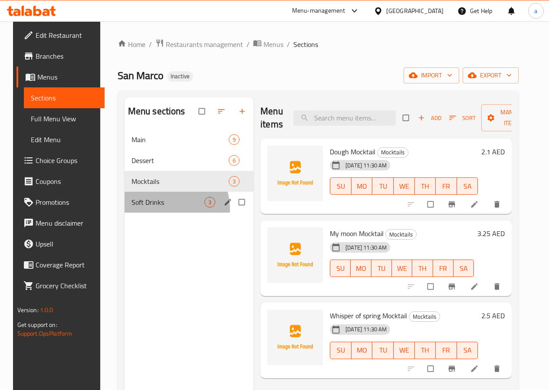
click at [162, 212] on div "Soft Drinks 3" at bounding box center [189, 202] width 129 height 21
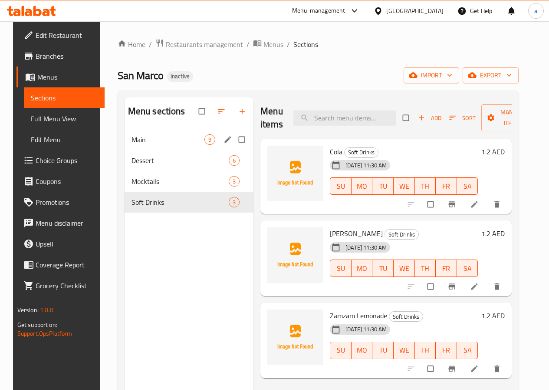
click at [155, 150] on div "Main 9" at bounding box center [189, 139] width 129 height 21
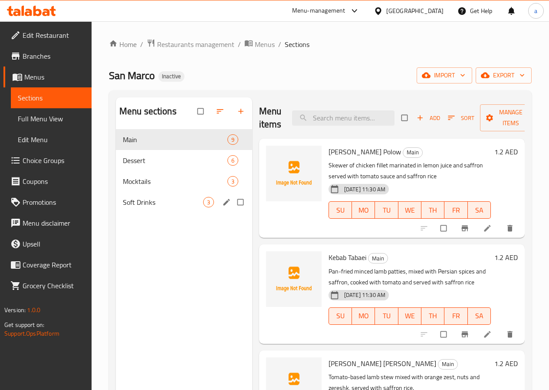
click at [168, 207] on span "Soft Drinks" at bounding box center [163, 202] width 80 height 10
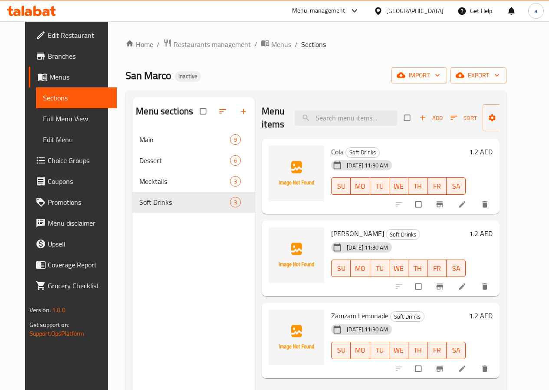
drag, startPoint x: 59, startPoint y: 116, endPoint x: 66, endPoint y: 116, distance: 7.4
click at [58, 116] on span "Full Menu View" at bounding box center [76, 118] width 67 height 10
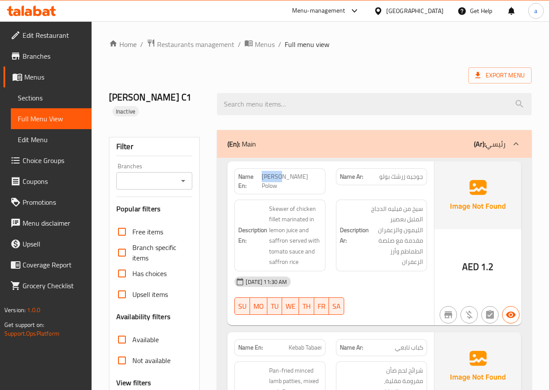
drag, startPoint x: 271, startPoint y: 162, endPoint x: 284, endPoint y: 163, distance: 14.0
click at [284, 172] on span "[PERSON_NAME] Polow" at bounding box center [292, 181] width 60 height 18
click at [281, 172] on span "[PERSON_NAME] Polow" at bounding box center [292, 181] width 60 height 18
drag, startPoint x: 271, startPoint y: 161, endPoint x: 323, endPoint y: 165, distance: 51.4
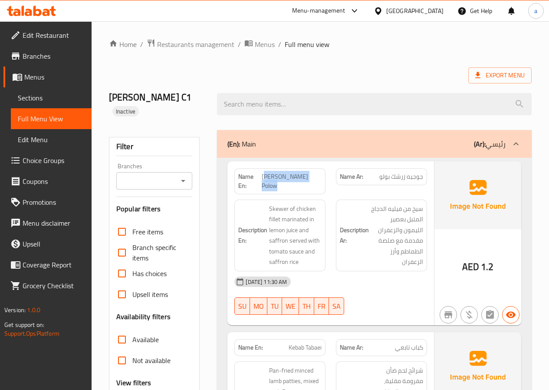
click at [323, 168] on div "Name En: [PERSON_NAME] Polow" at bounding box center [280, 181] width 91 height 26
copy span "ojeh Zereshk Polow"
drag, startPoint x: 408, startPoint y: 162, endPoint x: 432, endPoint y: 161, distance: 23.5
click at [432, 163] on div "Name Ar: [PERSON_NAME]" at bounding box center [382, 181] width 102 height 36
copy span "جوجيه"
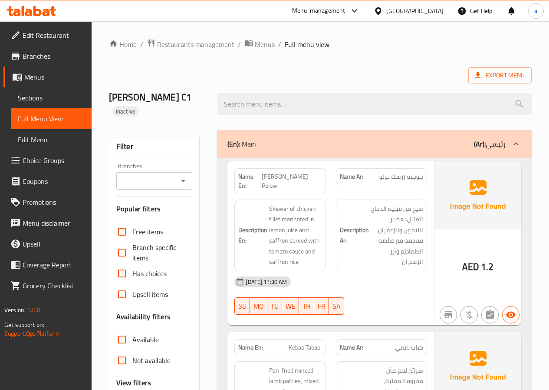
click at [288, 172] on span "[PERSON_NAME] Polow" at bounding box center [292, 181] width 60 height 18
copy span "Zereshk"
click at [315, 172] on span "[PERSON_NAME] Polow" at bounding box center [292, 181] width 60 height 18
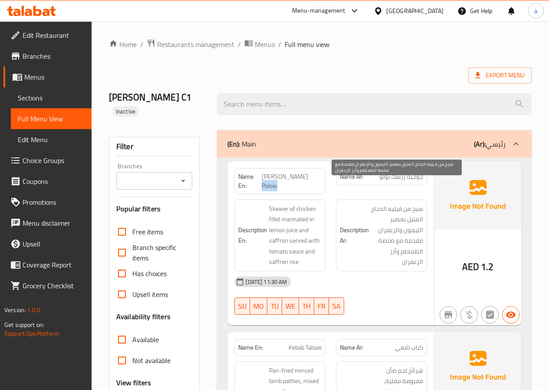
copy span "Polow"
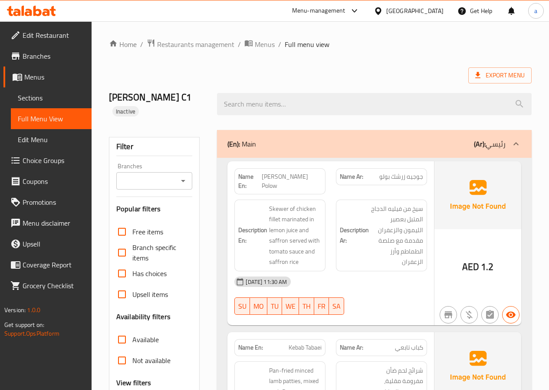
click at [50, 93] on span "Sections" at bounding box center [51, 98] width 67 height 10
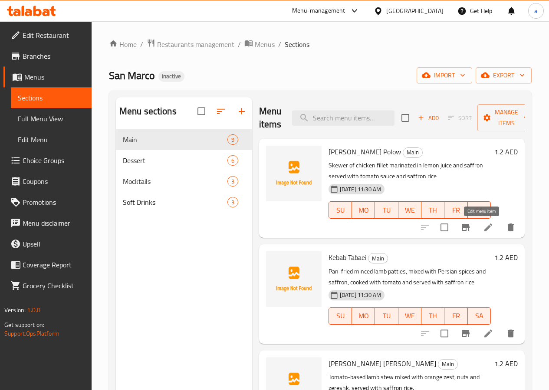
click at [483, 226] on icon at bounding box center [488, 227] width 10 height 10
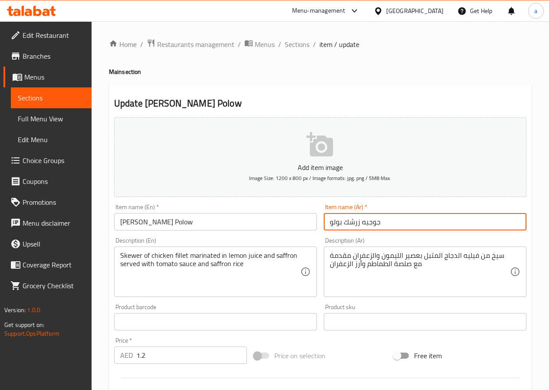
click at [358, 221] on input "جوجيه زرشك بولو" at bounding box center [425, 221] width 203 height 17
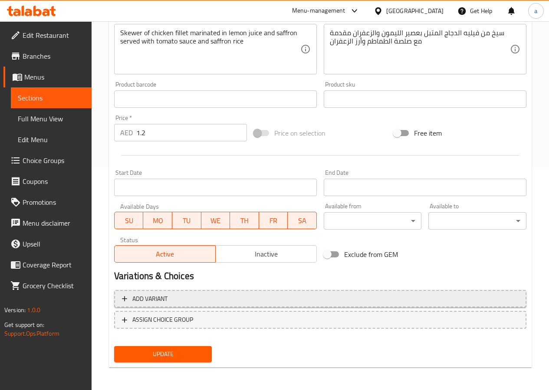
scroll to position [224, 0]
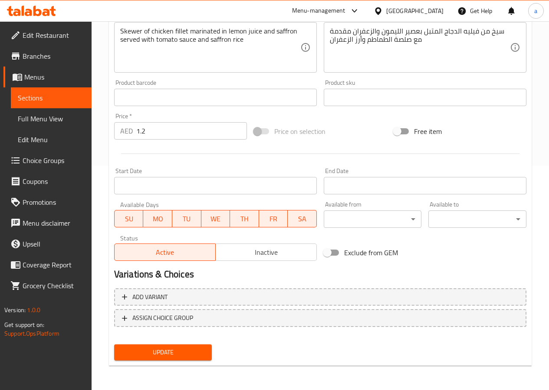
type input "[PERSON_NAME]"
click at [189, 353] on span "Update" at bounding box center [163, 352] width 84 height 11
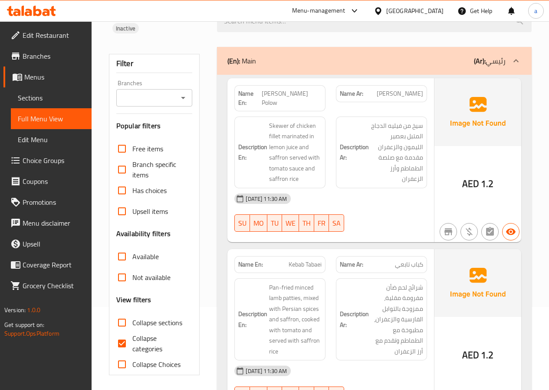
scroll to position [87, 0]
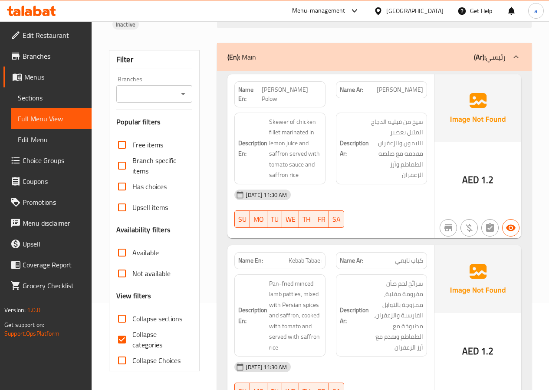
click at [317, 256] on span "Kebab Tabaei" at bounding box center [305, 260] width 33 height 9
copy span "Tabaei"
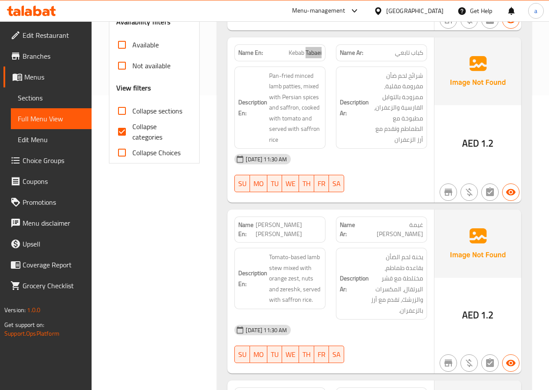
scroll to position [304, 0]
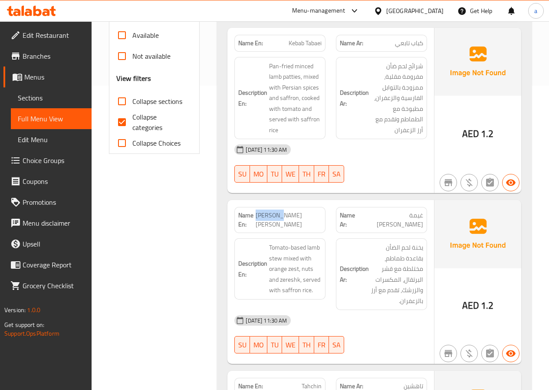
drag, startPoint x: 262, startPoint y: 190, endPoint x: 281, endPoint y: 190, distance: 19.5
click at [281, 211] on span "Farida's Ghaymeh Polow" at bounding box center [289, 220] width 66 height 18
copy span "Farida's"
drag, startPoint x: 284, startPoint y: 192, endPoint x: 312, endPoint y: 193, distance: 28.3
click at [312, 211] on span "Farida's Ghaymeh Polow" at bounding box center [289, 220] width 66 height 18
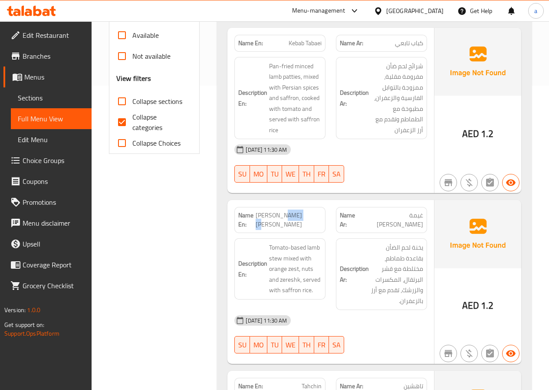
copy span "Ghaymeh"
click at [268, 211] on span "Farida's Ghaymeh Polow" at bounding box center [289, 220] width 66 height 18
copy span "Polow"
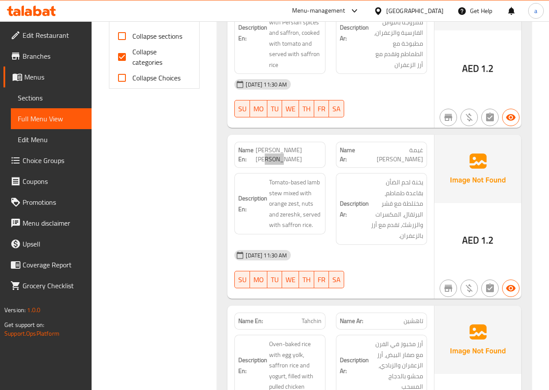
scroll to position [391, 0]
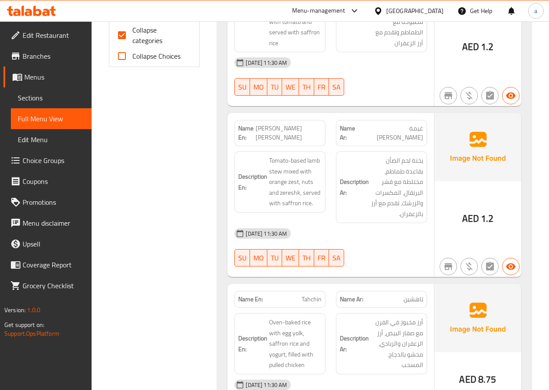
click at [316, 294] on span "Tahchin" at bounding box center [312, 298] width 20 height 9
copy span "Tahchin"
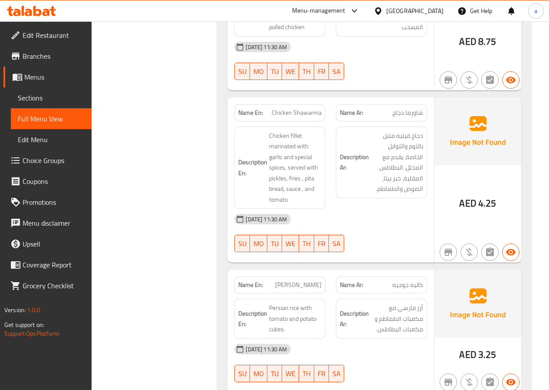
scroll to position [782, 0]
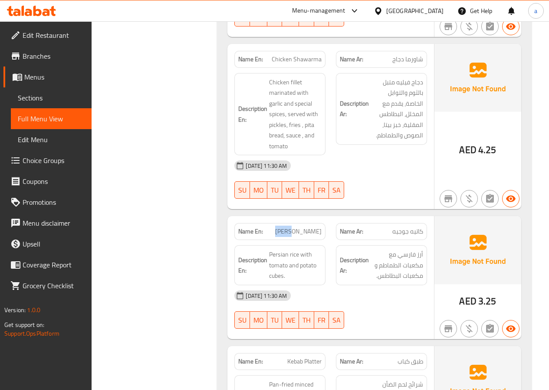
drag, startPoint x: 290, startPoint y: 205, endPoint x: 306, endPoint y: 209, distance: 16.4
click at [306, 227] on p "Name En: Kateh Gojeh" at bounding box center [279, 231] width 83 height 9
copy span "Kateh"
click at [313, 227] on span "Kateh Gojeh" at bounding box center [298, 231] width 46 height 9
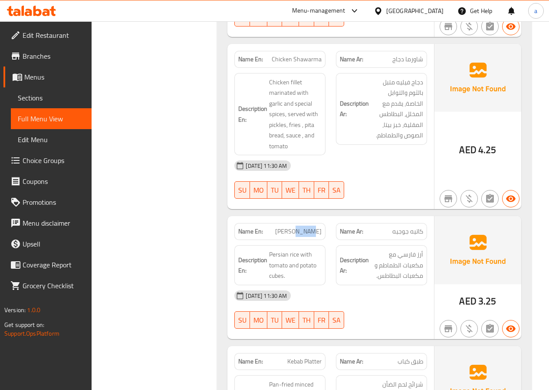
copy span "Gojeh"
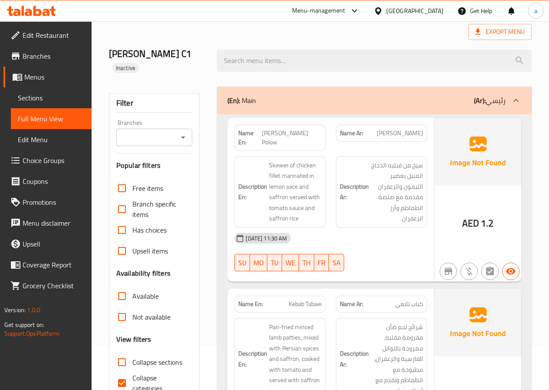
scroll to position [0, 0]
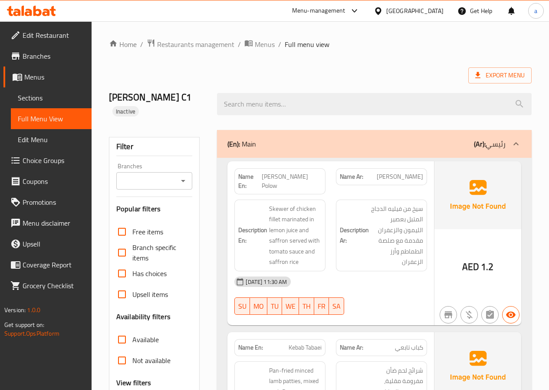
click at [277, 172] on span "Jojeh Zereshk Polow" at bounding box center [292, 181] width 60 height 18
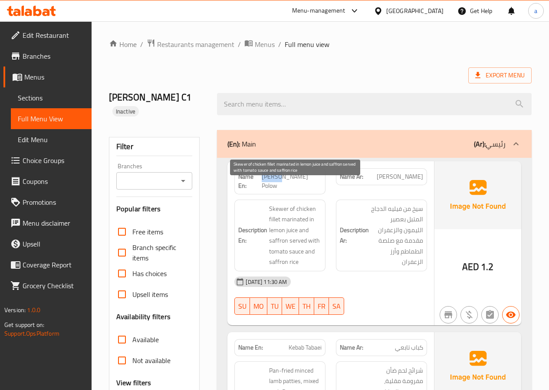
copy span "Jojeh"
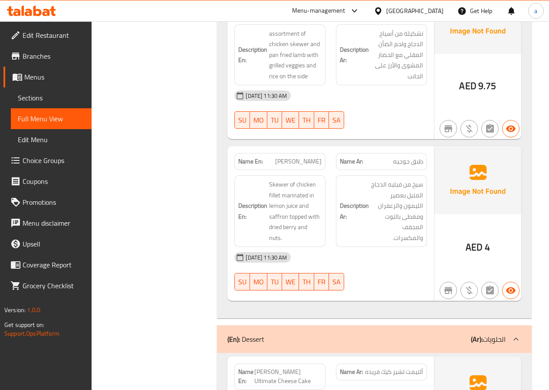
scroll to position [1433, 0]
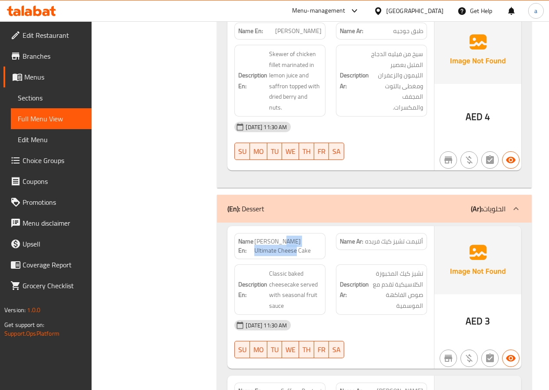
drag, startPoint x: 281, startPoint y: 220, endPoint x: 289, endPoint y: 231, distance: 13.3
copy span "Ultimate Cheese Cake"
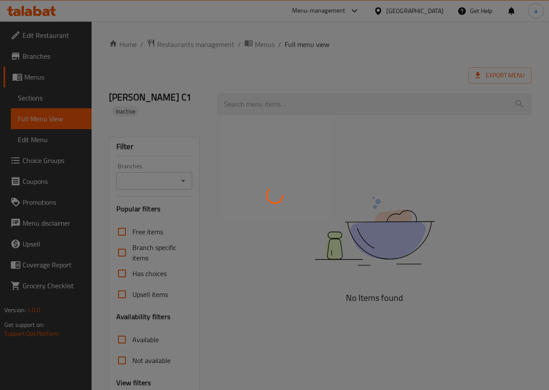
click at [36, 97] on div at bounding box center [274, 195] width 549 height 390
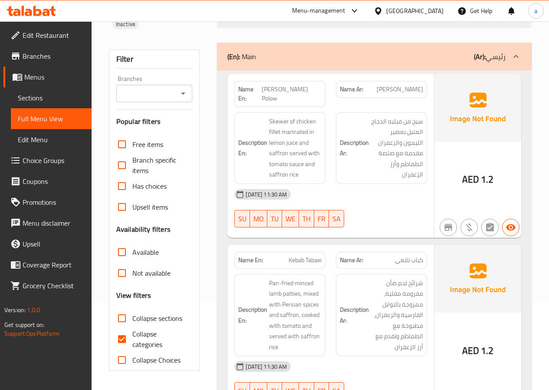
scroll to position [87, 0]
drag, startPoint x: 271, startPoint y: 78, endPoint x: 281, endPoint y: 79, distance: 10.9
click at [281, 85] on span "[PERSON_NAME] Polow" at bounding box center [292, 94] width 60 height 18
copy span "Jojeh"
click at [49, 103] on span "Sections" at bounding box center [51, 98] width 67 height 10
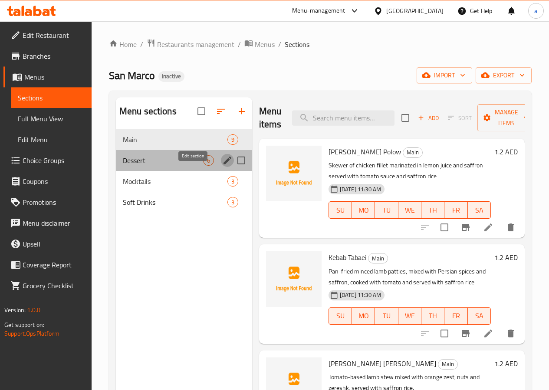
click at [224, 164] on icon "edit" at bounding box center [228, 160] width 8 height 8
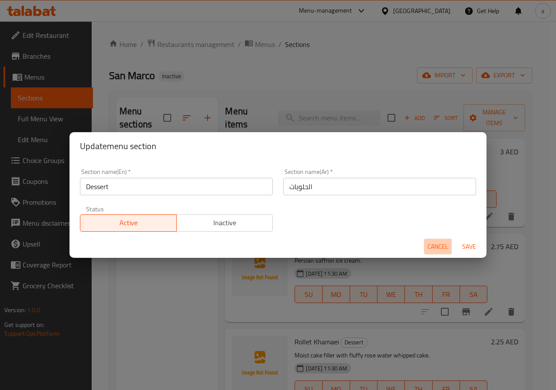
click at [432, 240] on button "Cancel" at bounding box center [438, 246] width 28 height 16
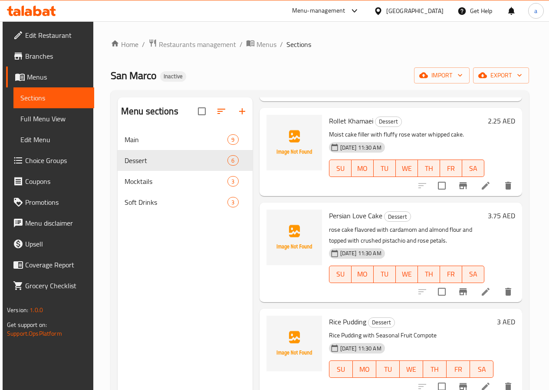
scroll to position [225, 0]
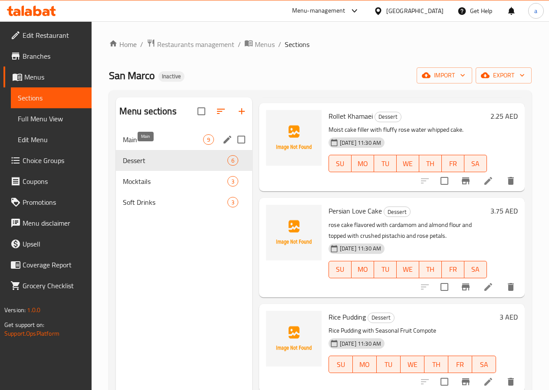
click at [143, 145] on span "Main" at bounding box center [163, 139] width 80 height 10
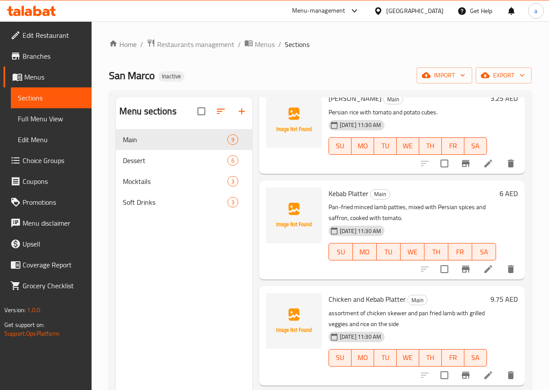
scroll to position [586, 0]
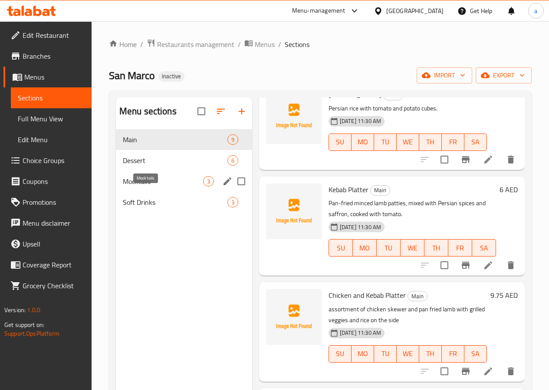
click at [139, 186] on span "Mocktails" at bounding box center [163, 181] width 80 height 10
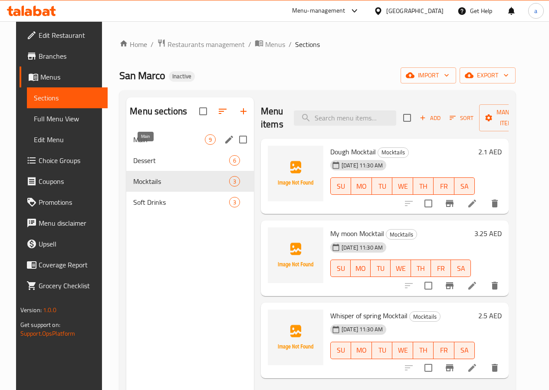
drag, startPoint x: 145, startPoint y: 155, endPoint x: 158, endPoint y: 155, distance: 13.5
click at [145, 145] on span "Main" at bounding box center [169, 139] width 72 height 10
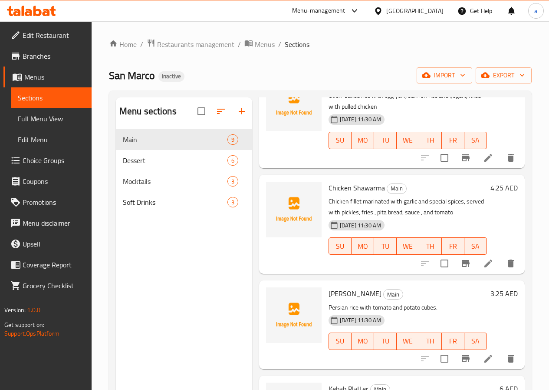
scroll to position [391, 0]
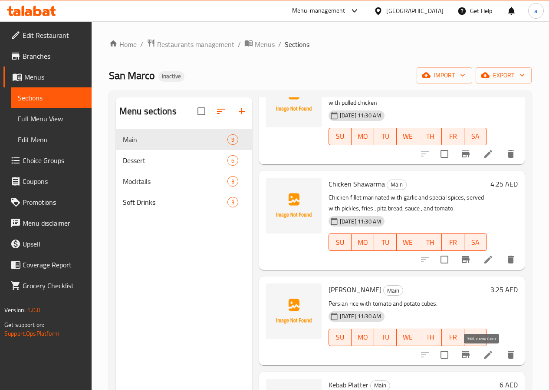
click at [486, 357] on icon at bounding box center [488, 354] width 10 height 10
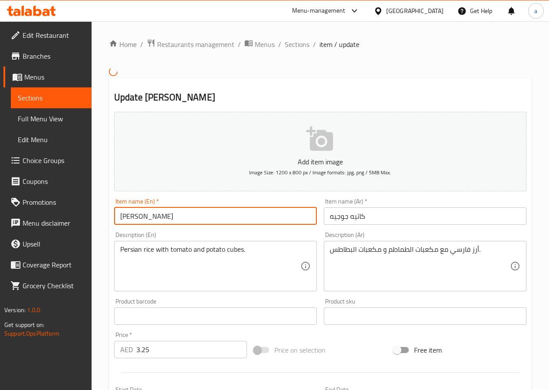
click at [150, 217] on input "[PERSON_NAME]" at bounding box center [215, 215] width 203 height 17
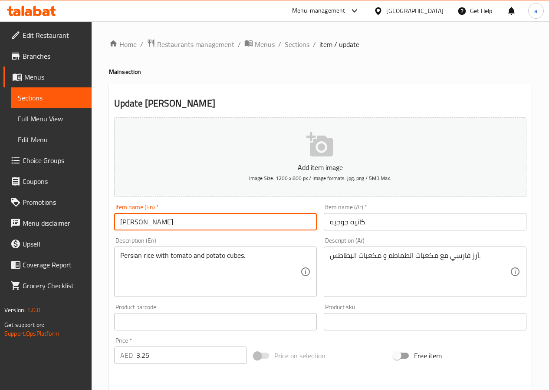
paste input "J"
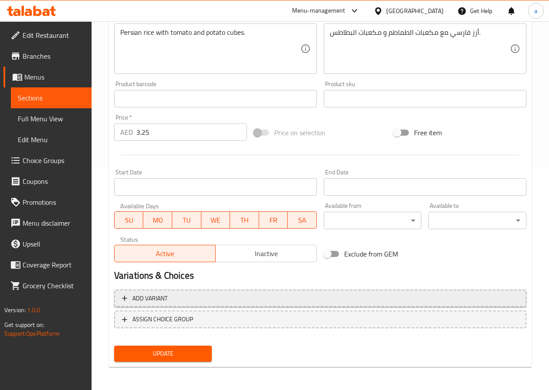
scroll to position [224, 0]
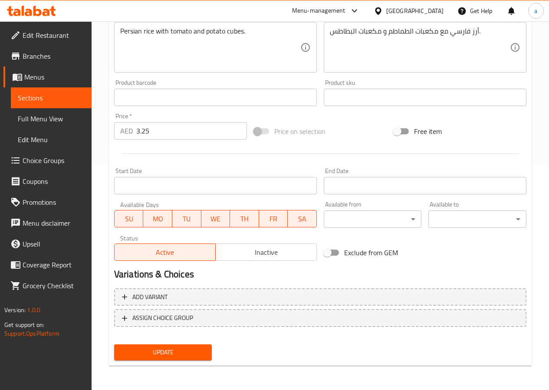
type input "[PERSON_NAME]"
click at [170, 344] on div "Update" at bounding box center [163, 352] width 105 height 23
click at [170, 347] on span "Update" at bounding box center [163, 352] width 84 height 11
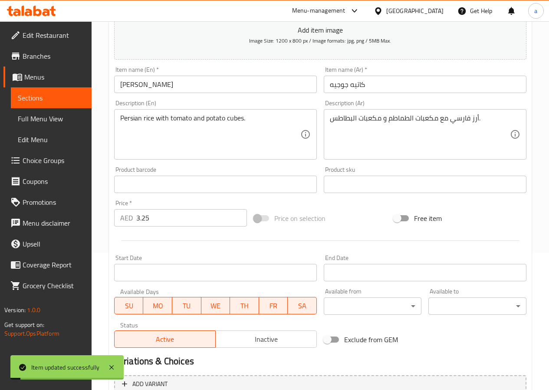
scroll to position [7, 0]
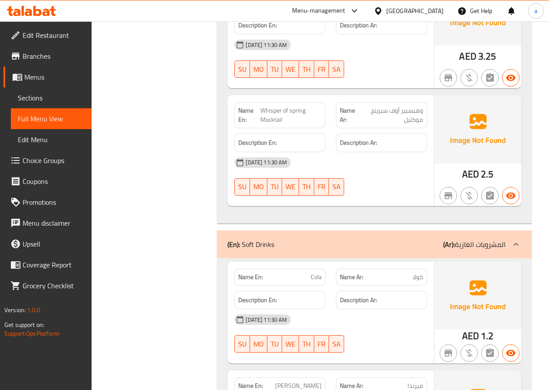
scroll to position [2864, 0]
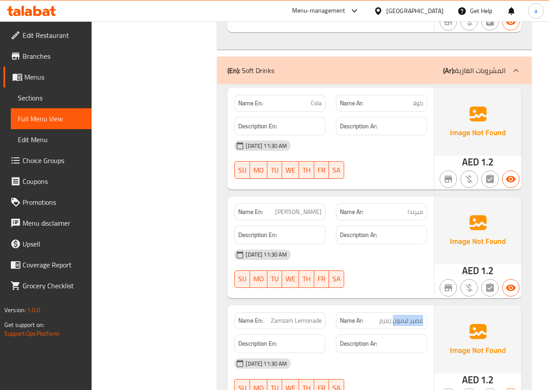
drag, startPoint x: 394, startPoint y: 266, endPoint x: 426, endPoint y: 268, distance: 31.3
copy span "عصير ليمون"
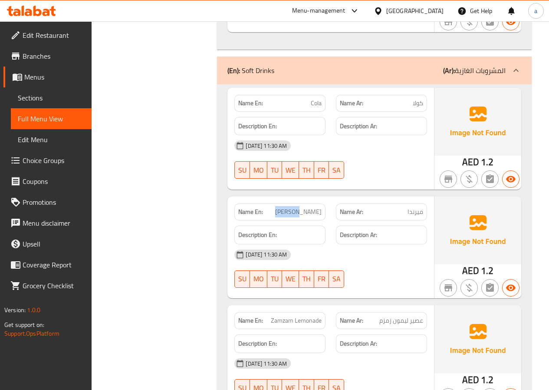
copy span "[PERSON_NAME]"
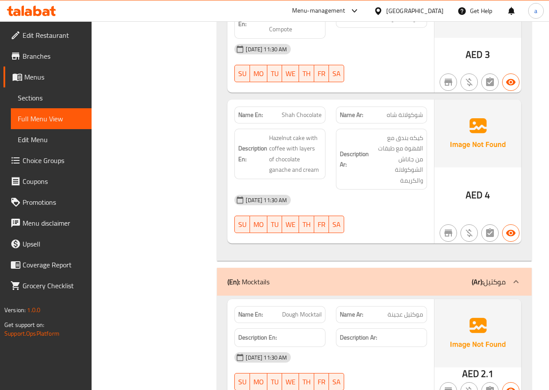
scroll to position [2255, 0]
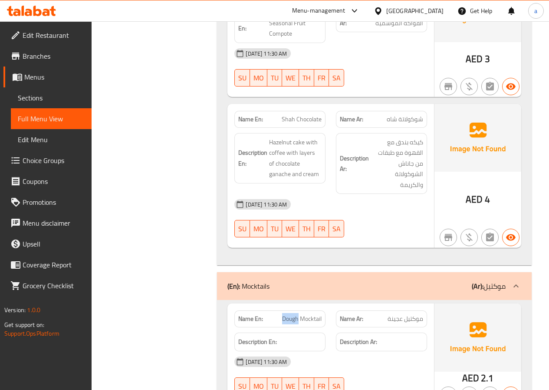
drag, startPoint x: 282, startPoint y: 276, endPoint x: 298, endPoint y: 276, distance: 15.2
copy span "Dough"
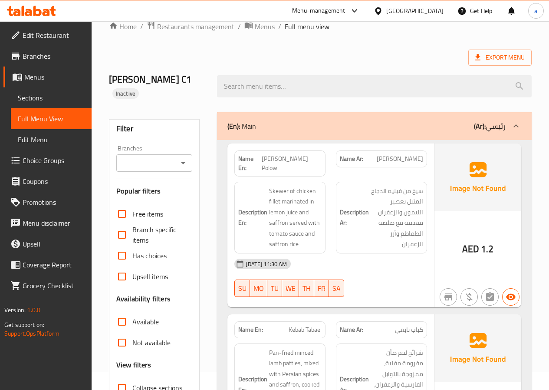
scroll to position [0, 0]
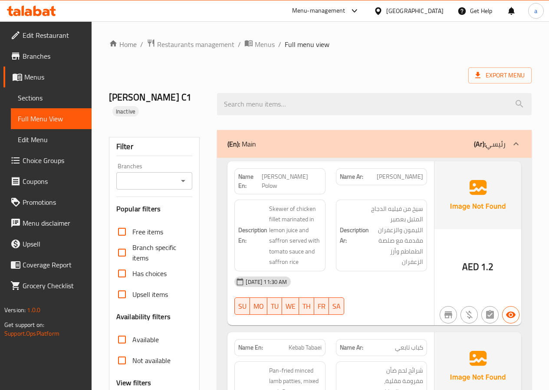
click at [48, 113] on span "Full Menu View" at bounding box center [51, 118] width 67 height 10
click at [34, 83] on link "Menus" at bounding box center [47, 76] width 88 height 21
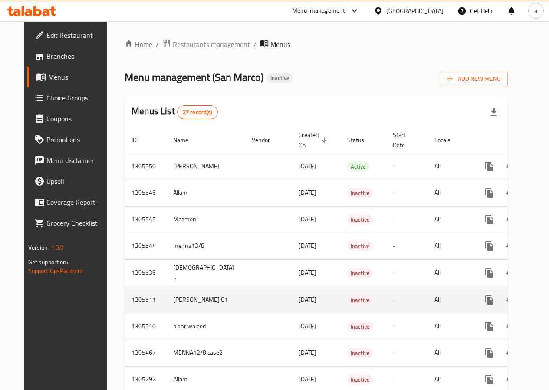
click at [547, 296] on icon "enhanced table" at bounding box center [552, 299] width 10 height 10
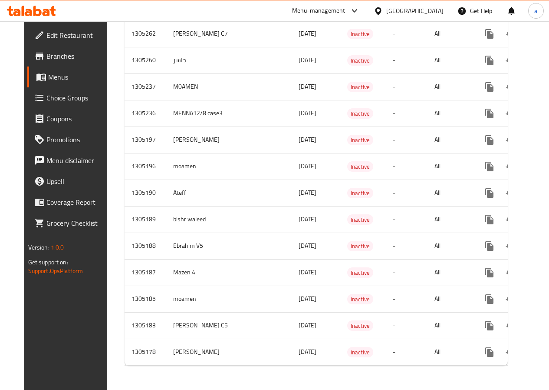
scroll to position [484, 0]
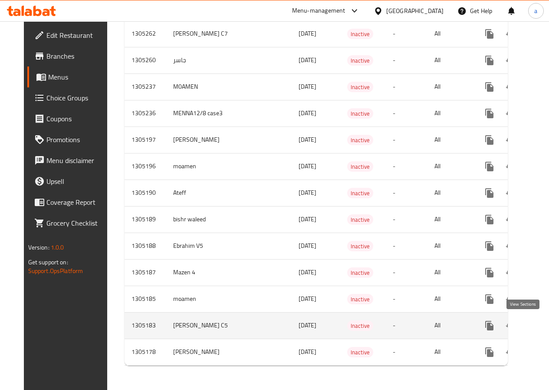
click at [547, 320] on icon "enhanced table" at bounding box center [552, 325] width 10 height 10
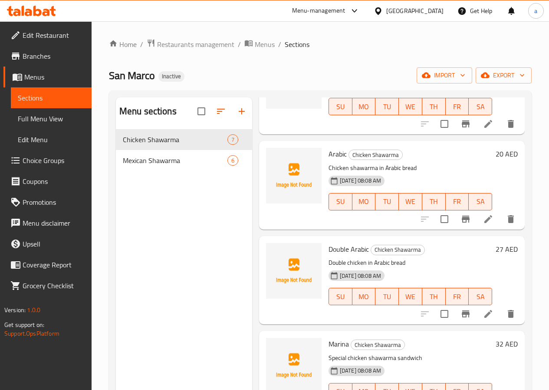
scroll to position [331, 0]
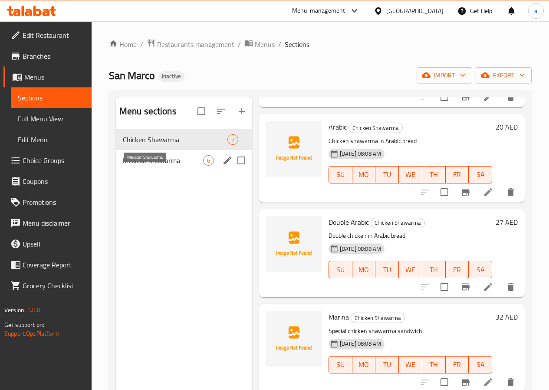
click at [156, 165] on span "Mexican Shawarma" at bounding box center [163, 160] width 80 height 10
